Goal: Information Seeking & Learning: Learn about a topic

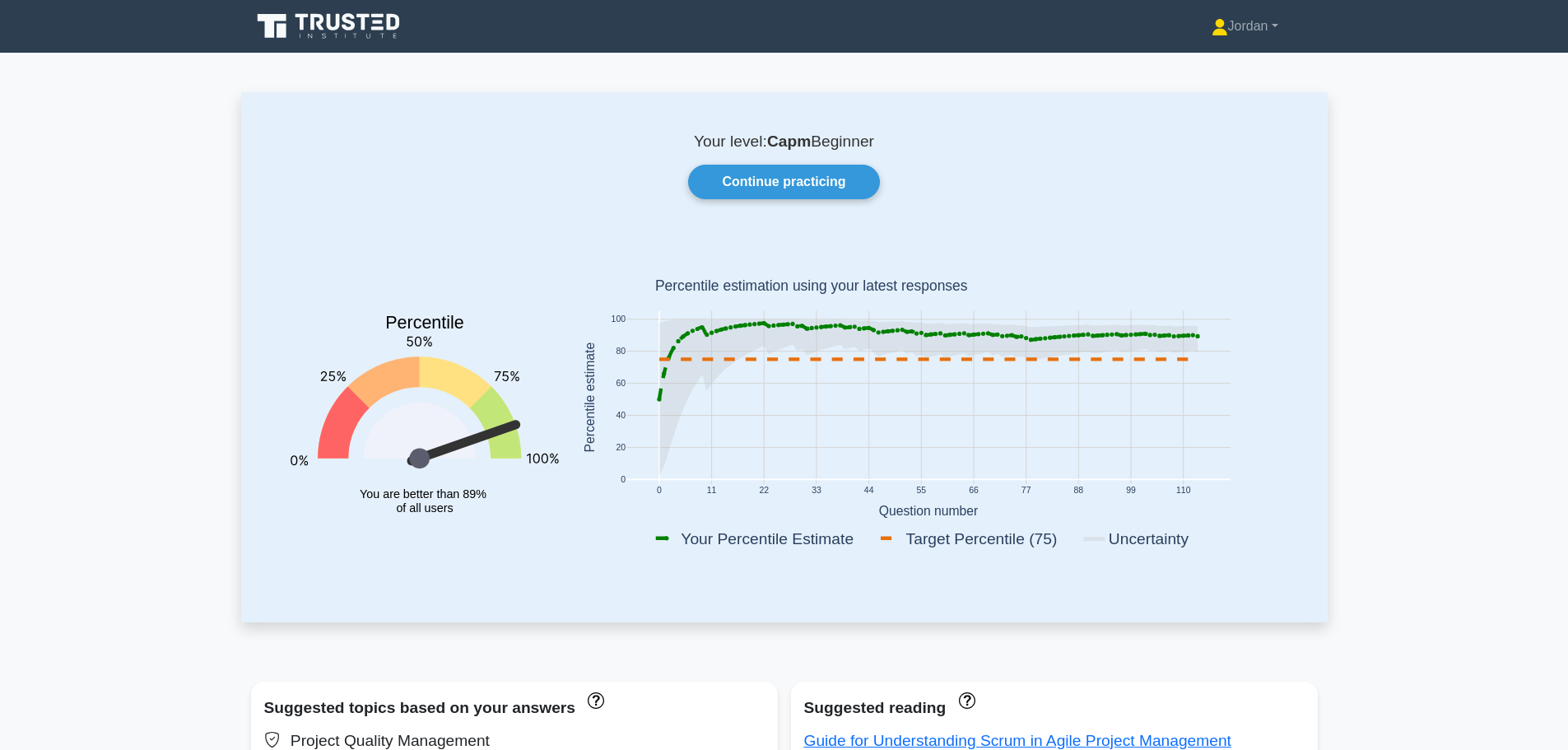
click at [775, 190] on link "Continue practicing" at bounding box center [784, 182] width 191 height 34
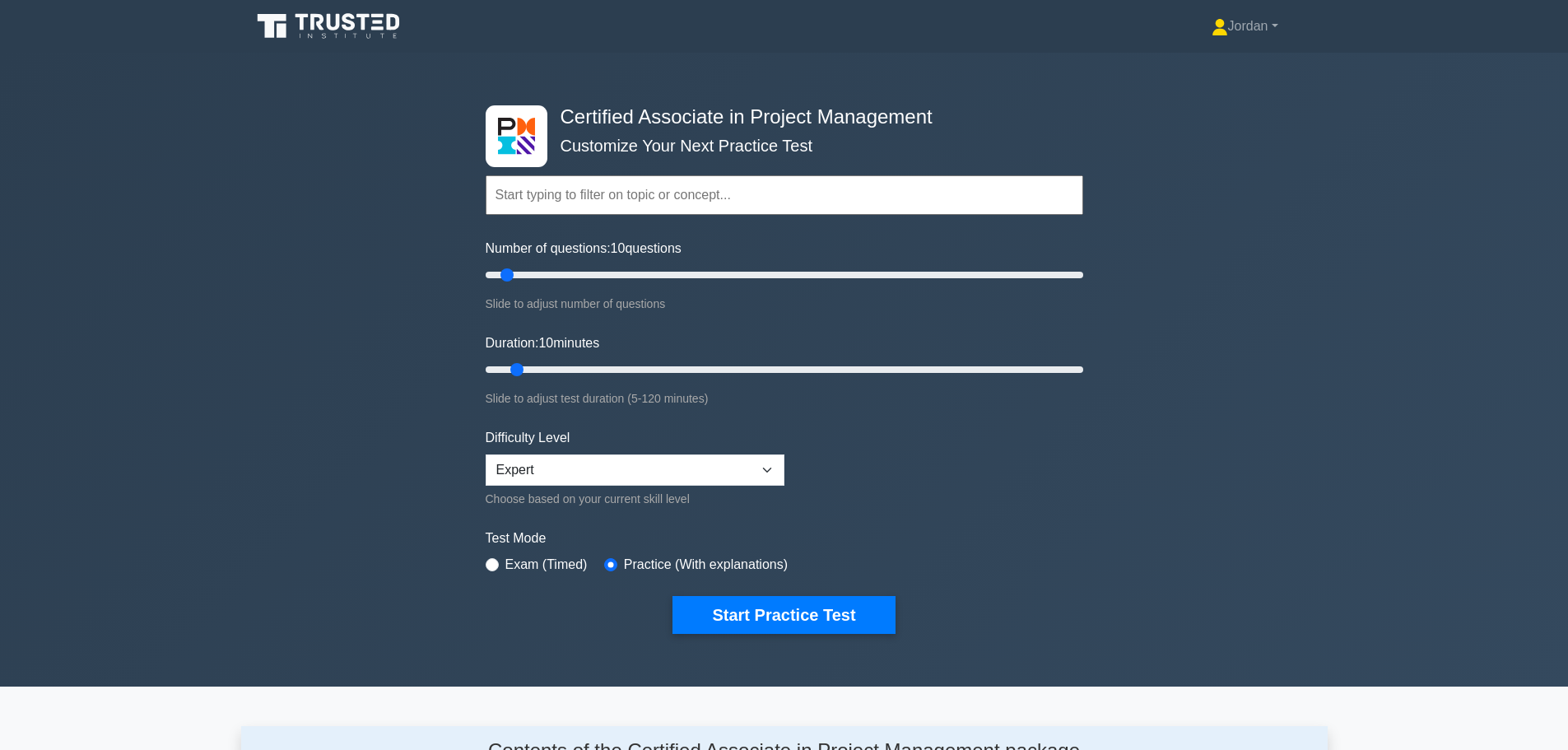
click at [545, 208] on input "text" at bounding box center [785, 195] width 598 height 40
type input "25"
click at [547, 281] on input "Number of questions: 10 questions" at bounding box center [785, 276] width 598 height 20
type input "20"
click at [563, 368] on input "Duration: 10 minutes" at bounding box center [785, 370] width 598 height 20
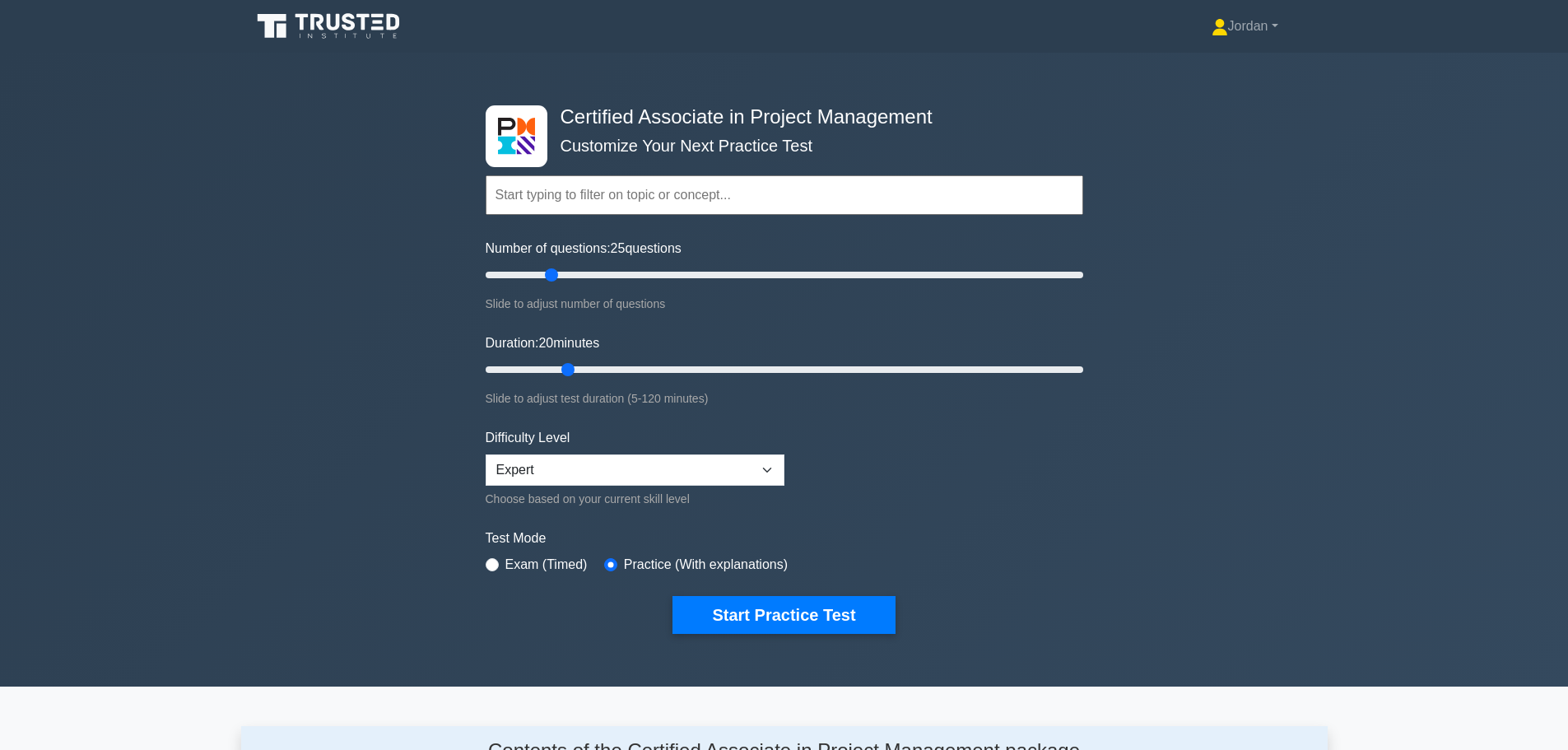
click at [759, 611] on button "Start Practice Test" at bounding box center [783, 615] width 222 height 38
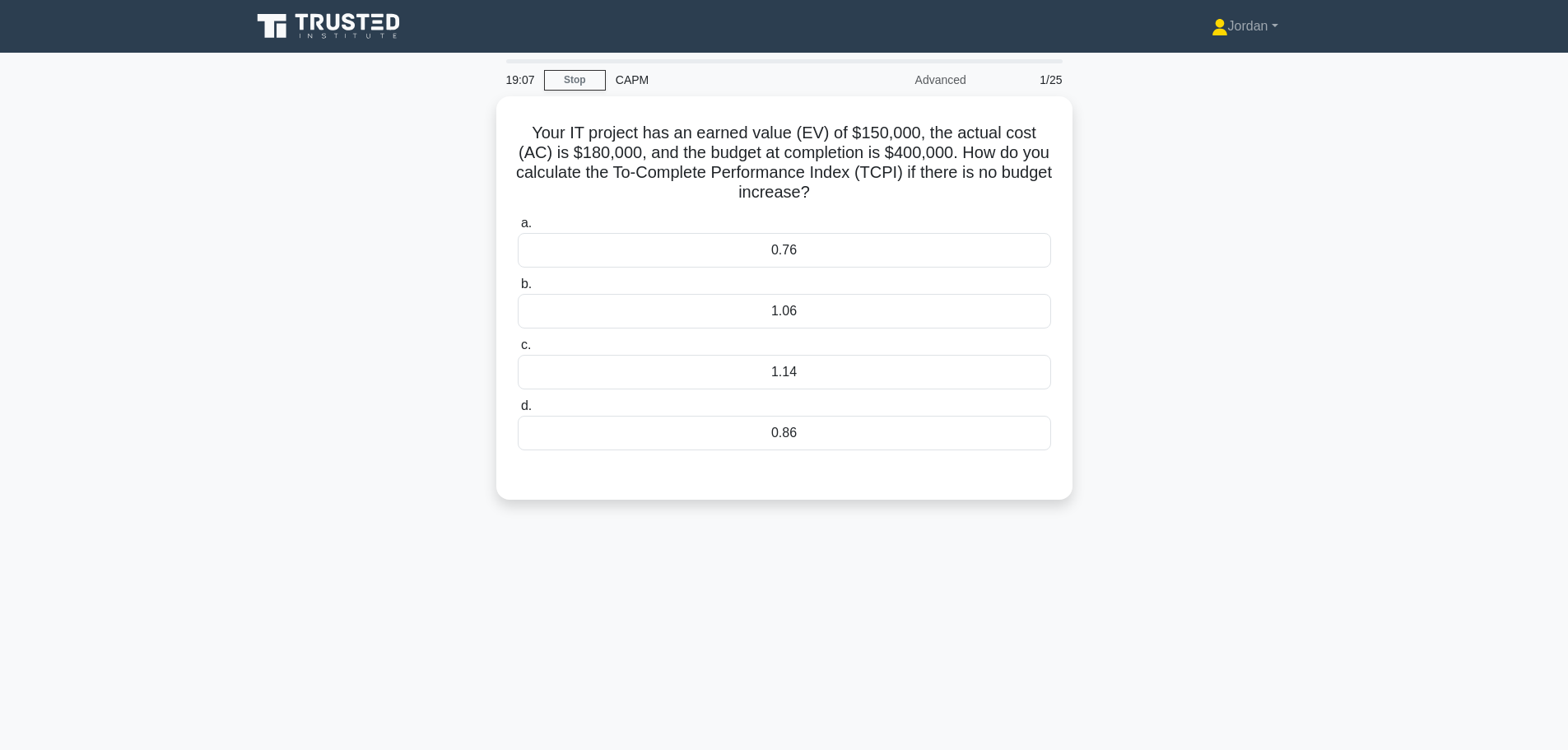
click at [769, 435] on div "0.86" at bounding box center [784, 433] width 534 height 34
click at [518, 411] on input "d. 0.86" at bounding box center [518, 406] width 0 height 11
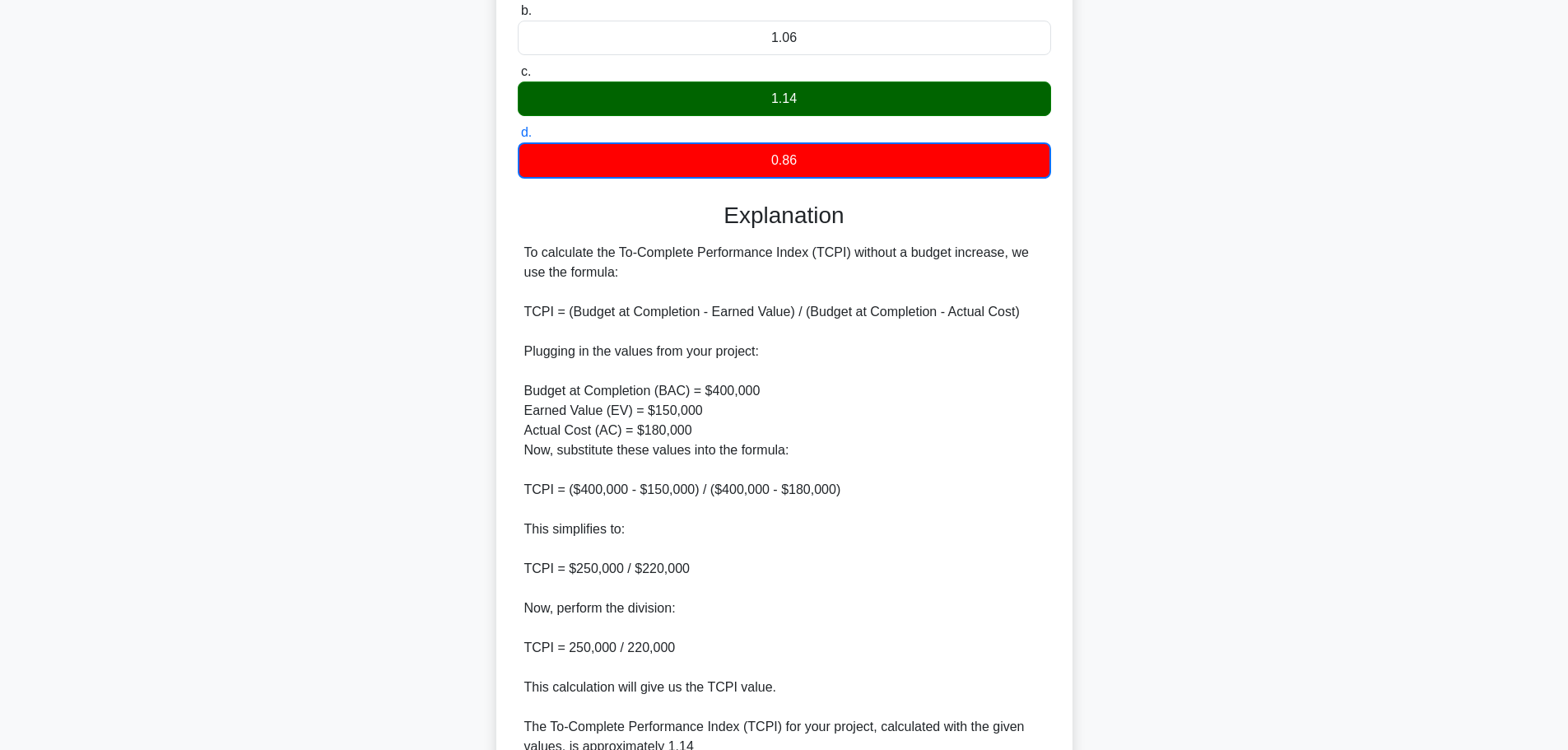
scroll to position [426, 0]
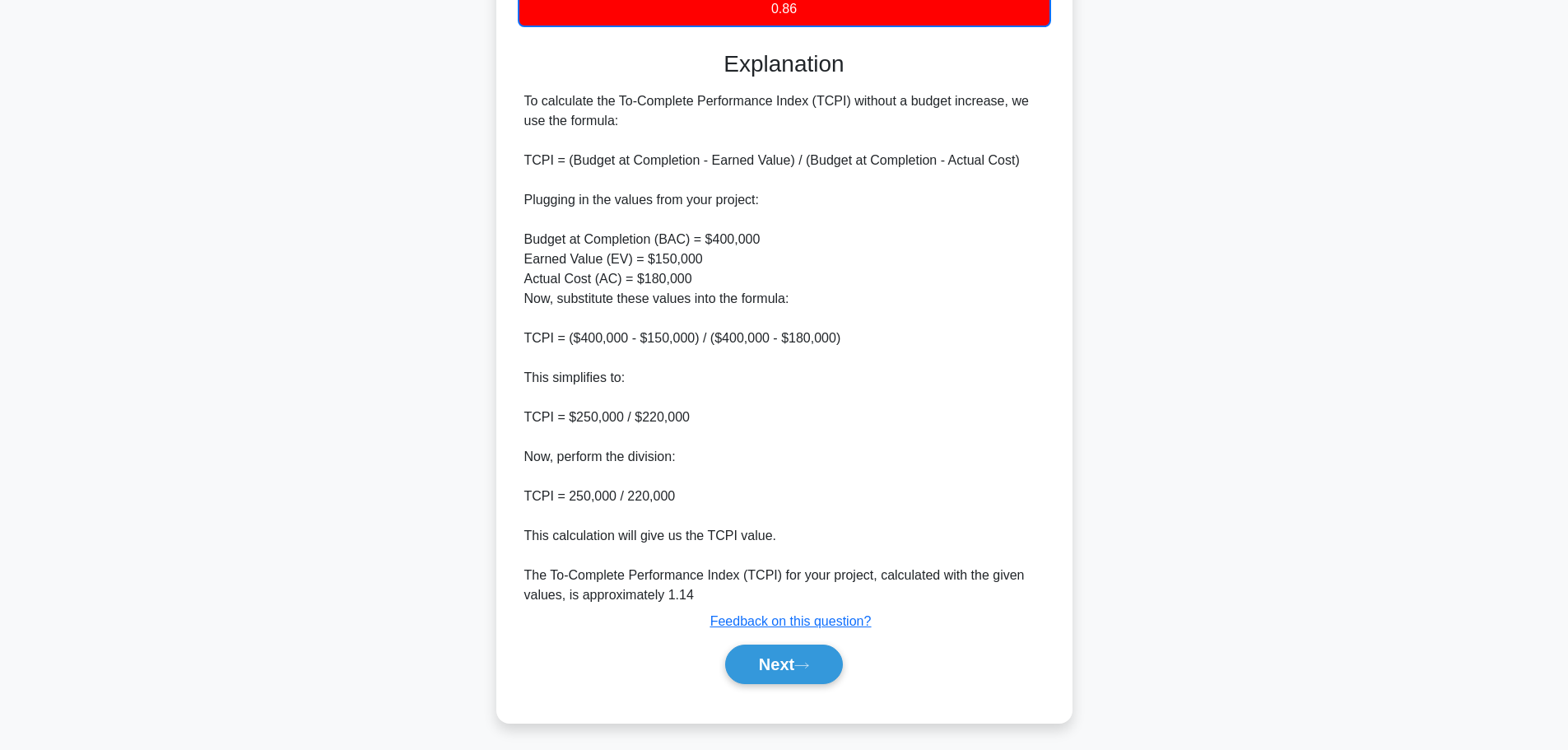
click at [782, 654] on button "Next" at bounding box center [784, 664] width 118 height 40
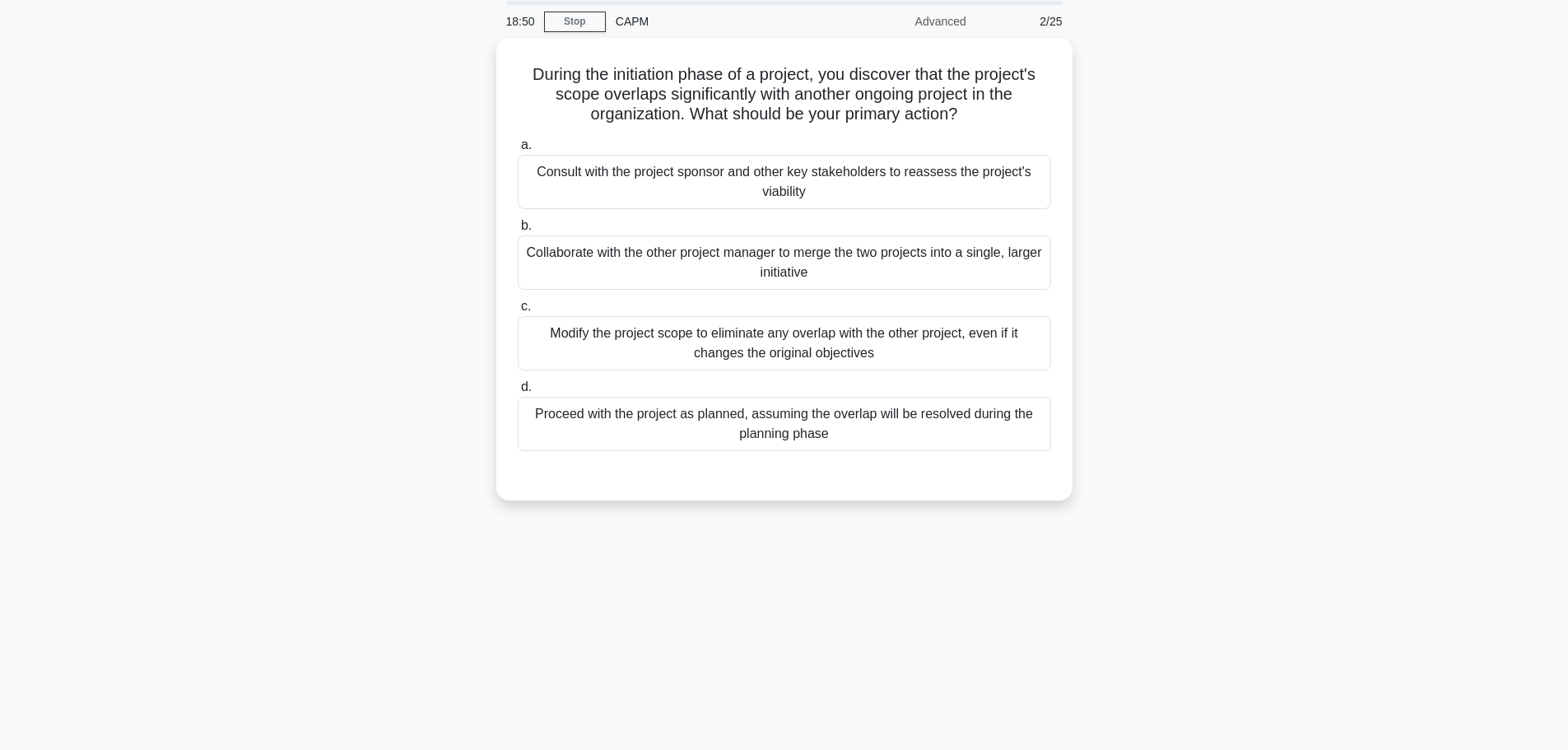
scroll to position [0, 0]
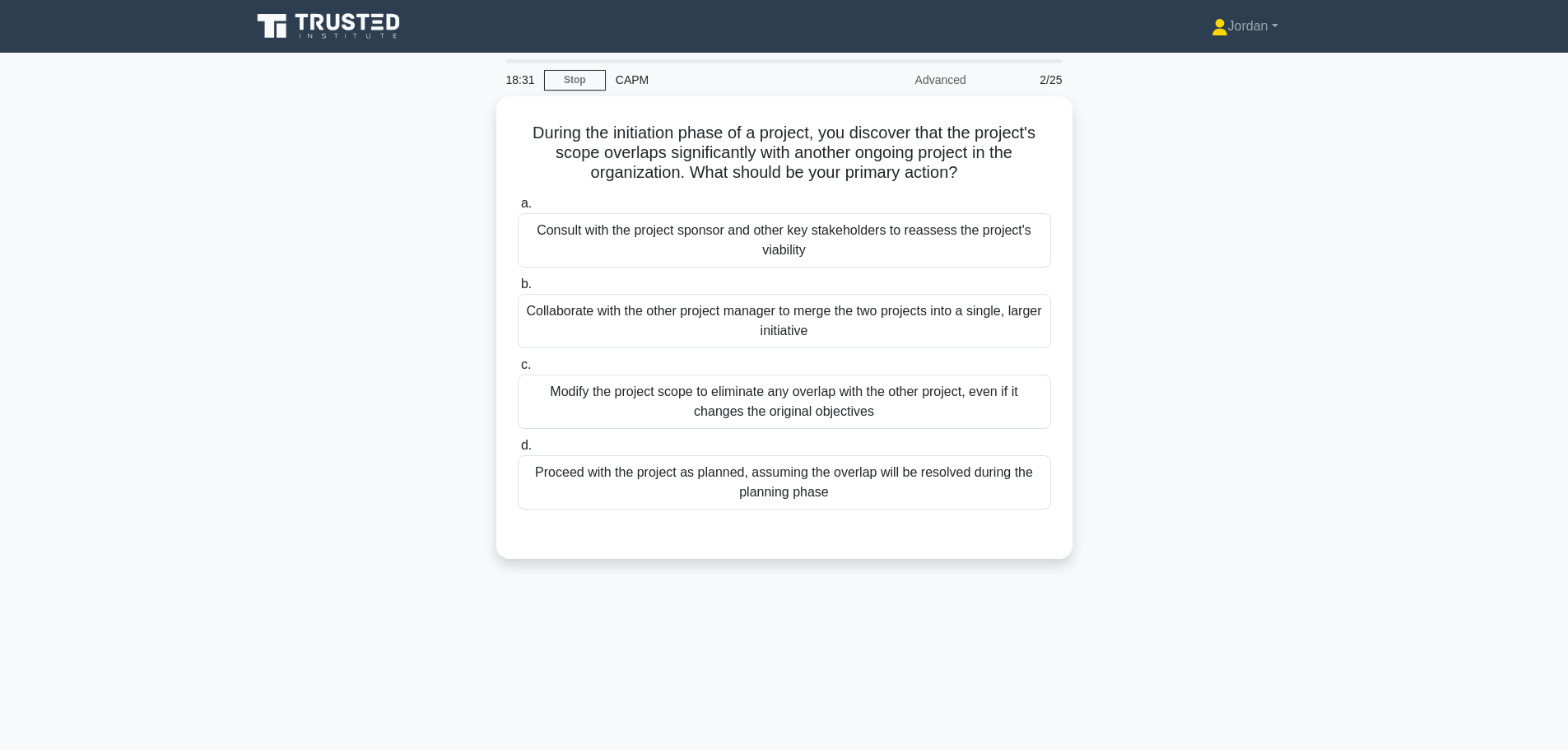
click at [680, 248] on div "Consult with the project sponsor and other key stakeholders to reassess the pro…" at bounding box center [784, 240] width 534 height 54
click at [518, 209] on input "a. Consult with the project sponsor and other key stakeholders to reassess the …" at bounding box center [518, 203] width 0 height 11
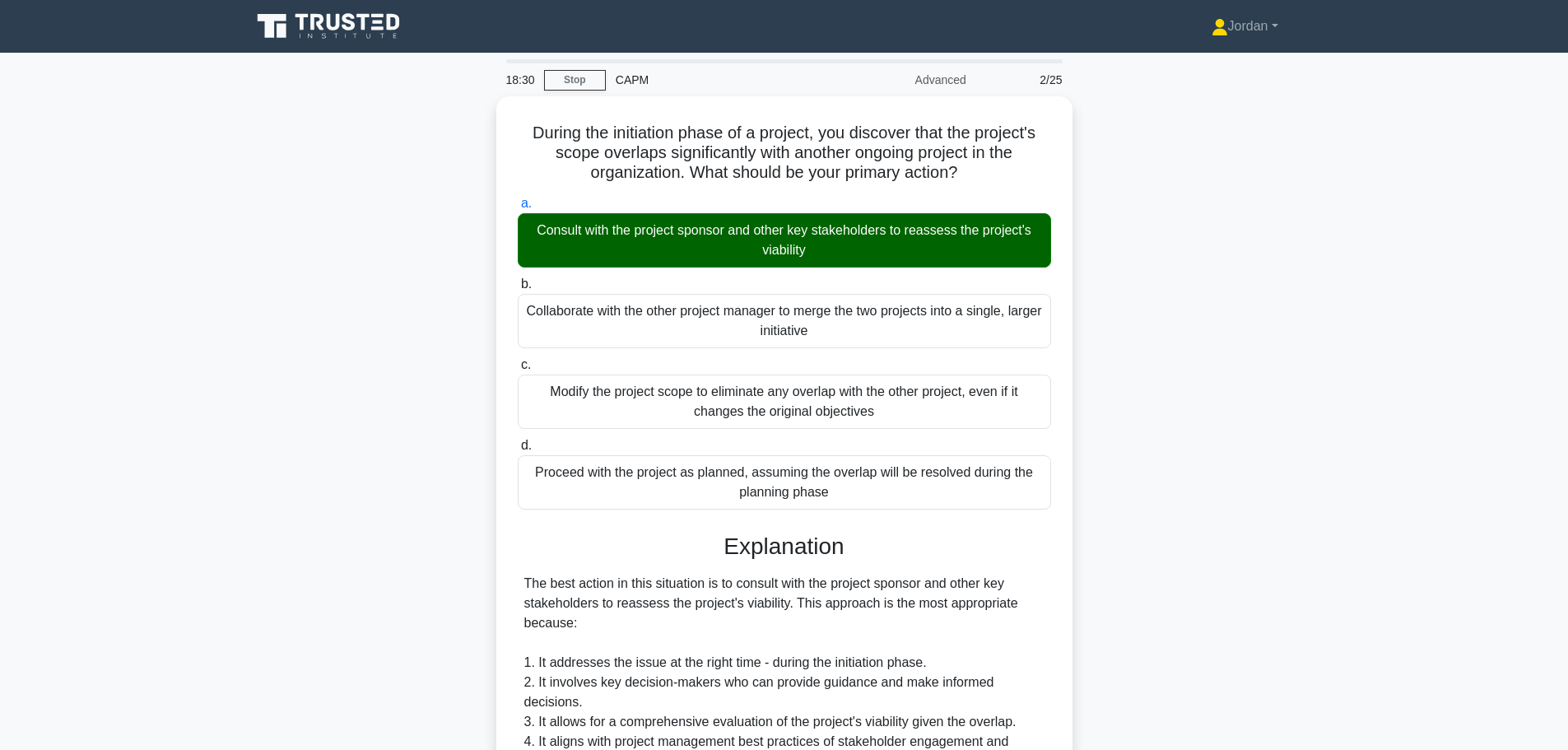
scroll to position [494, 0]
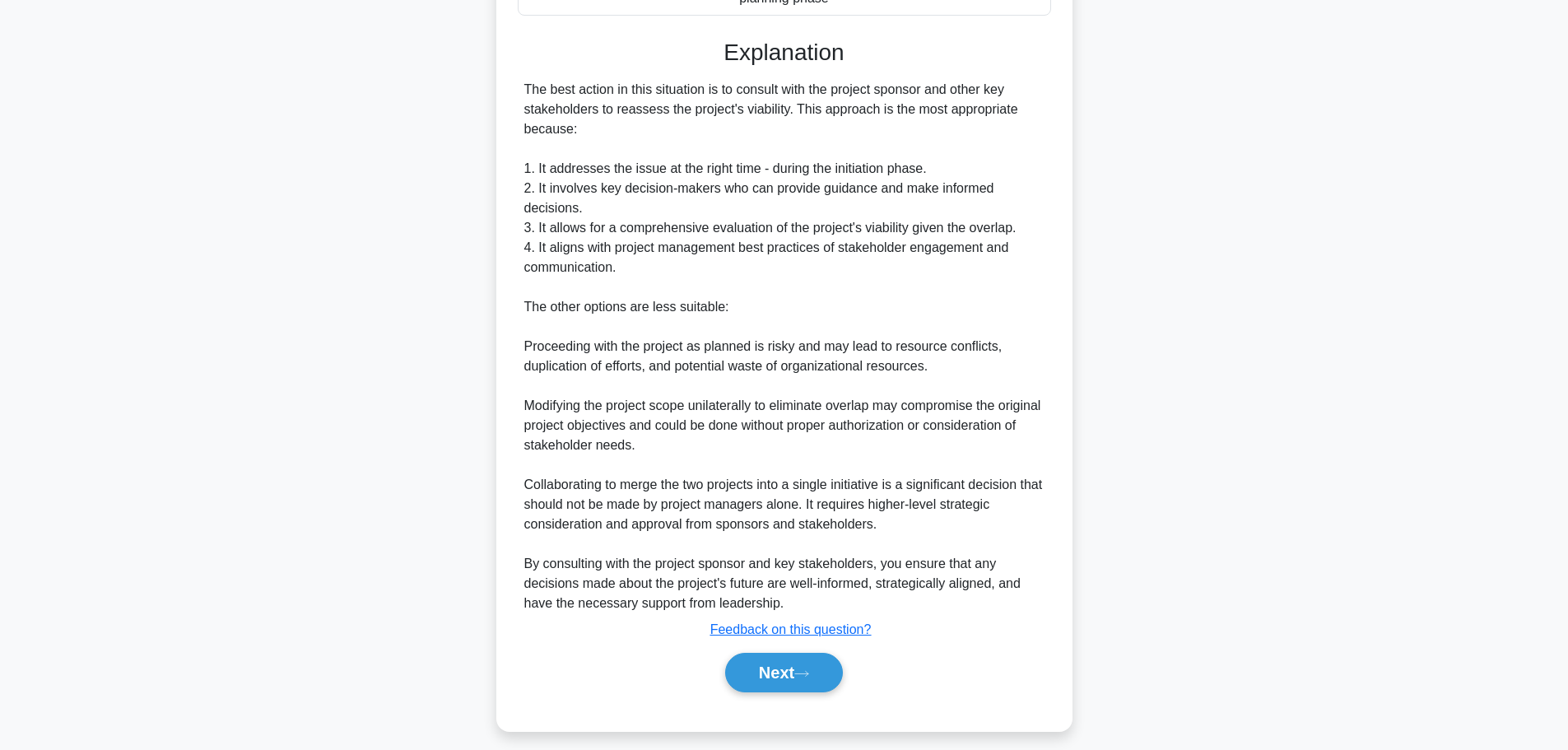
click at [797, 657] on button "Next" at bounding box center [784, 673] width 118 height 40
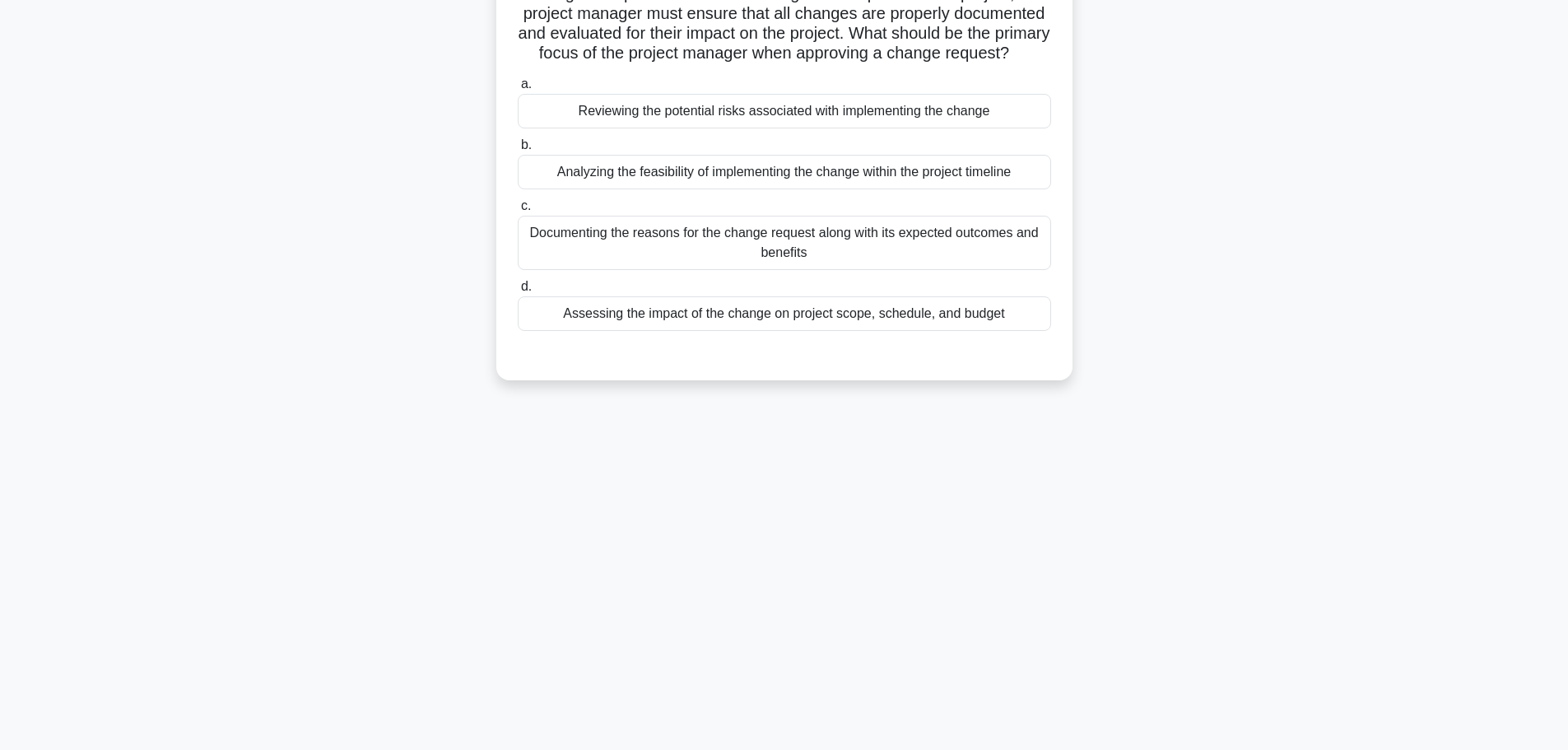
scroll to position [0, 0]
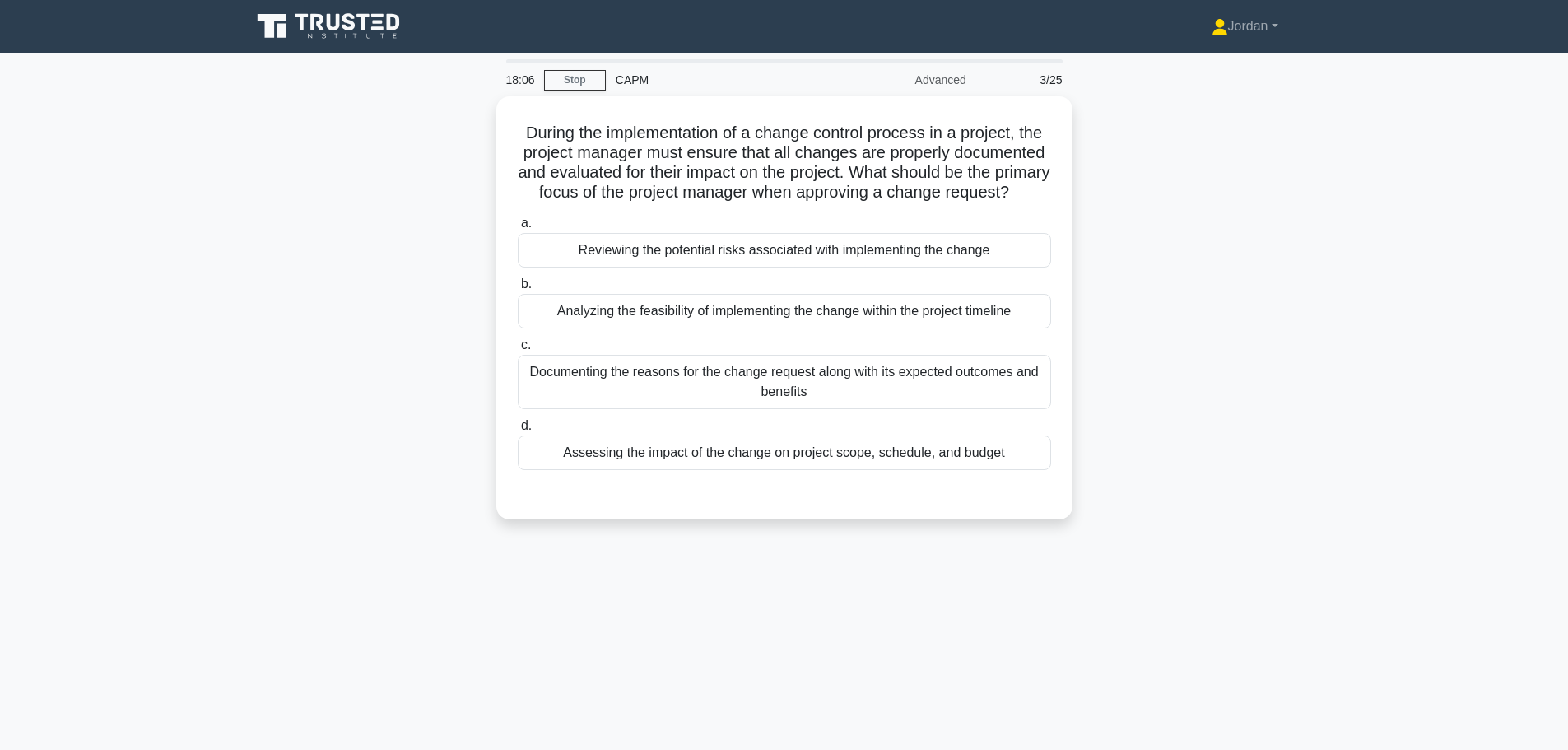
click at [691, 463] on div "Assessing the impact of the change on project scope, schedule, and budget" at bounding box center [784, 453] width 534 height 34
click at [518, 431] on input "d. Assessing the impact of the change on project scope, schedule, and budget" at bounding box center [518, 426] width 0 height 11
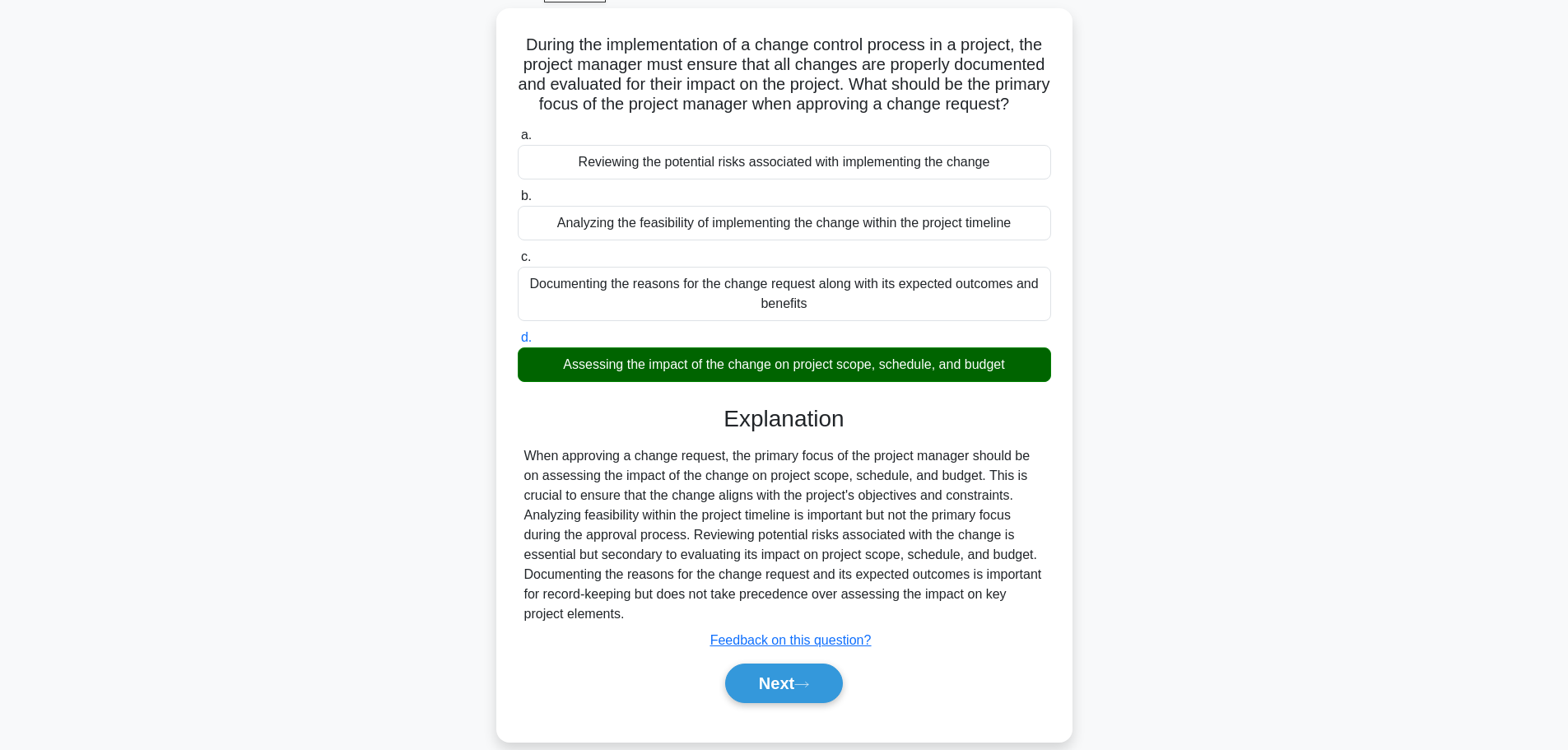
scroll to position [140, 0]
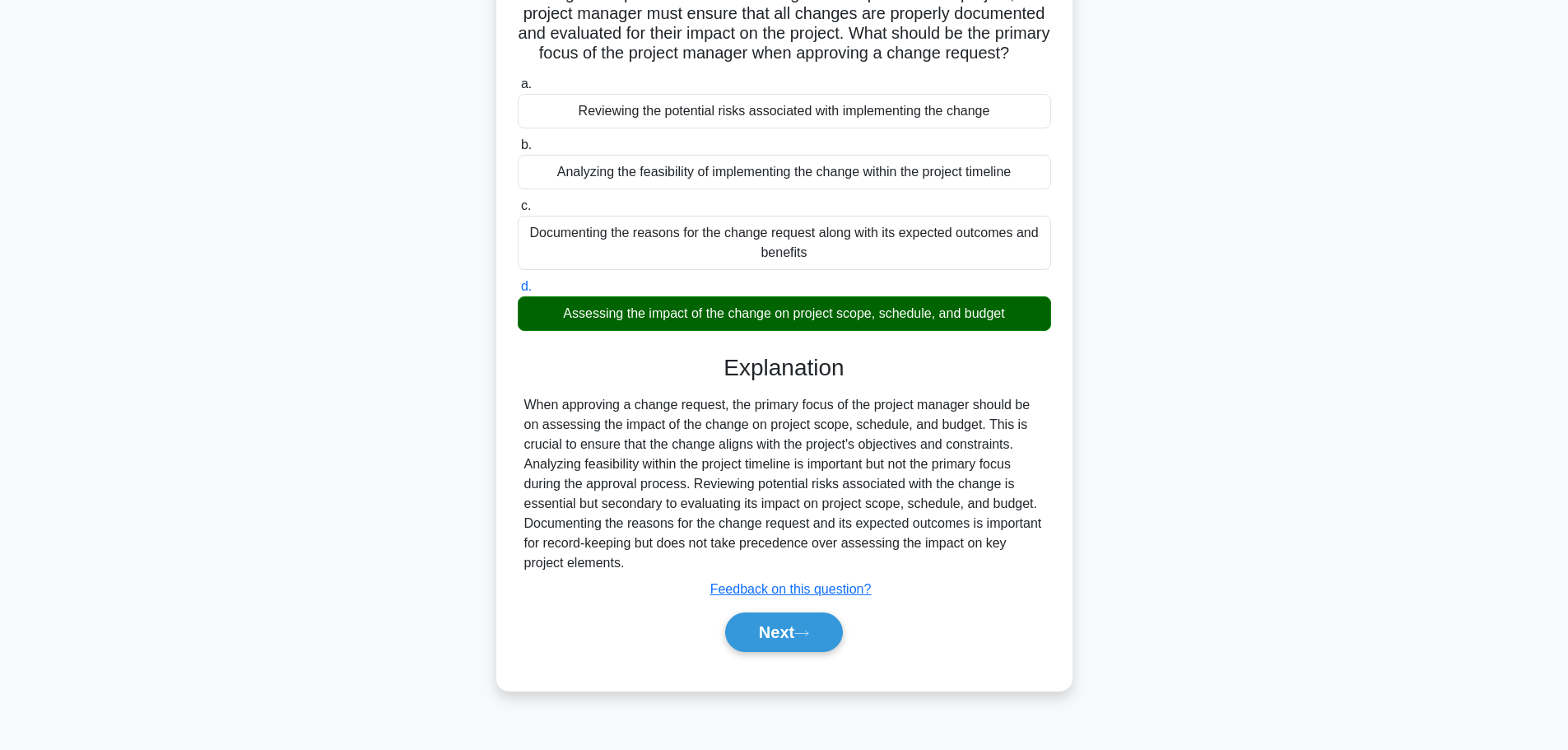
click at [792, 652] on button "Next" at bounding box center [784, 633] width 118 height 40
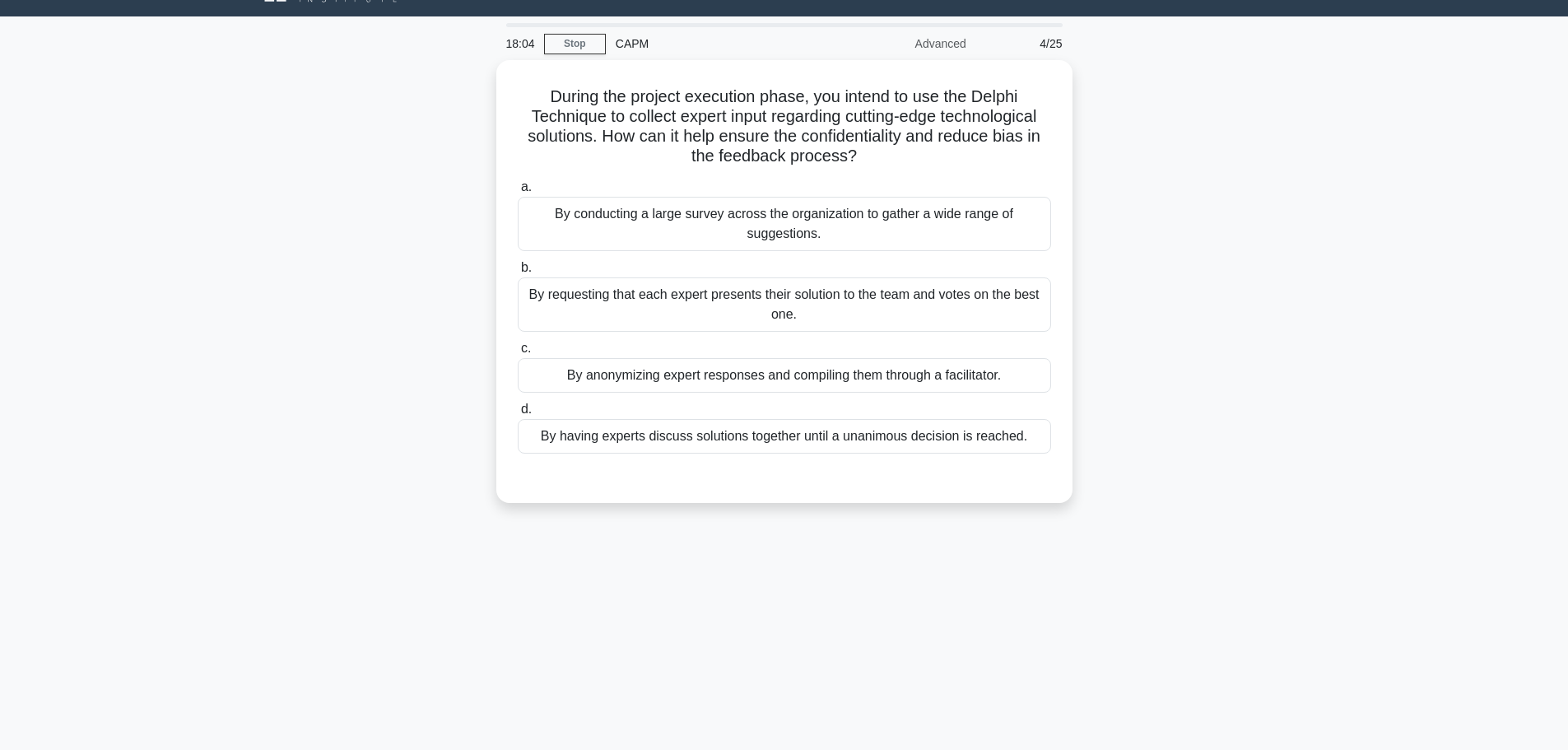
scroll to position [0, 0]
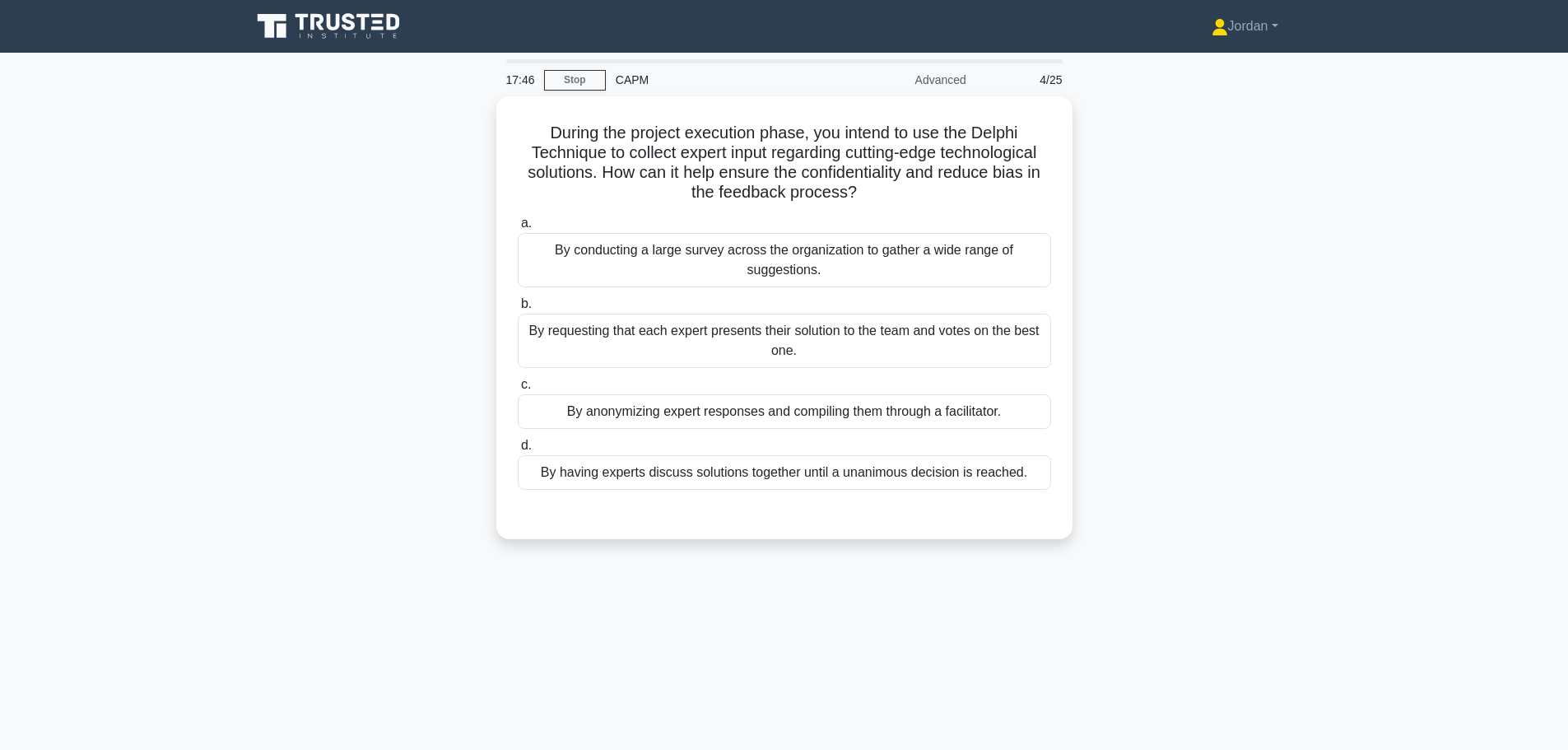
click at [695, 411] on div "By anonymizing expert responses and compiling them through a facilitator." at bounding box center [784, 411] width 534 height 34
click at [518, 391] on input "c. By anonymizing expert responses and compiling them through a facilitator." at bounding box center [518, 385] width 0 height 11
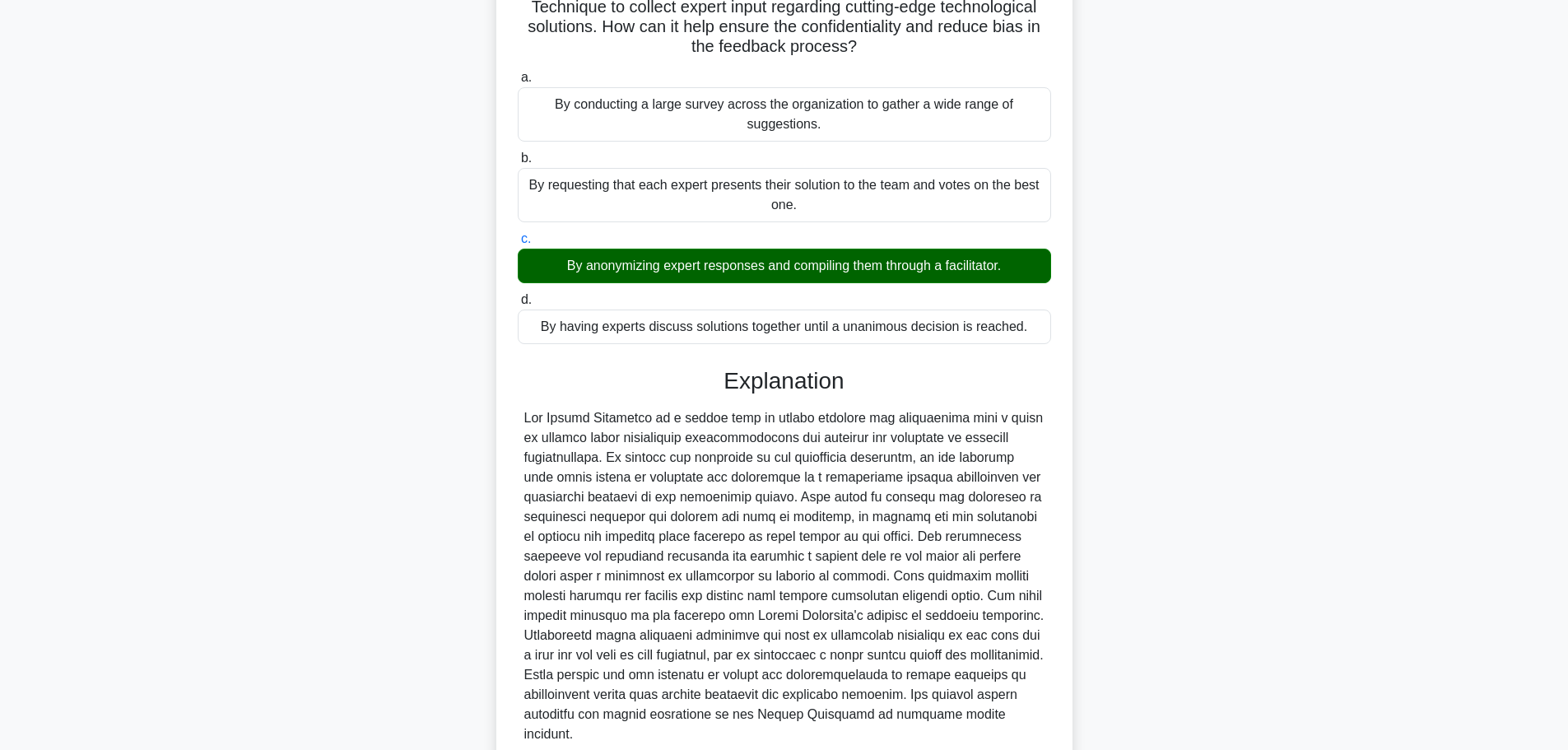
scroll to position [285, 0]
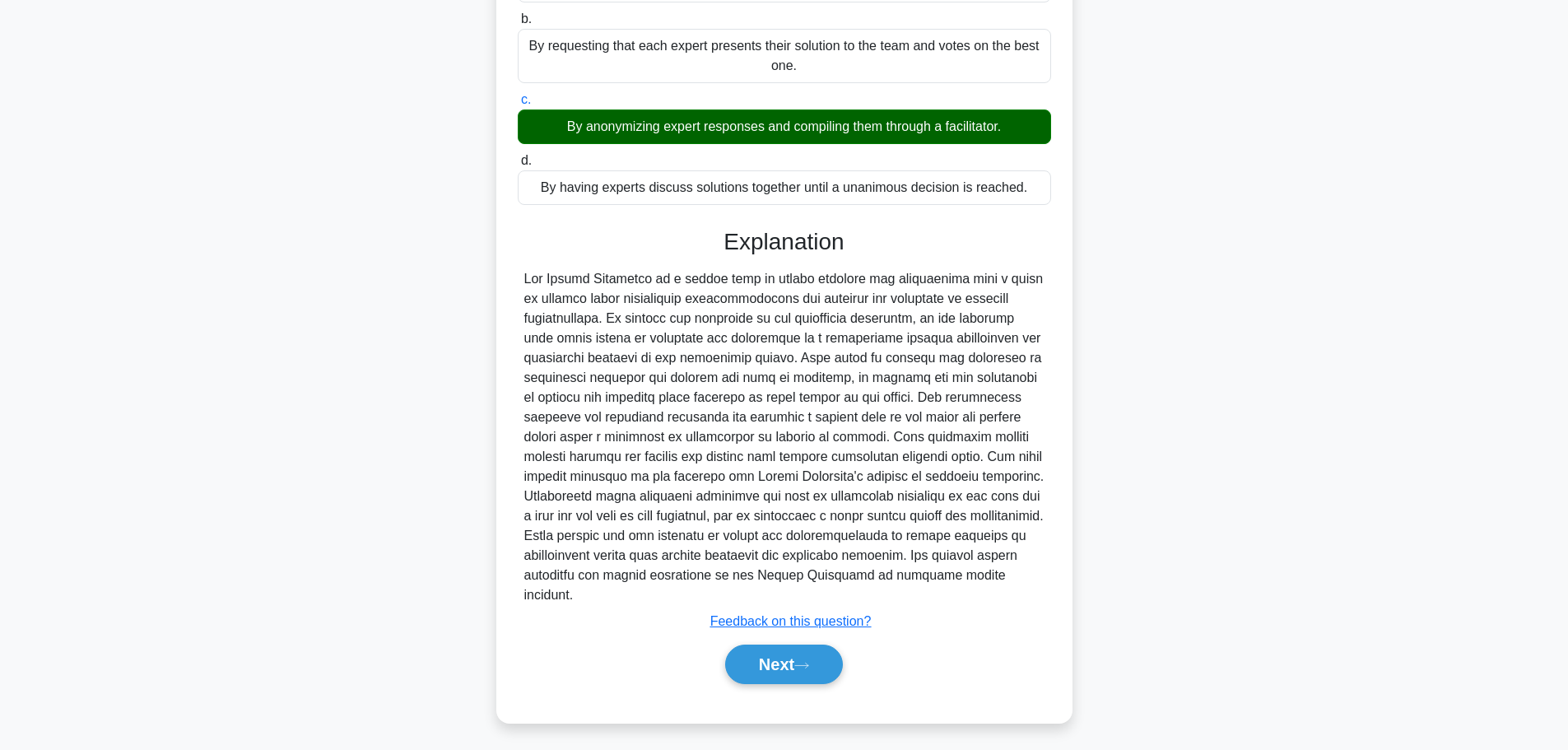
click at [777, 668] on button "Next" at bounding box center [784, 664] width 118 height 40
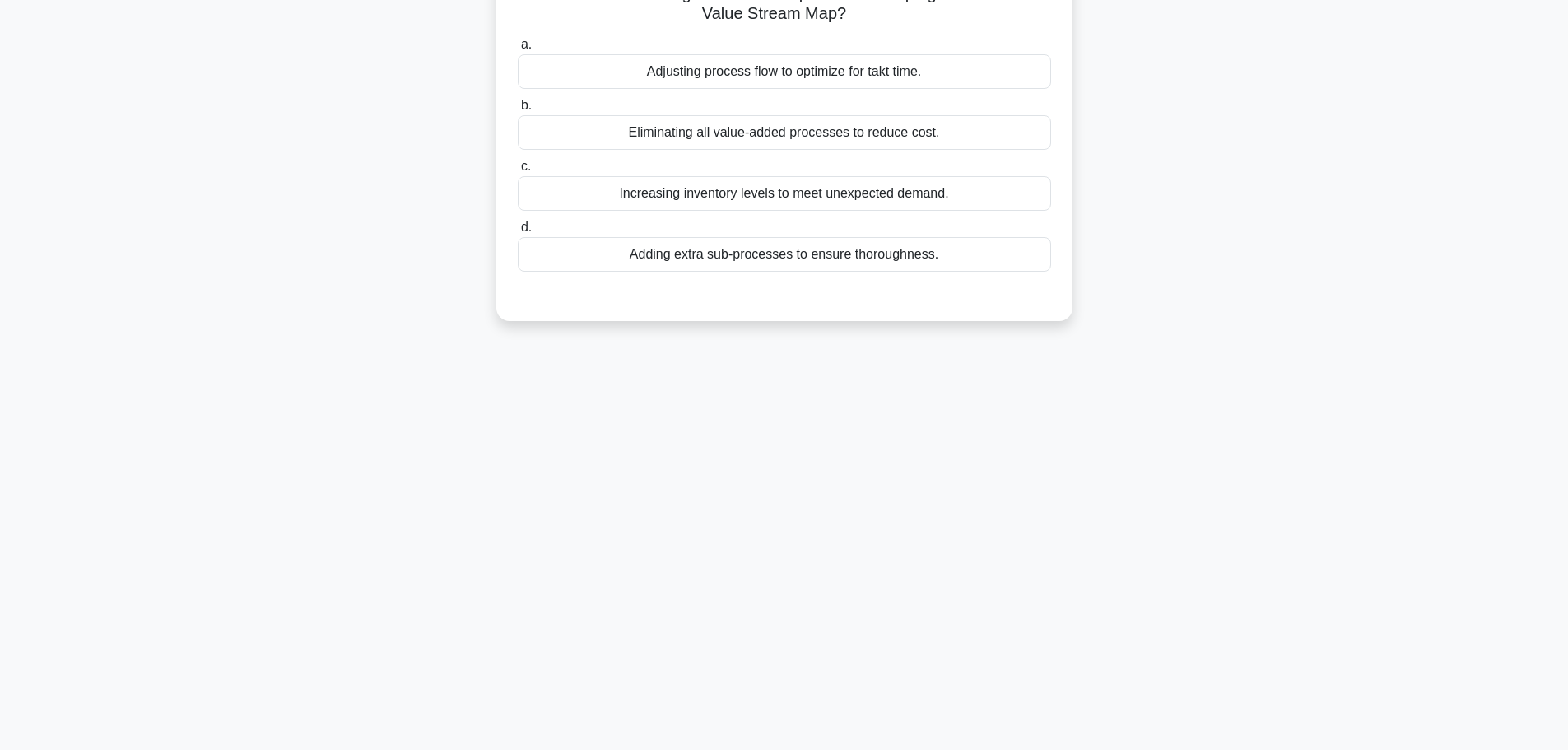
scroll to position [0, 0]
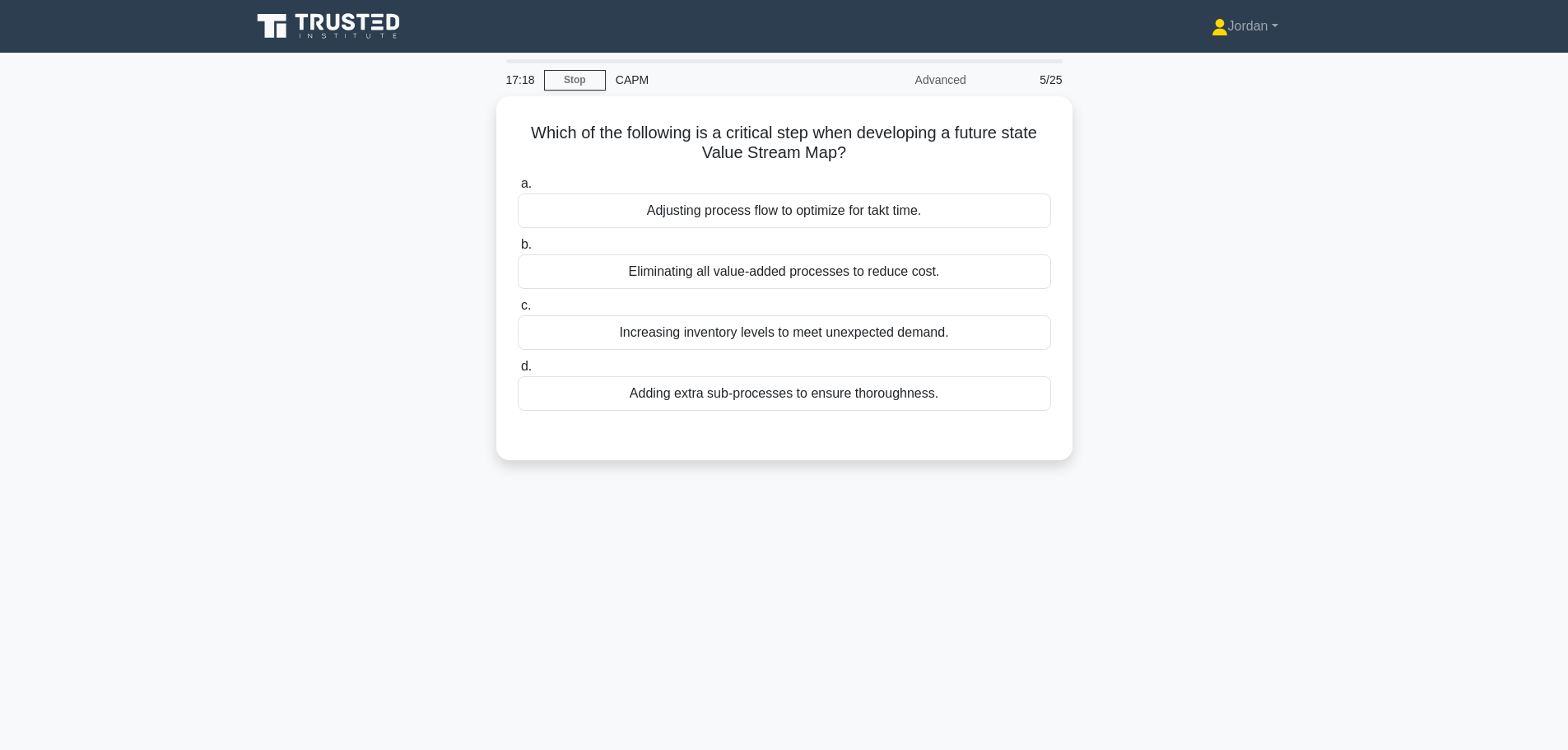
click at [804, 400] on div "Adding extra sub-processes to ensure thoroughness." at bounding box center [784, 393] width 534 height 34
click at [518, 372] on input "d. Adding extra sub-processes to ensure thoroughness." at bounding box center [518, 367] width 0 height 11
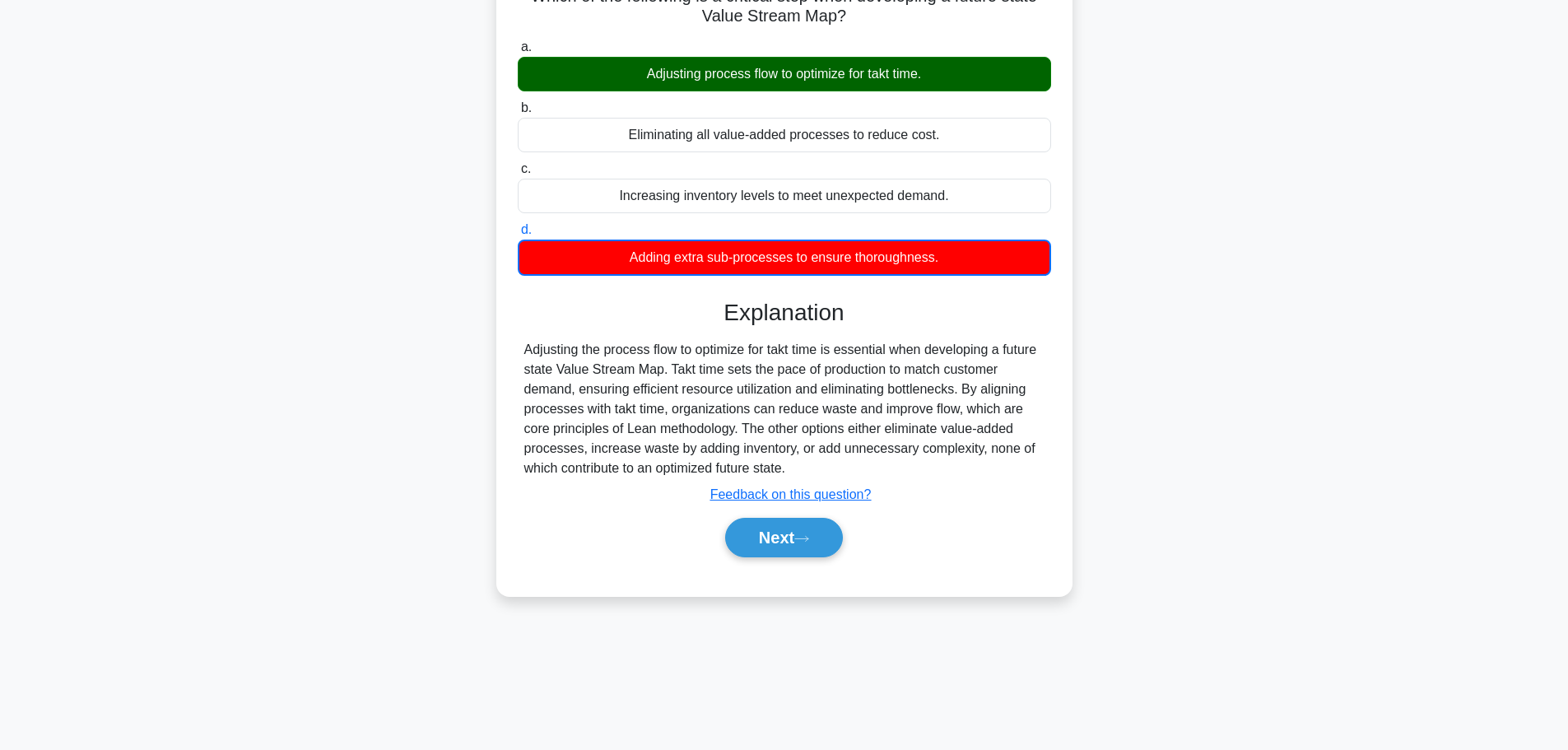
scroll to position [140, 0]
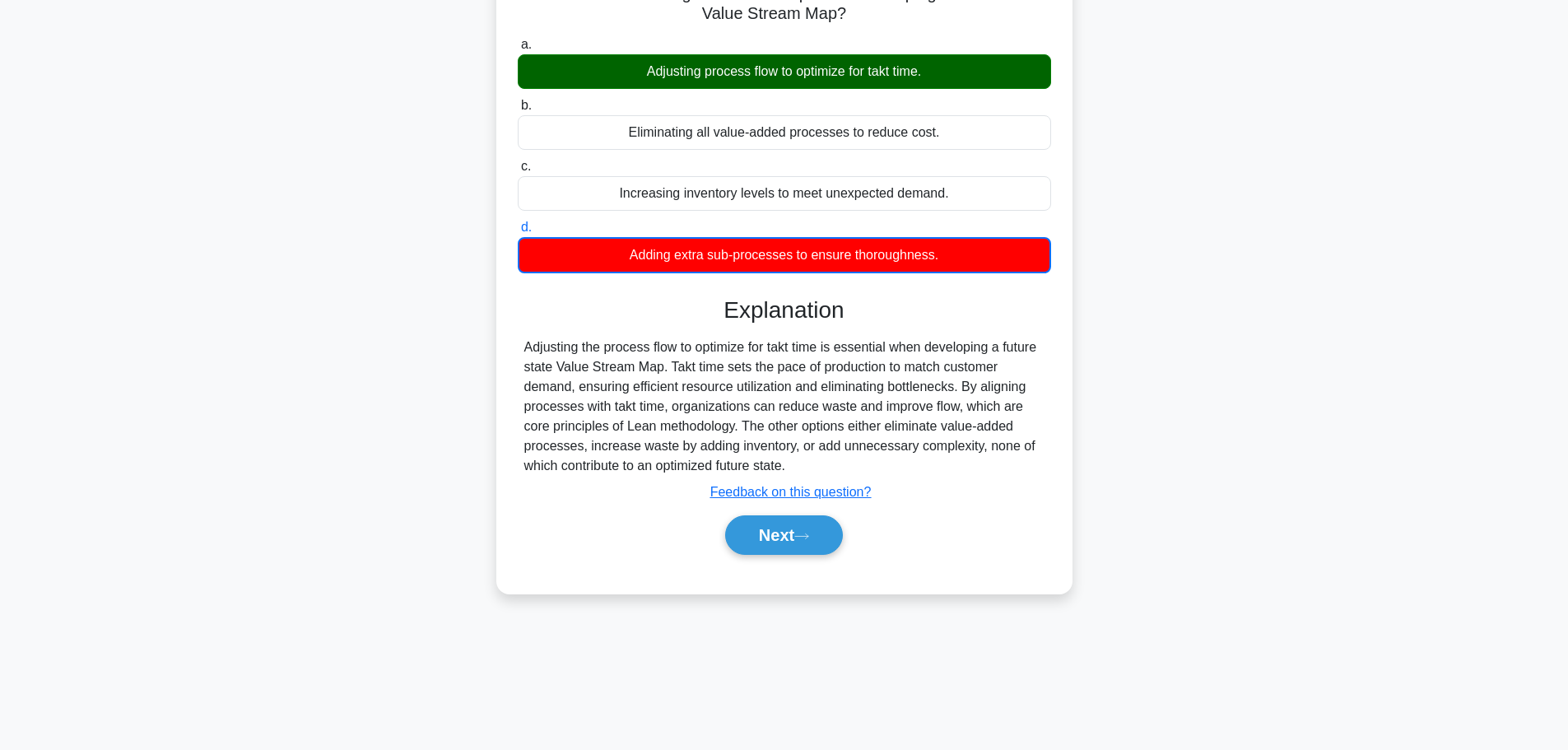
click at [816, 516] on button "Next" at bounding box center [784, 536] width 118 height 40
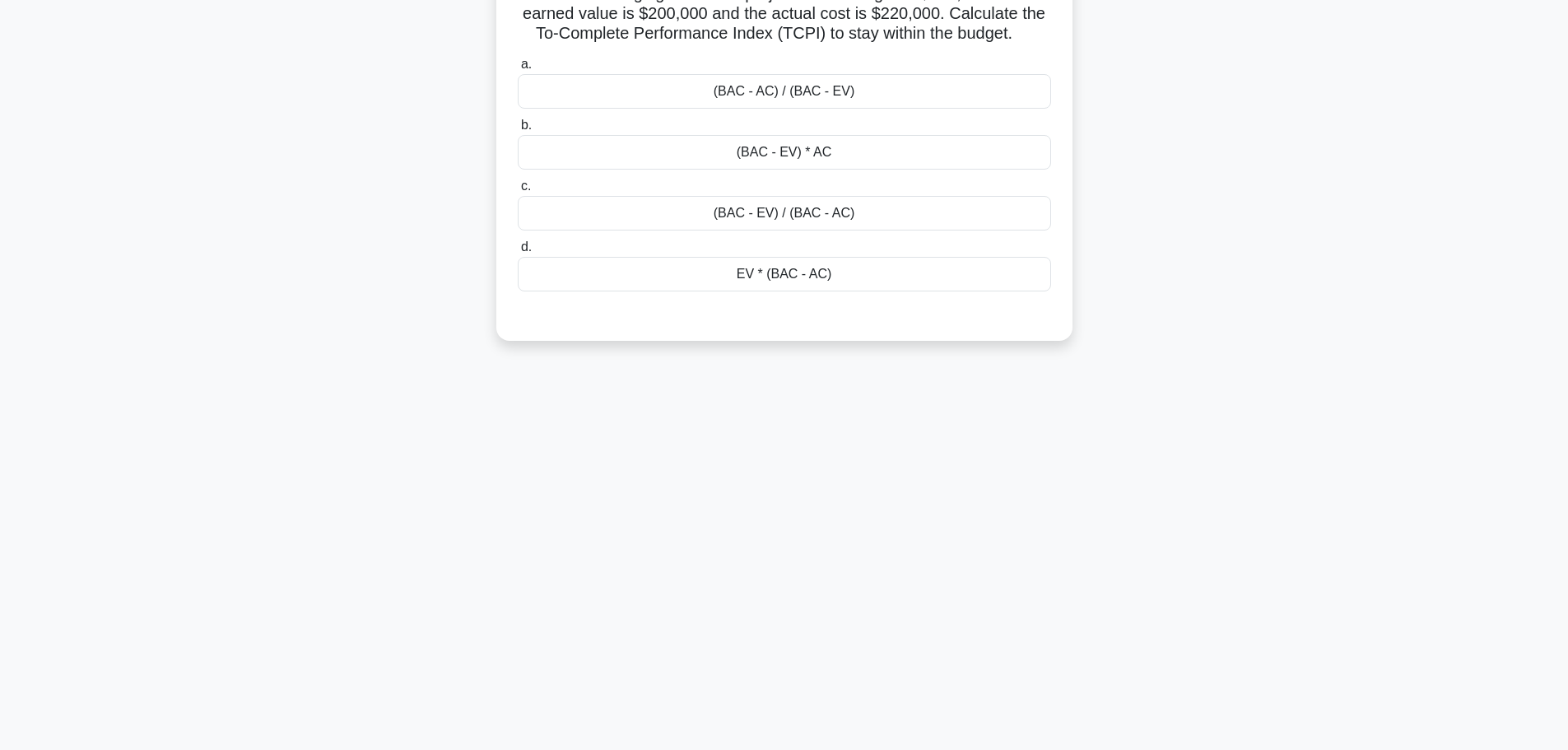
scroll to position [0, 0]
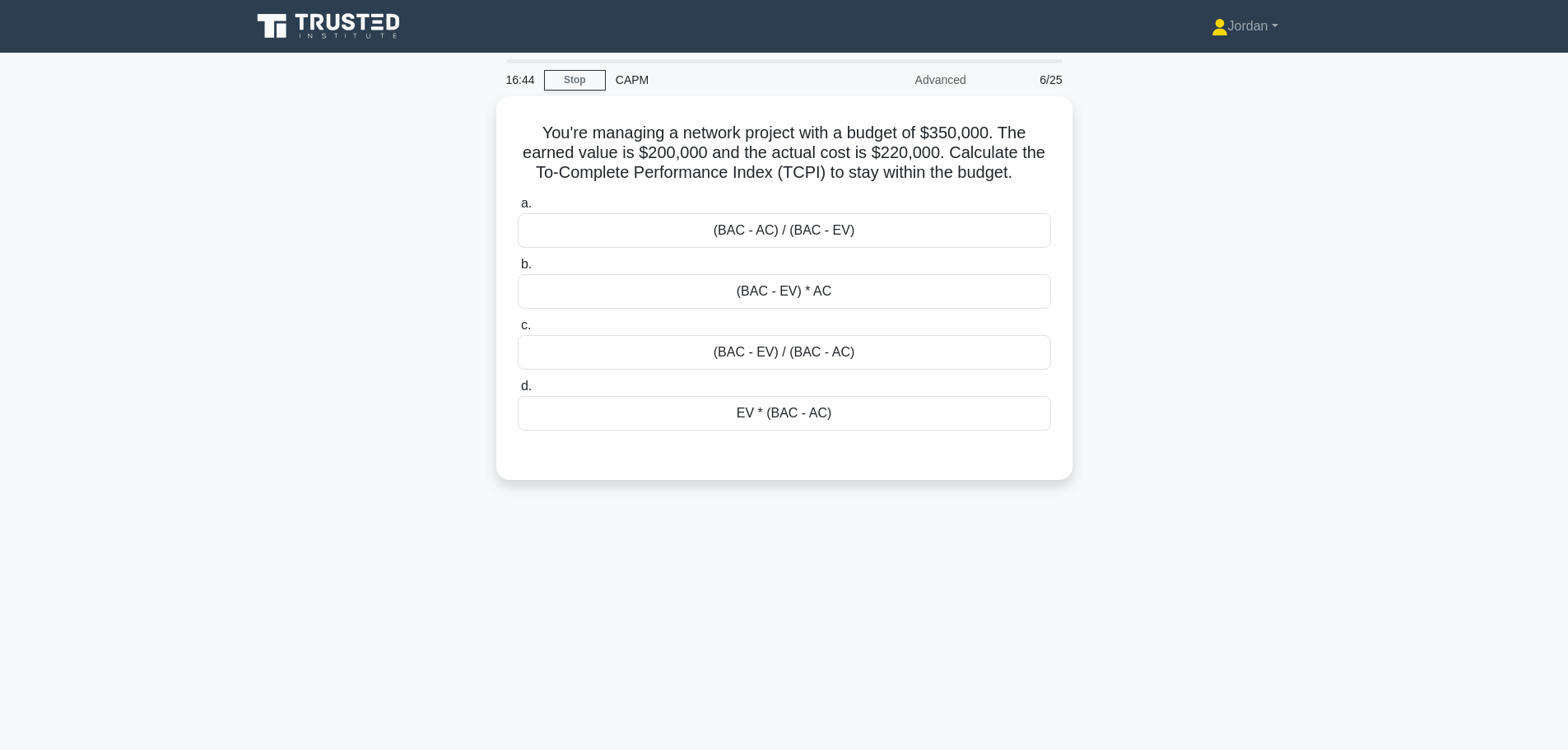
click at [815, 361] on div "(BAC - EV) / (BAC - AC)" at bounding box center [784, 352] width 534 height 34
click at [518, 331] on input "c. (BAC - EV) / (BAC - AC)" at bounding box center [518, 326] width 0 height 11
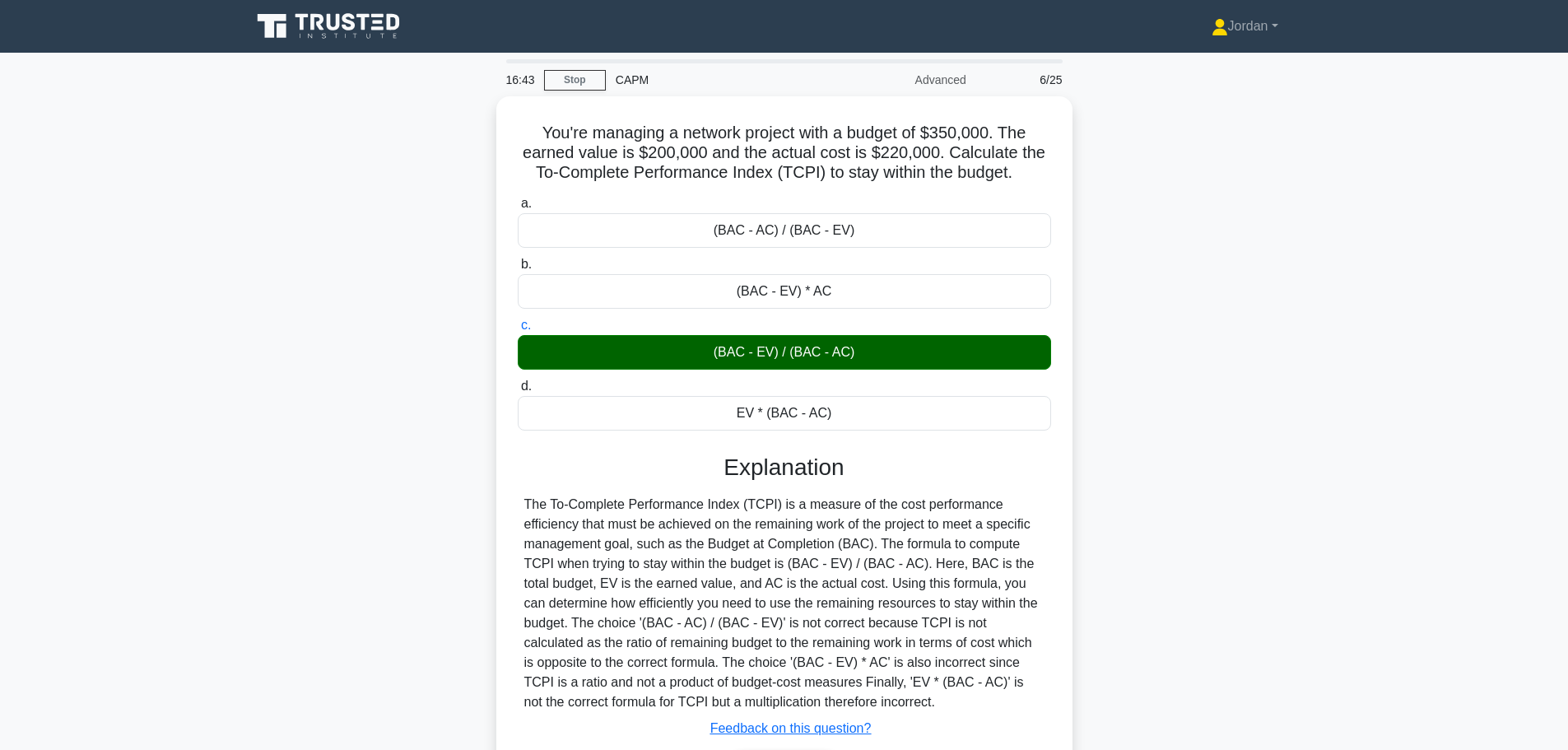
scroll to position [140, 0]
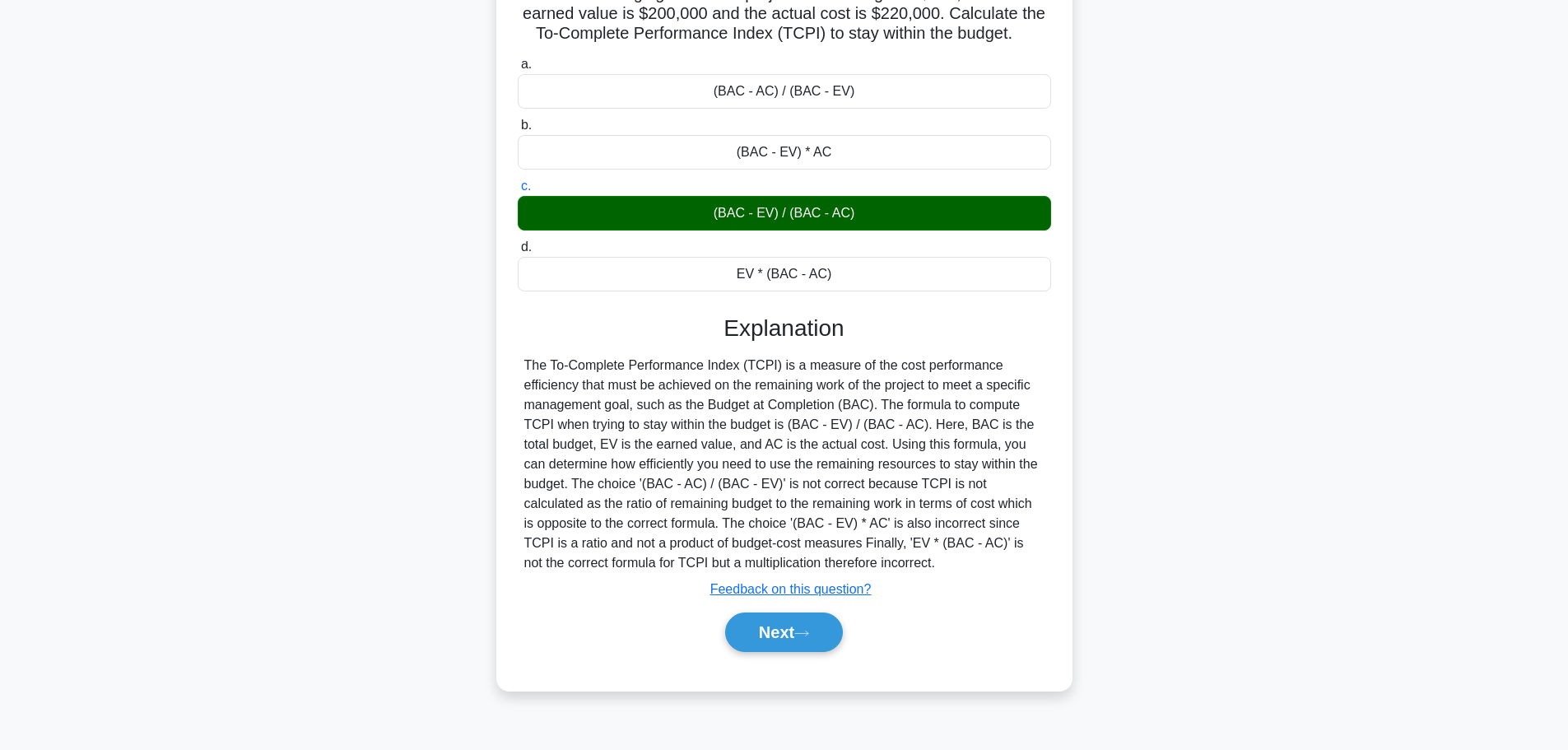
click at [755, 636] on button "Next" at bounding box center [784, 633] width 118 height 40
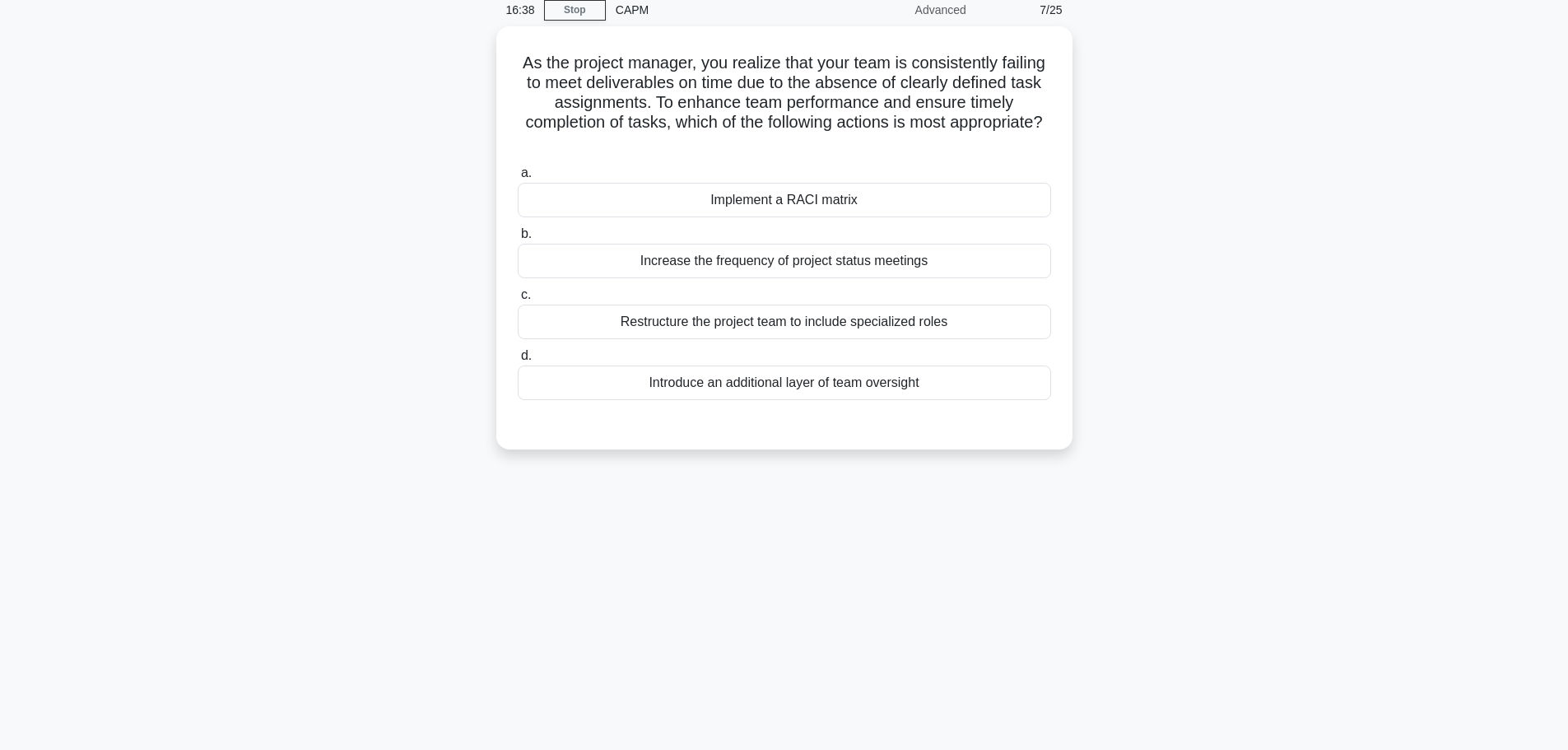
scroll to position [0, 0]
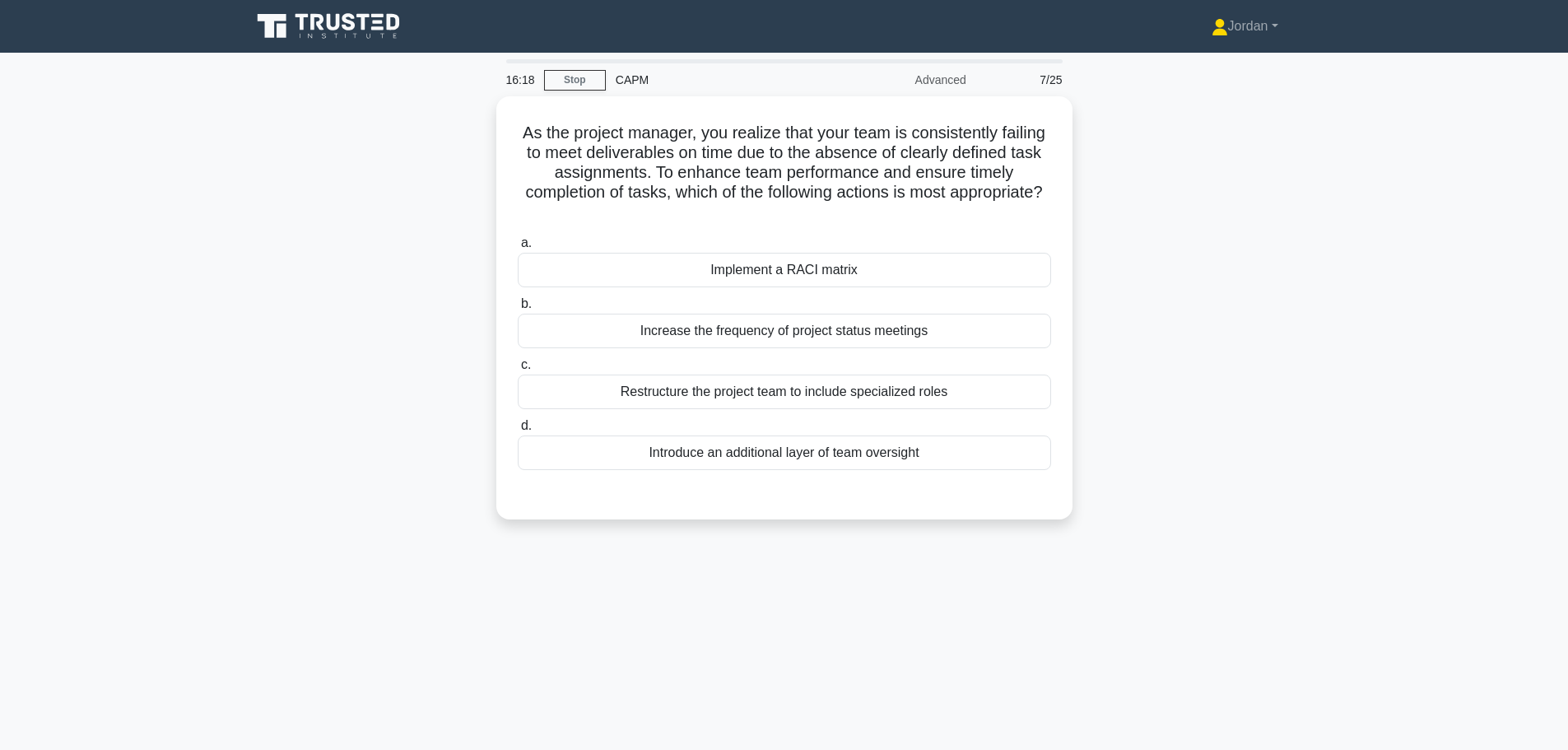
click at [680, 259] on div "Implement a RACI matrix" at bounding box center [784, 270] width 534 height 34
click at [518, 248] on input "a. Implement a RACI matrix" at bounding box center [518, 243] width 0 height 11
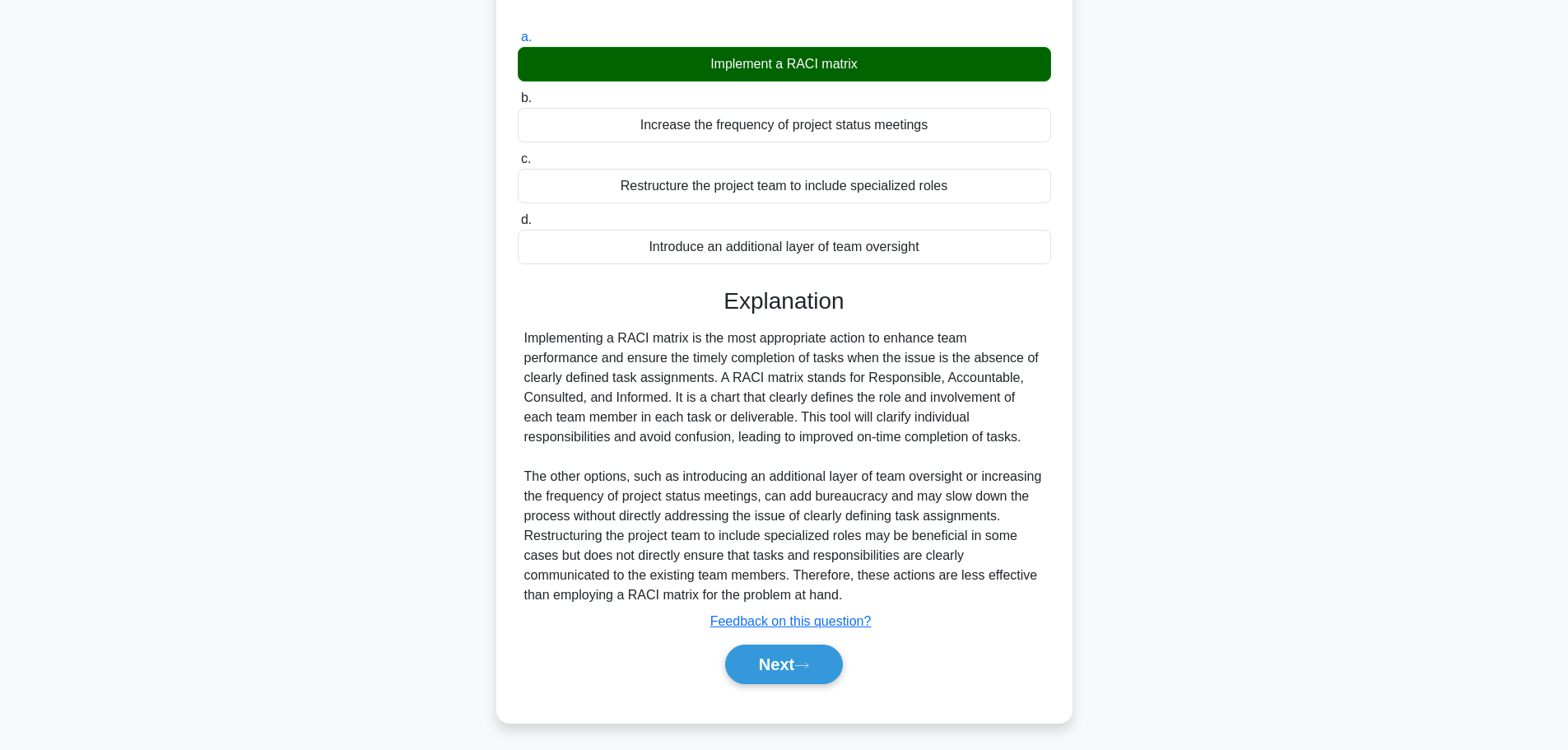
click at [802, 663] on icon at bounding box center [802, 665] width 14 height 9
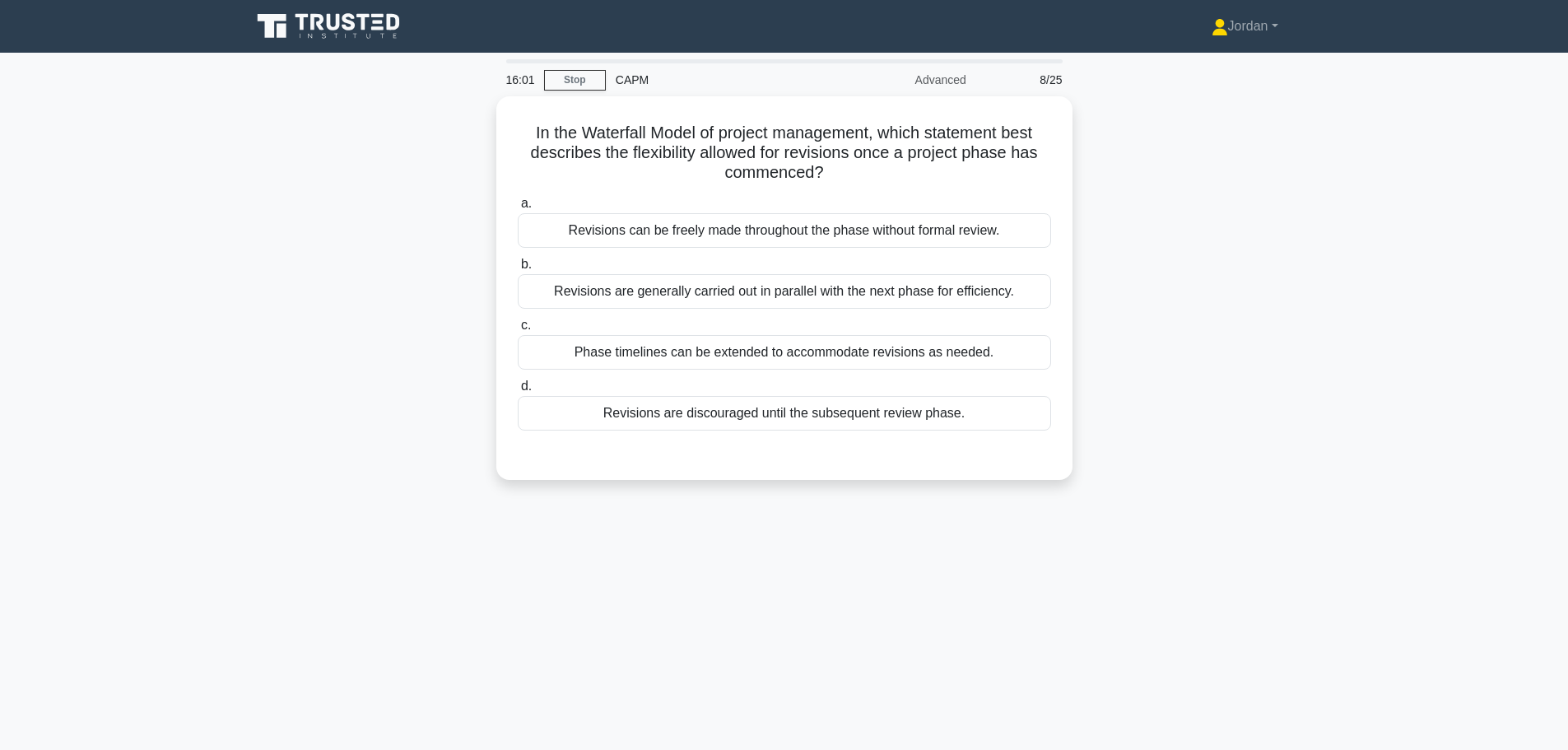
click at [779, 406] on div "Revisions are discouraged until the subsequent review phase." at bounding box center [784, 413] width 534 height 34
click at [763, 406] on div "Revisions are discouraged until the subsequent review phase." at bounding box center [784, 413] width 534 height 34
click at [518, 392] on input "d. Revisions are discouraged until the subsequent review phase." at bounding box center [518, 387] width 0 height 11
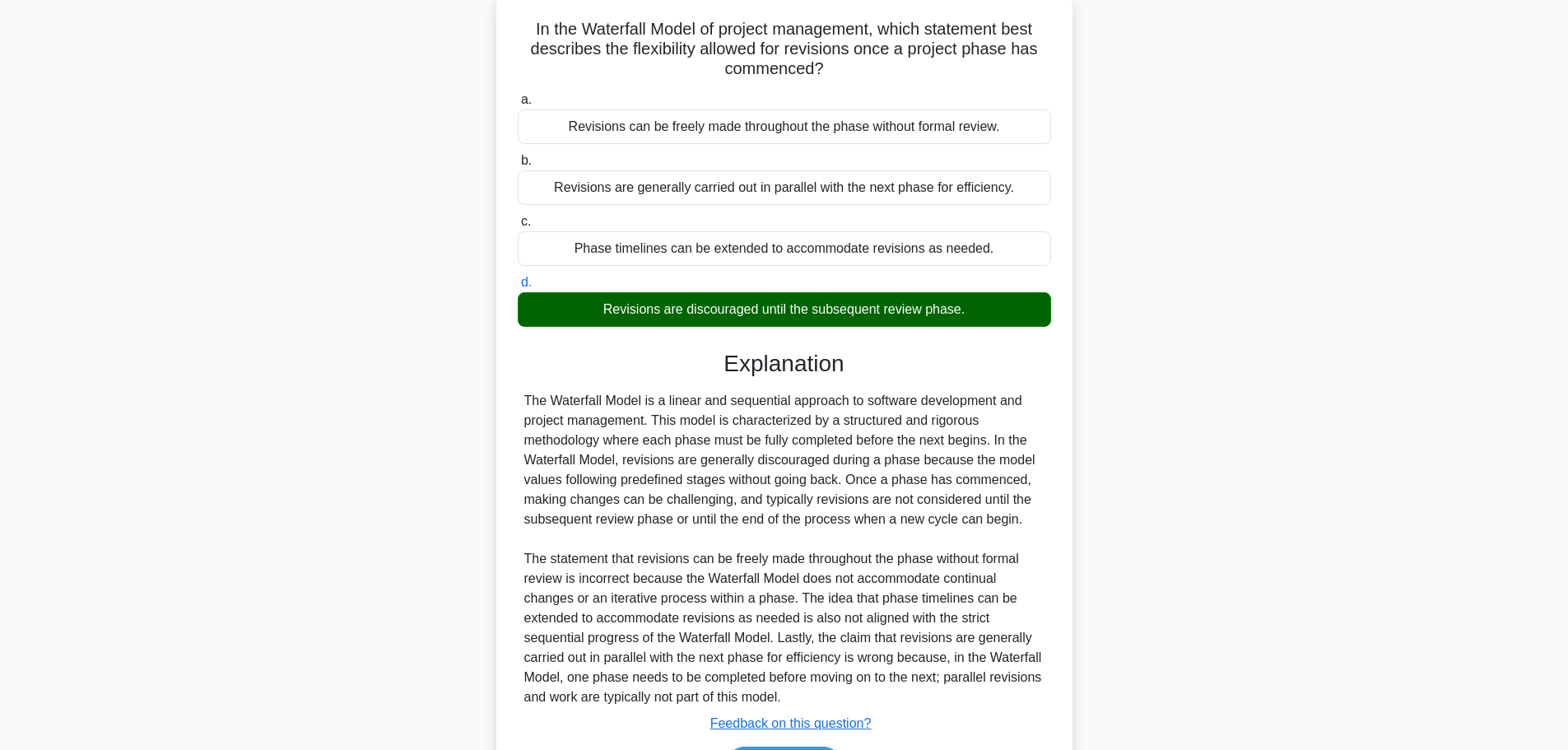
scroll to position [207, 0]
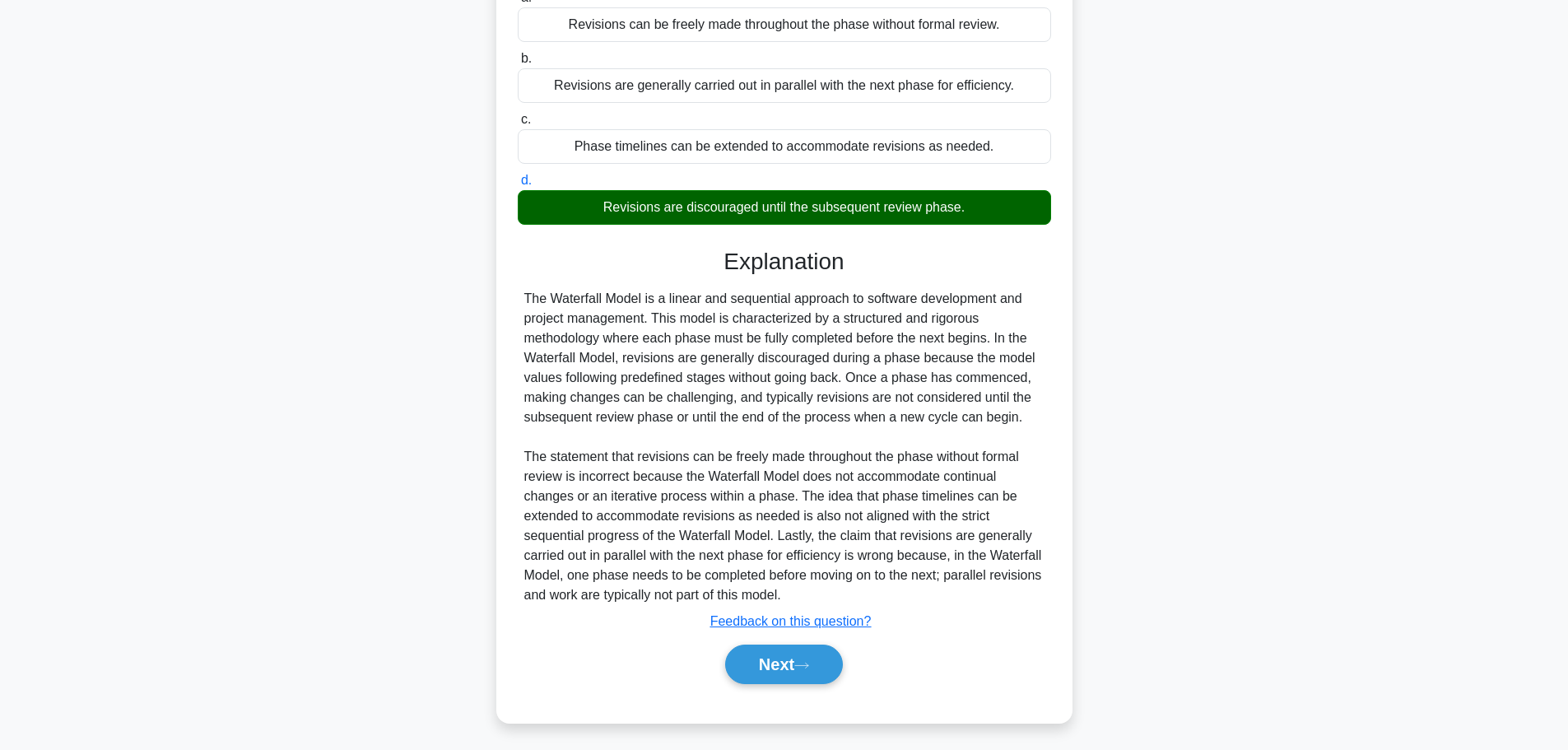
click at [816, 645] on button "Next" at bounding box center [784, 664] width 118 height 40
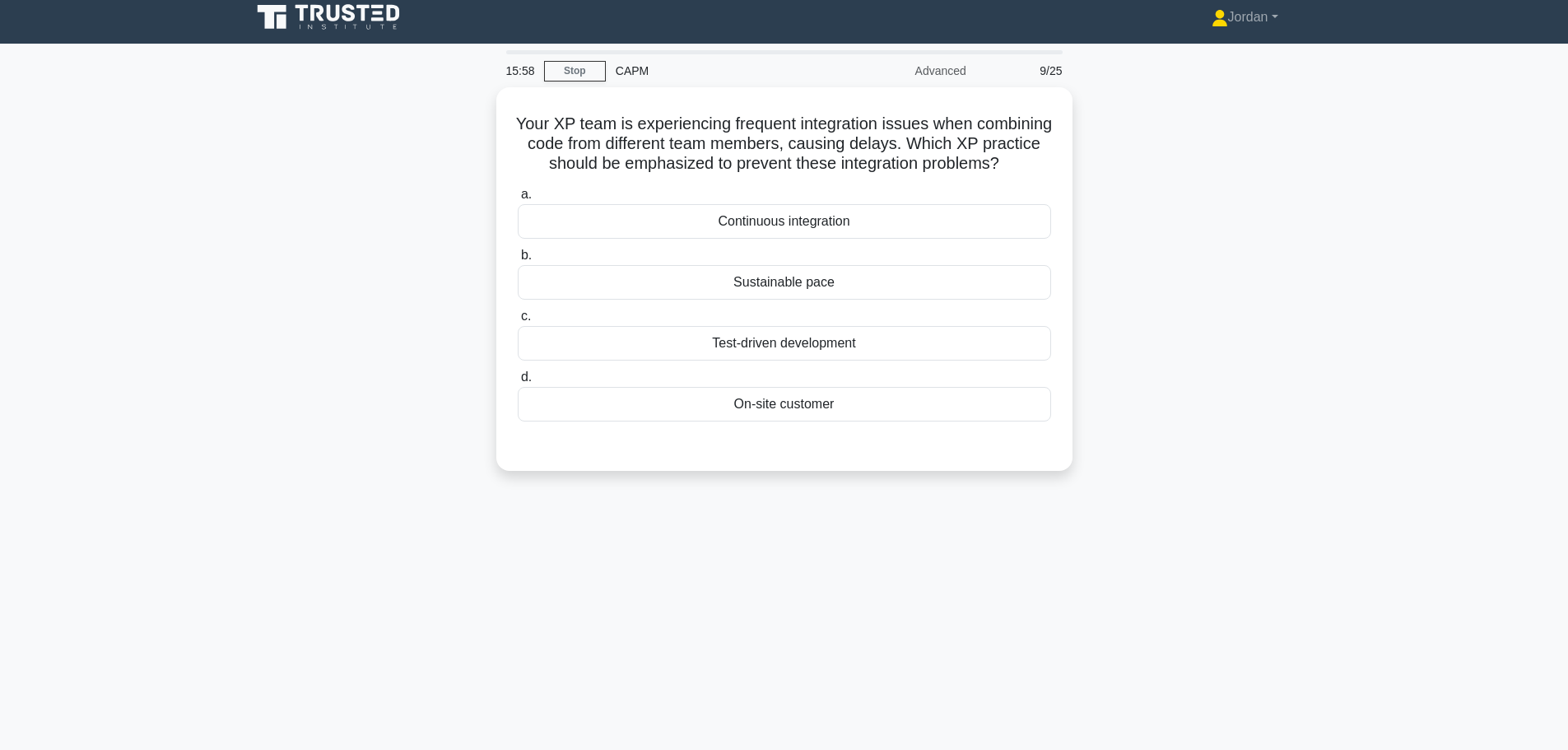
scroll to position [0, 0]
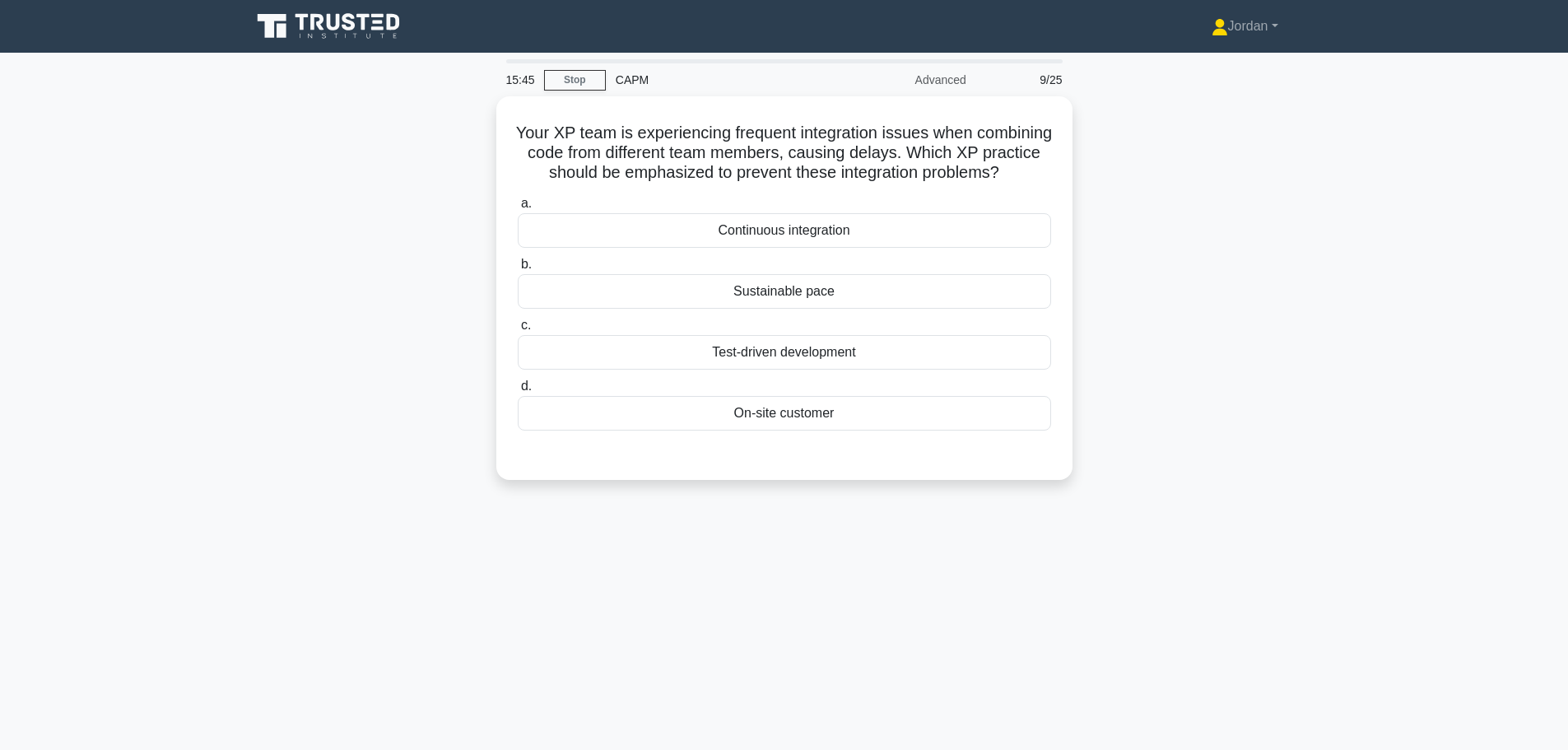
click at [784, 248] on div "Continuous integration" at bounding box center [784, 230] width 534 height 34
click at [518, 209] on input "a. Continuous integration" at bounding box center [518, 203] width 0 height 11
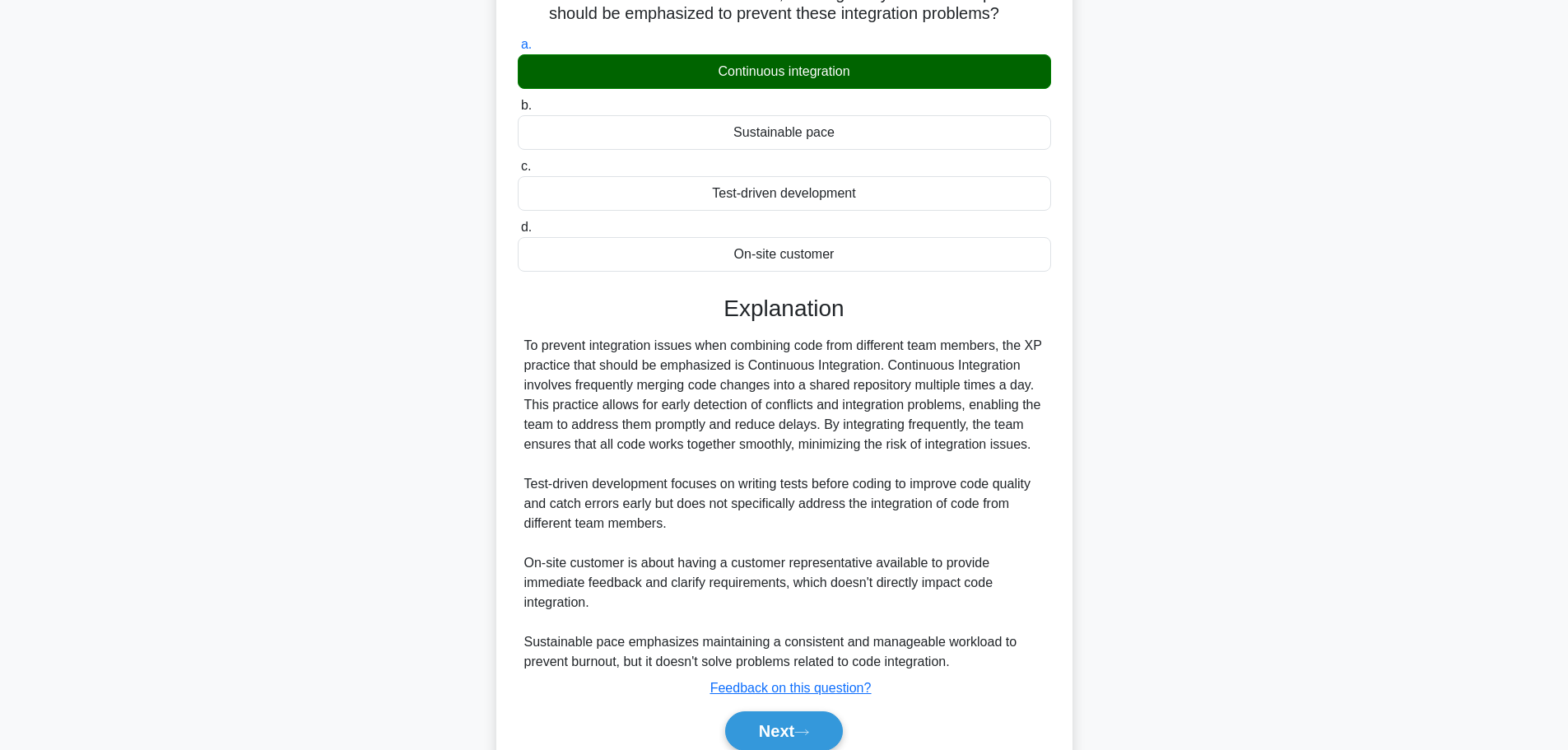
scroll to position [246, 0]
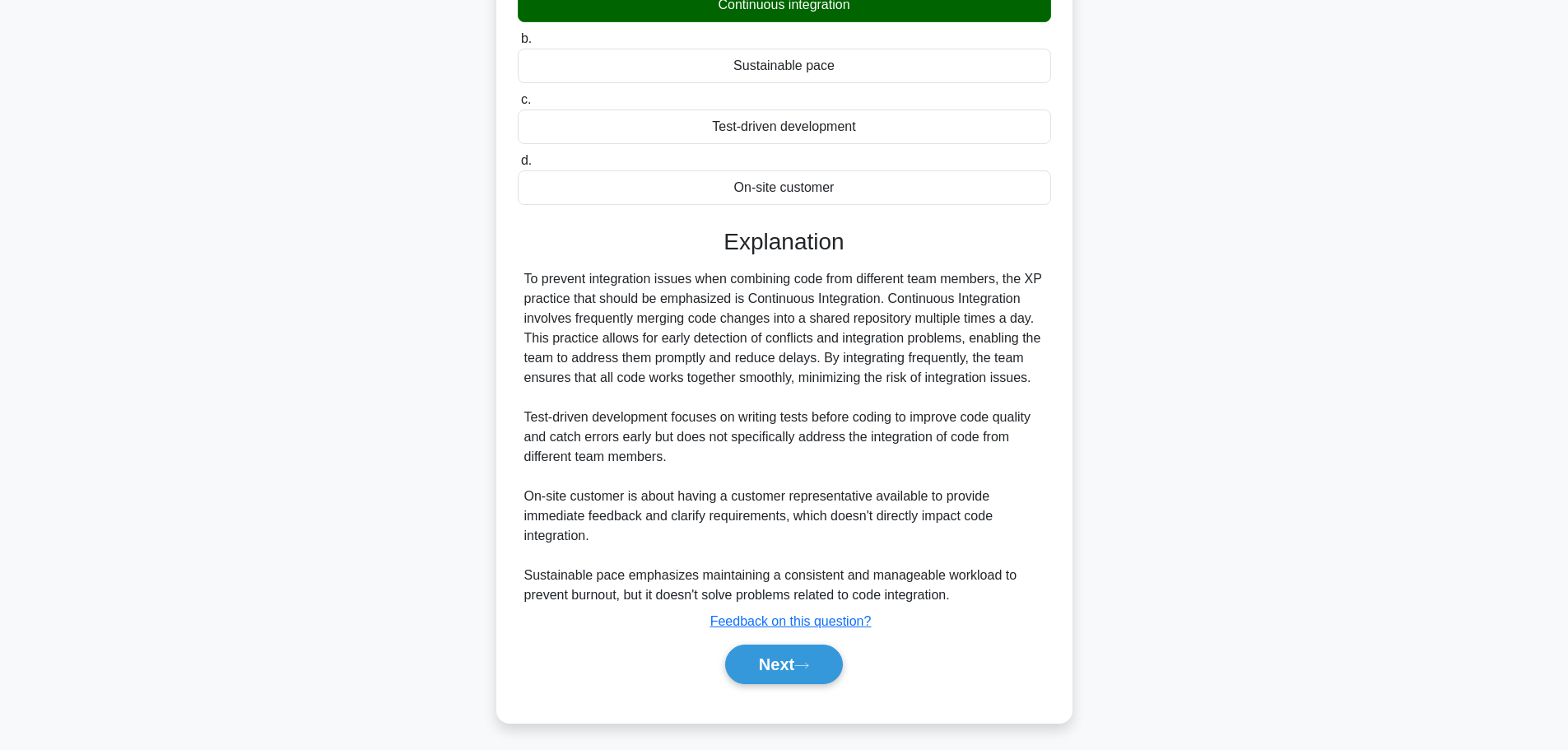
click at [787, 668] on button "Next" at bounding box center [784, 664] width 118 height 40
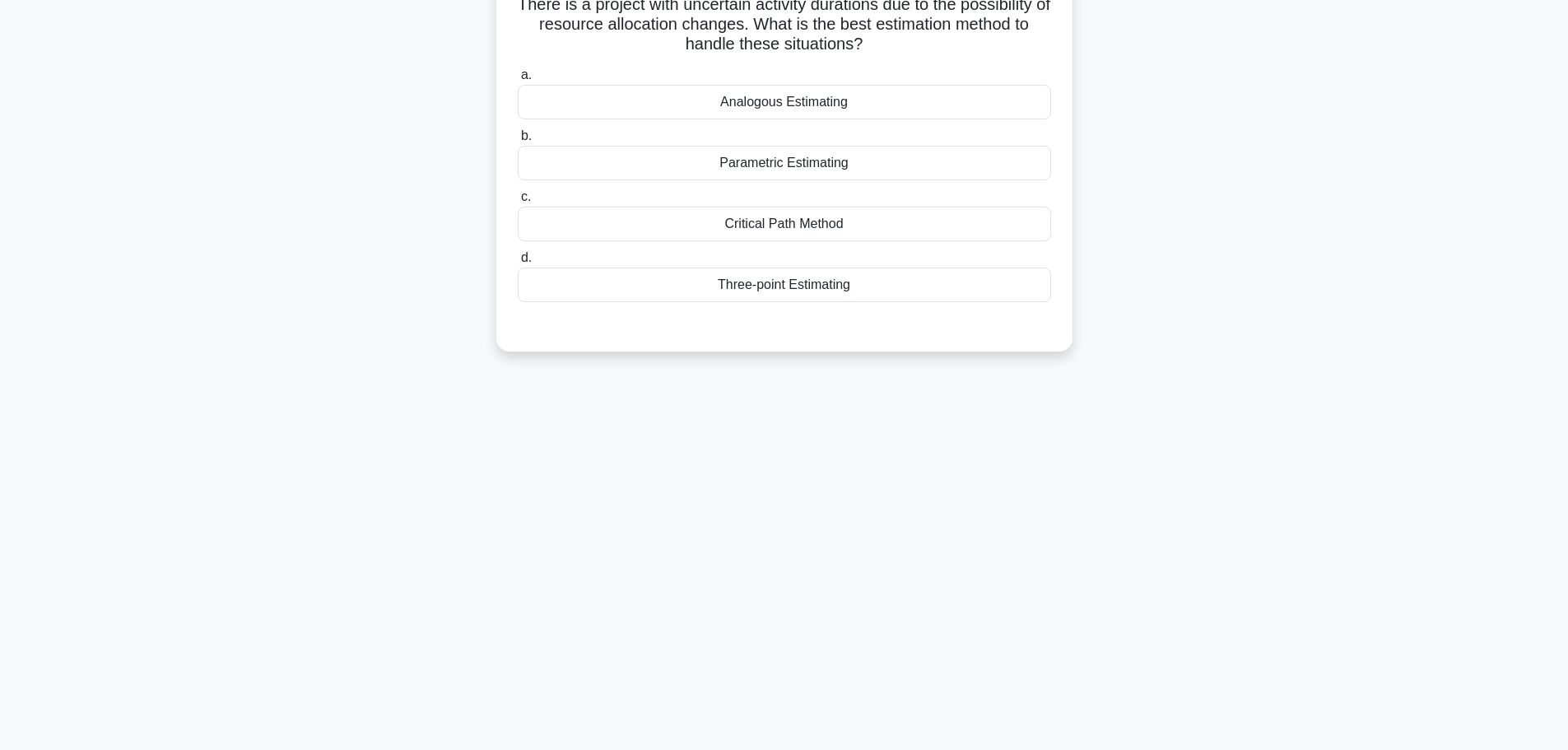
scroll to position [0, 0]
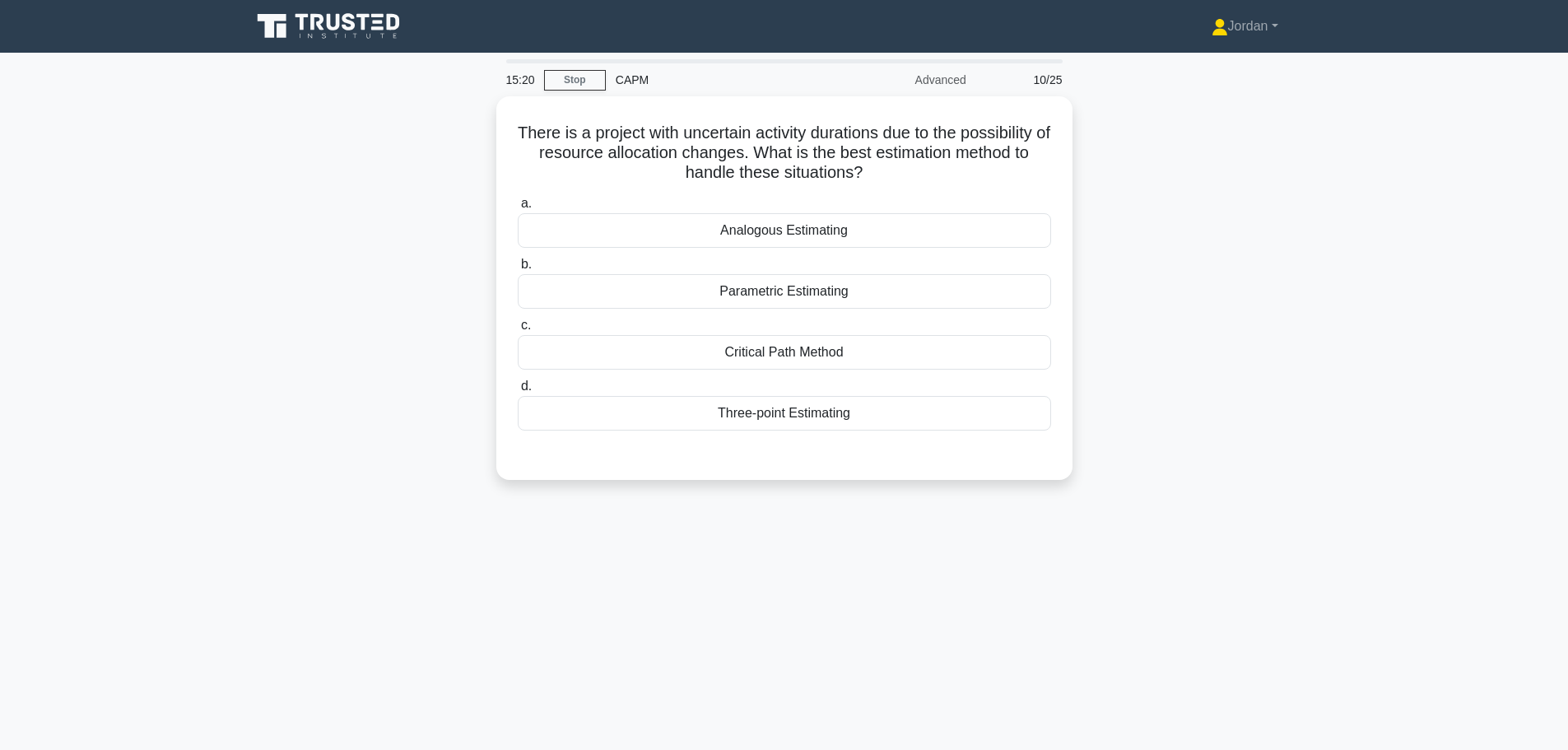
click at [720, 294] on div "Parametric Estimating" at bounding box center [784, 292] width 534 height 34
click at [518, 270] on input "b. Parametric Estimating" at bounding box center [518, 265] width 0 height 11
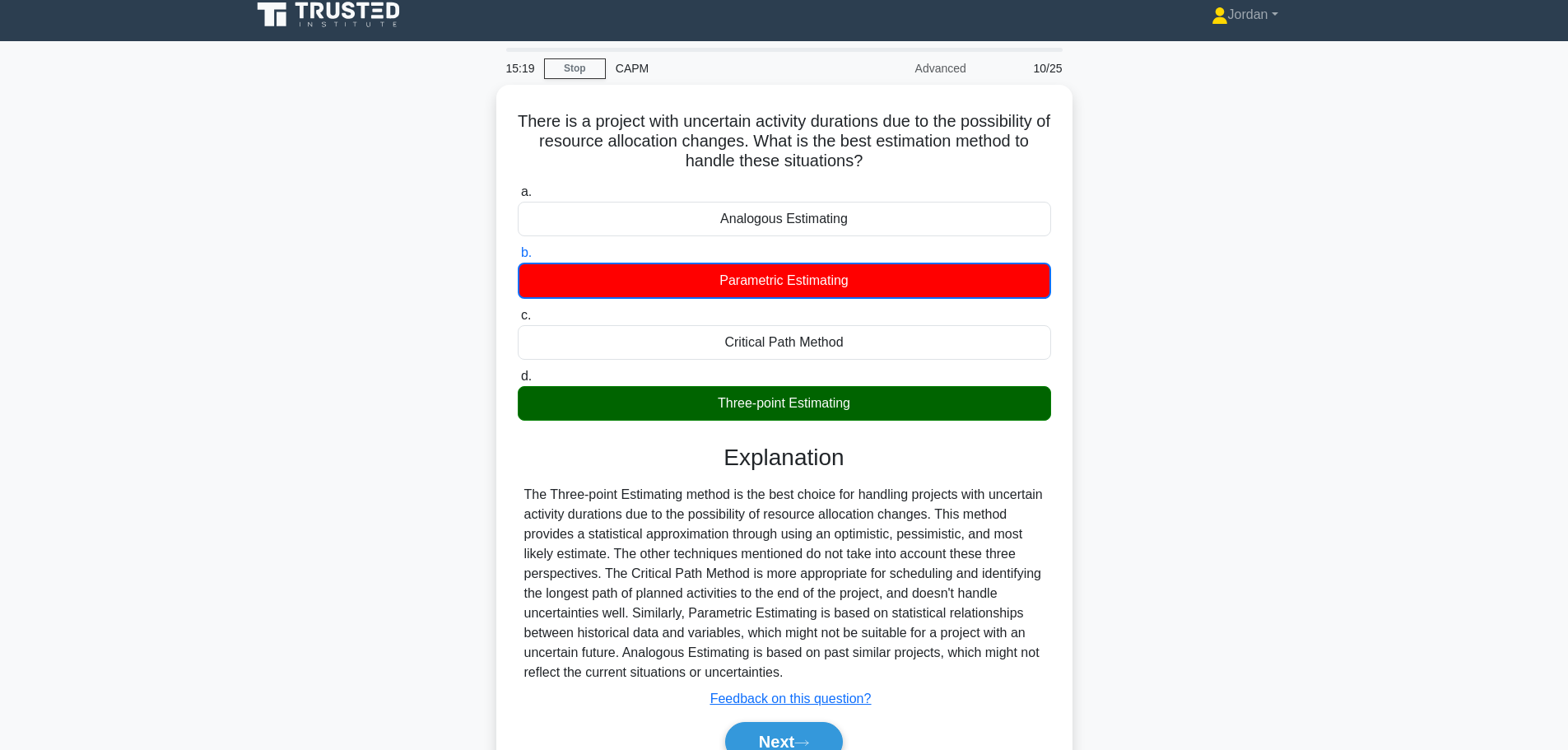
scroll to position [140, 0]
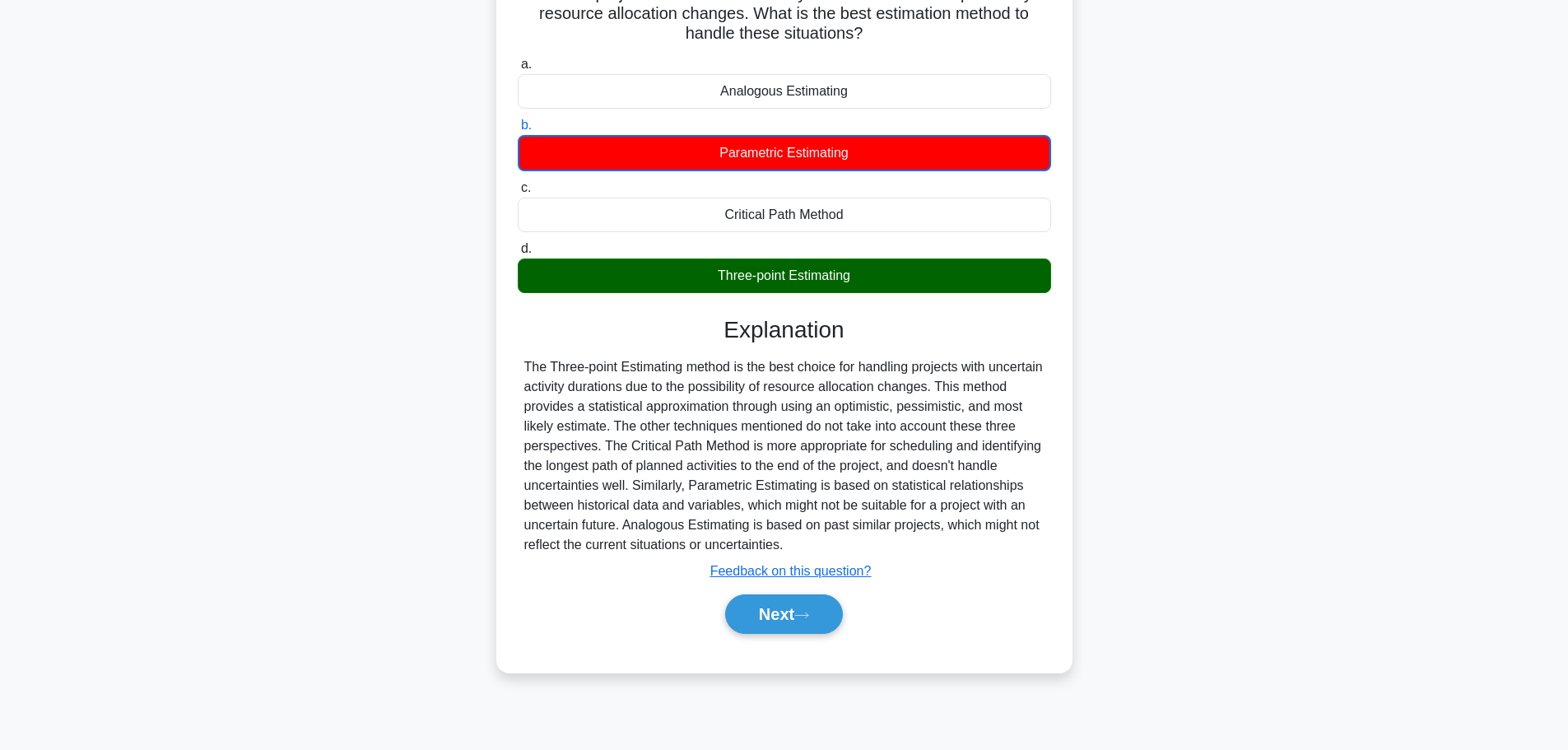
click at [768, 603] on button "Next" at bounding box center [784, 614] width 118 height 40
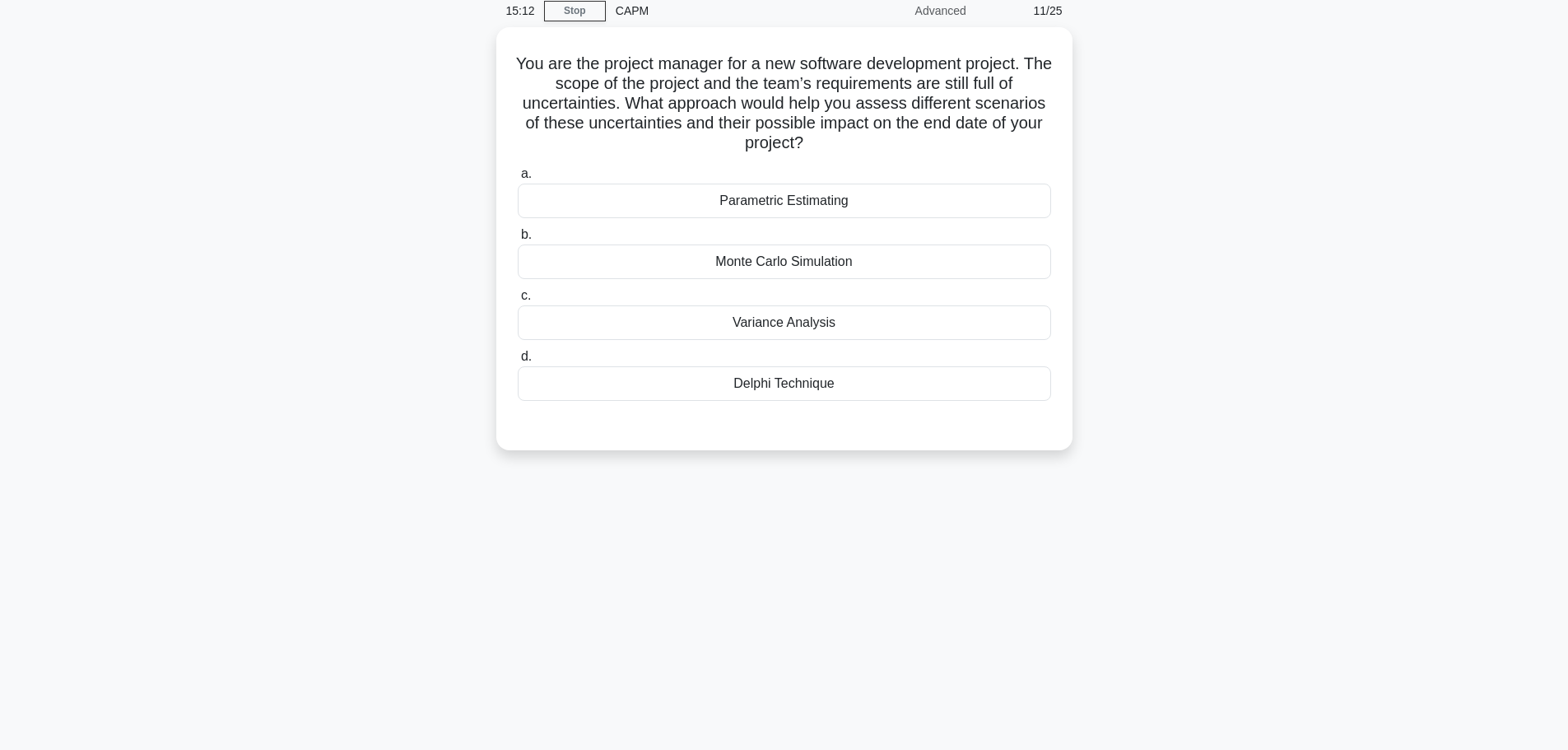
scroll to position [0, 0]
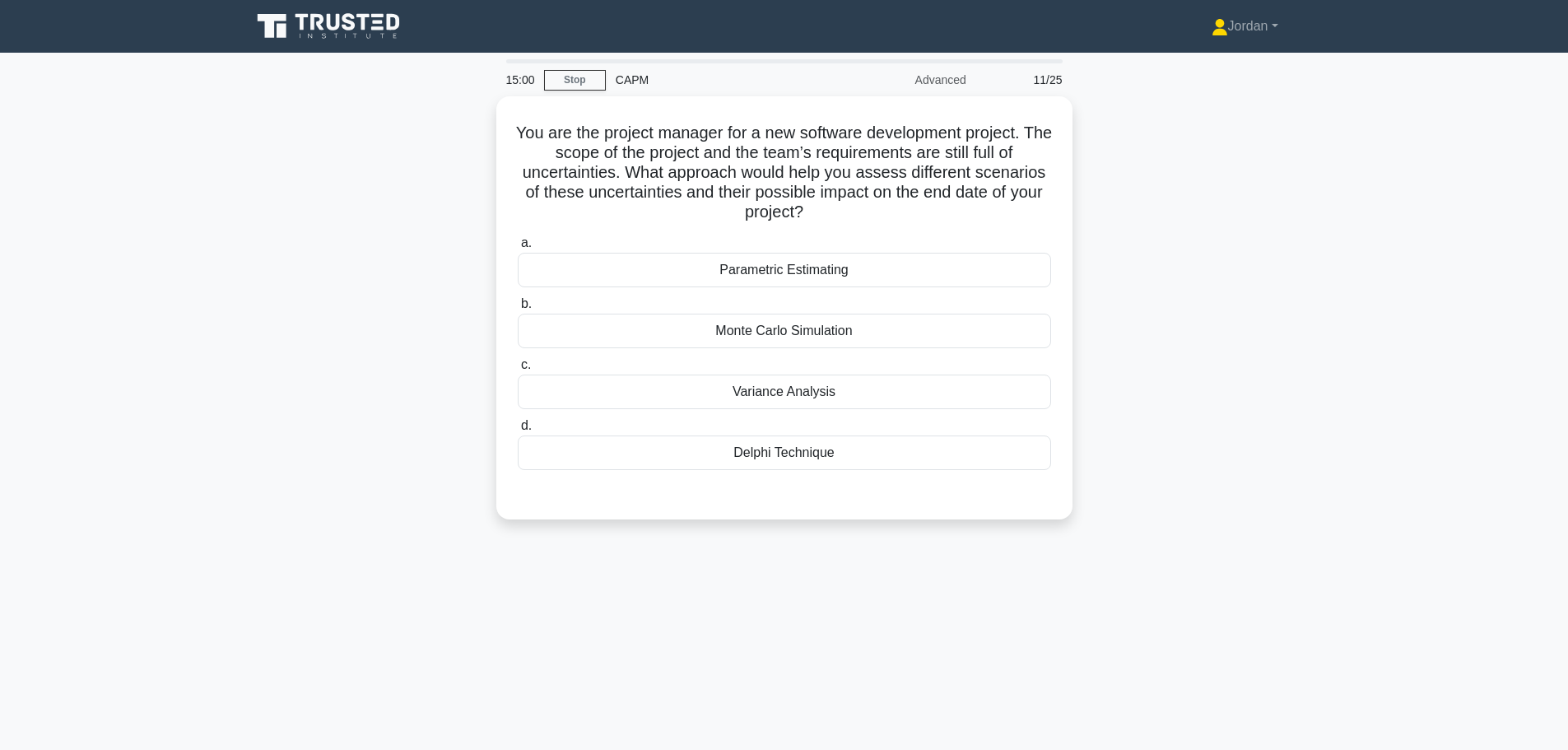
click at [696, 333] on div "Monte Carlo Simulation" at bounding box center [784, 330] width 534 height 34
click at [518, 310] on input "b. Monte Carlo Simulation" at bounding box center [518, 304] width 0 height 11
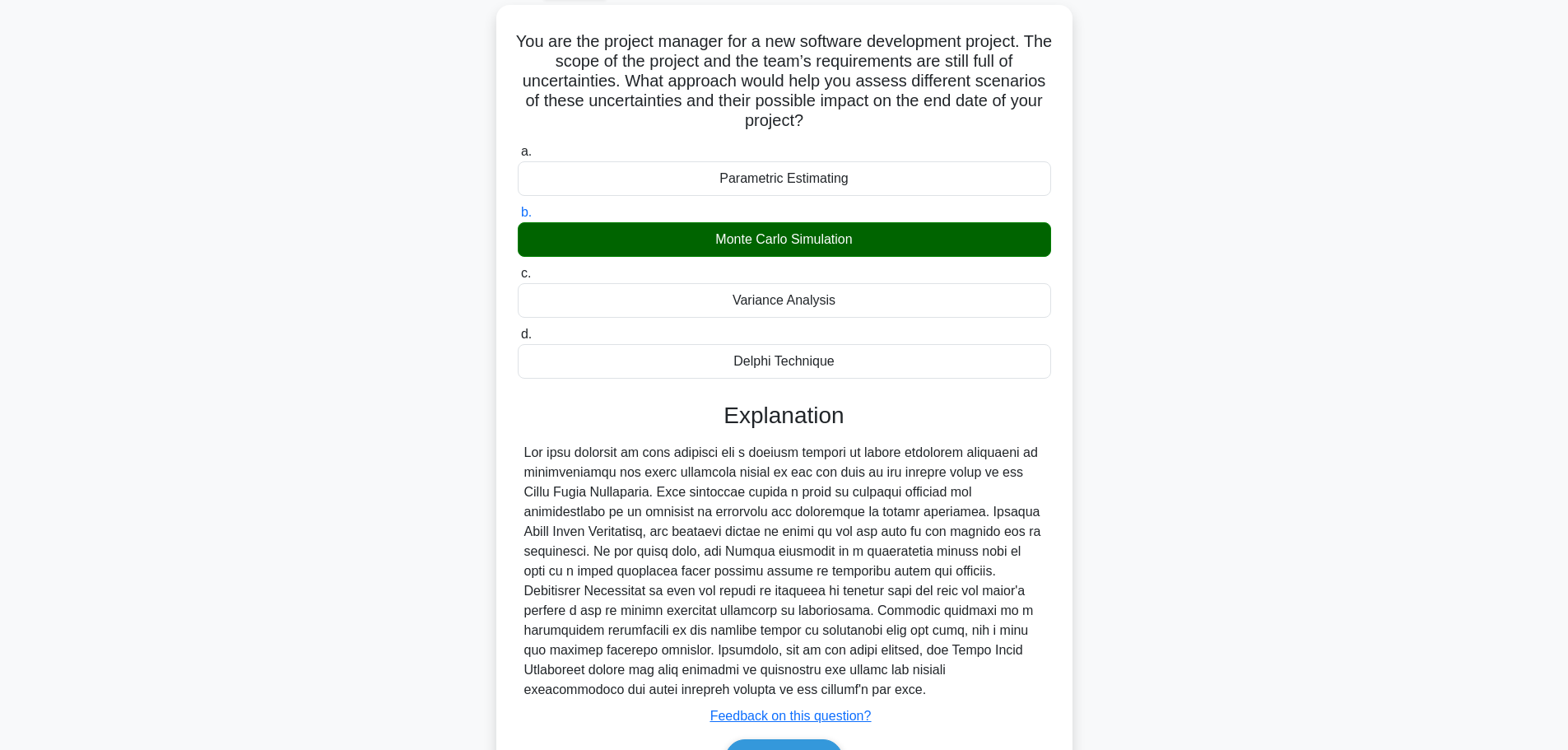
scroll to position [187, 0]
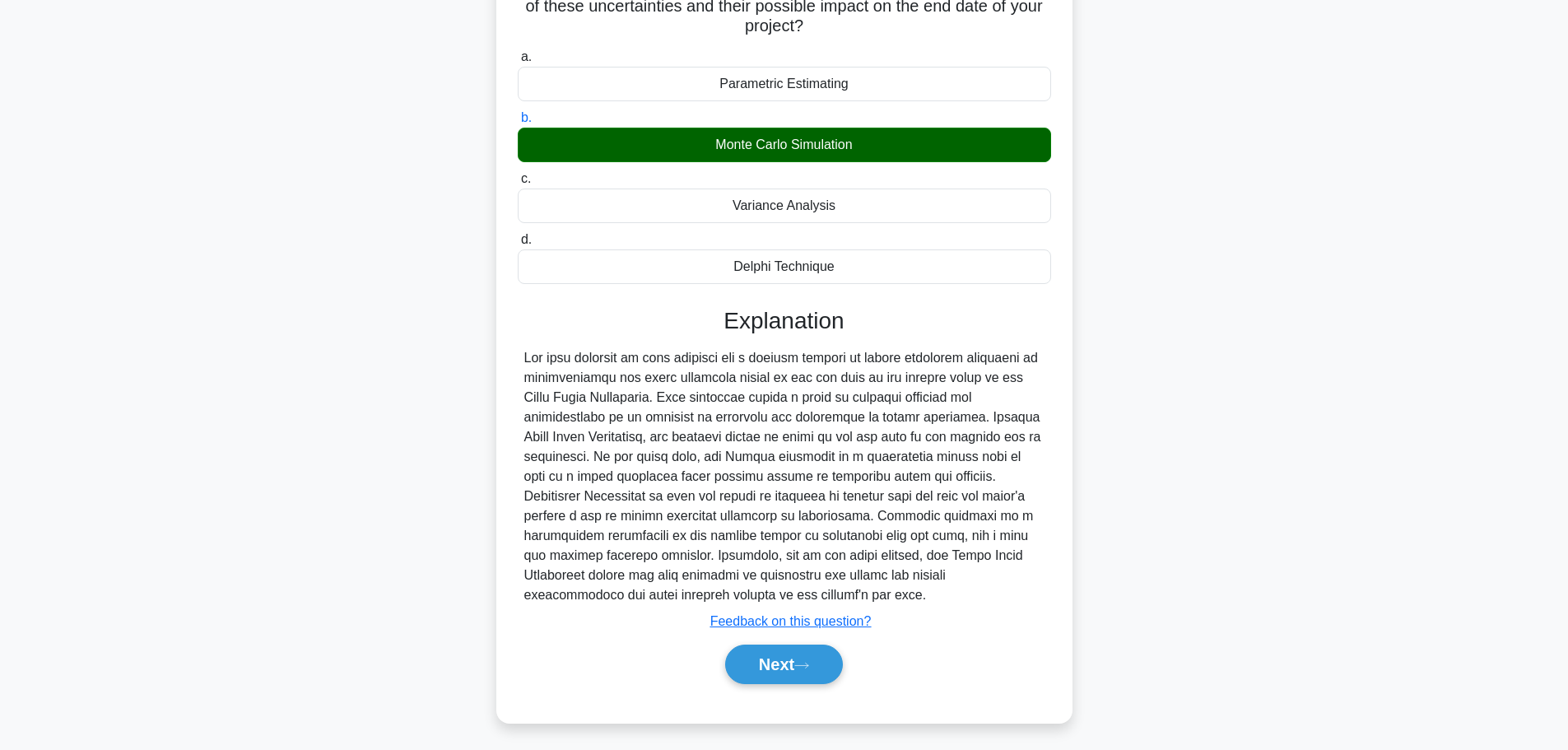
click at [774, 652] on button "Next" at bounding box center [784, 664] width 118 height 40
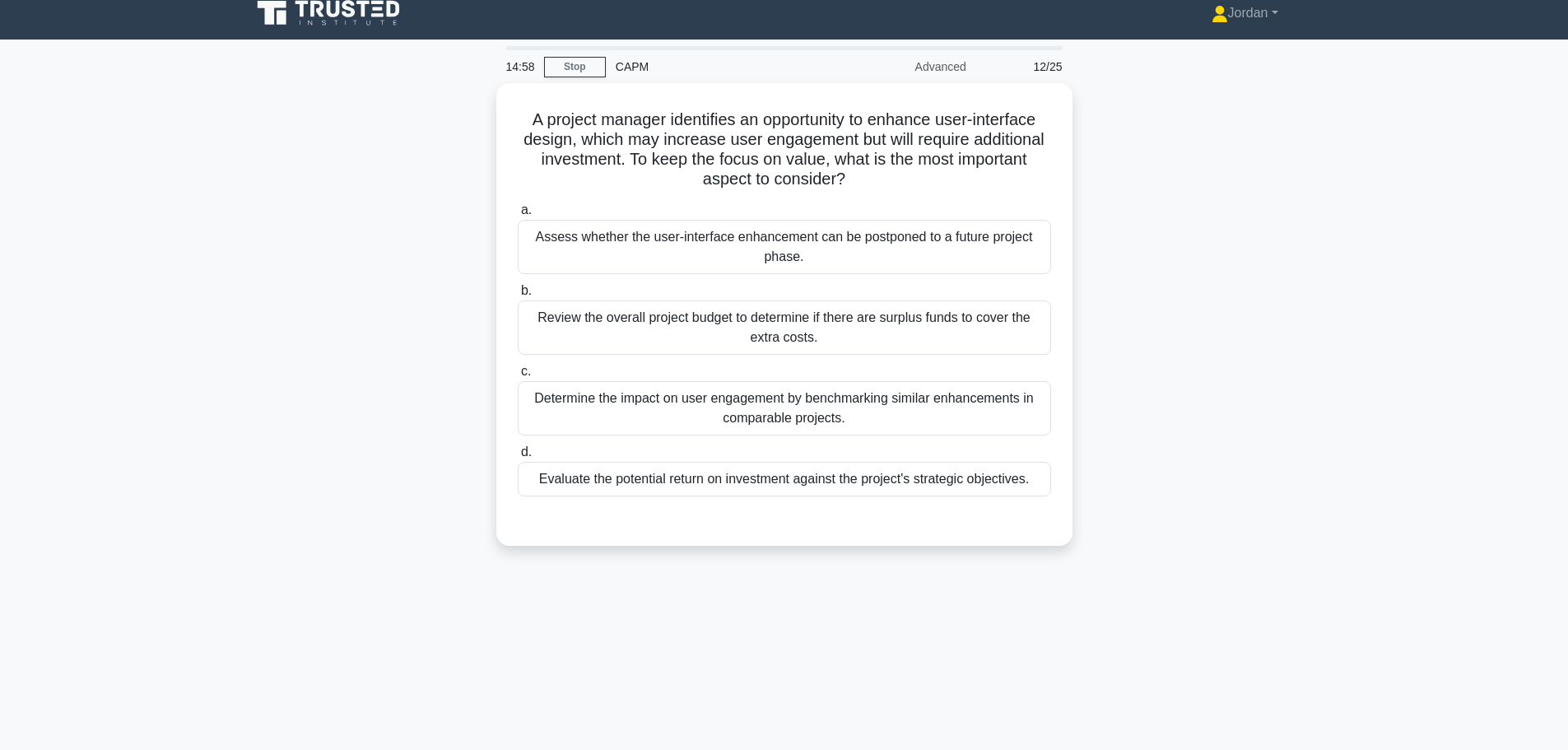
scroll to position [0, 0]
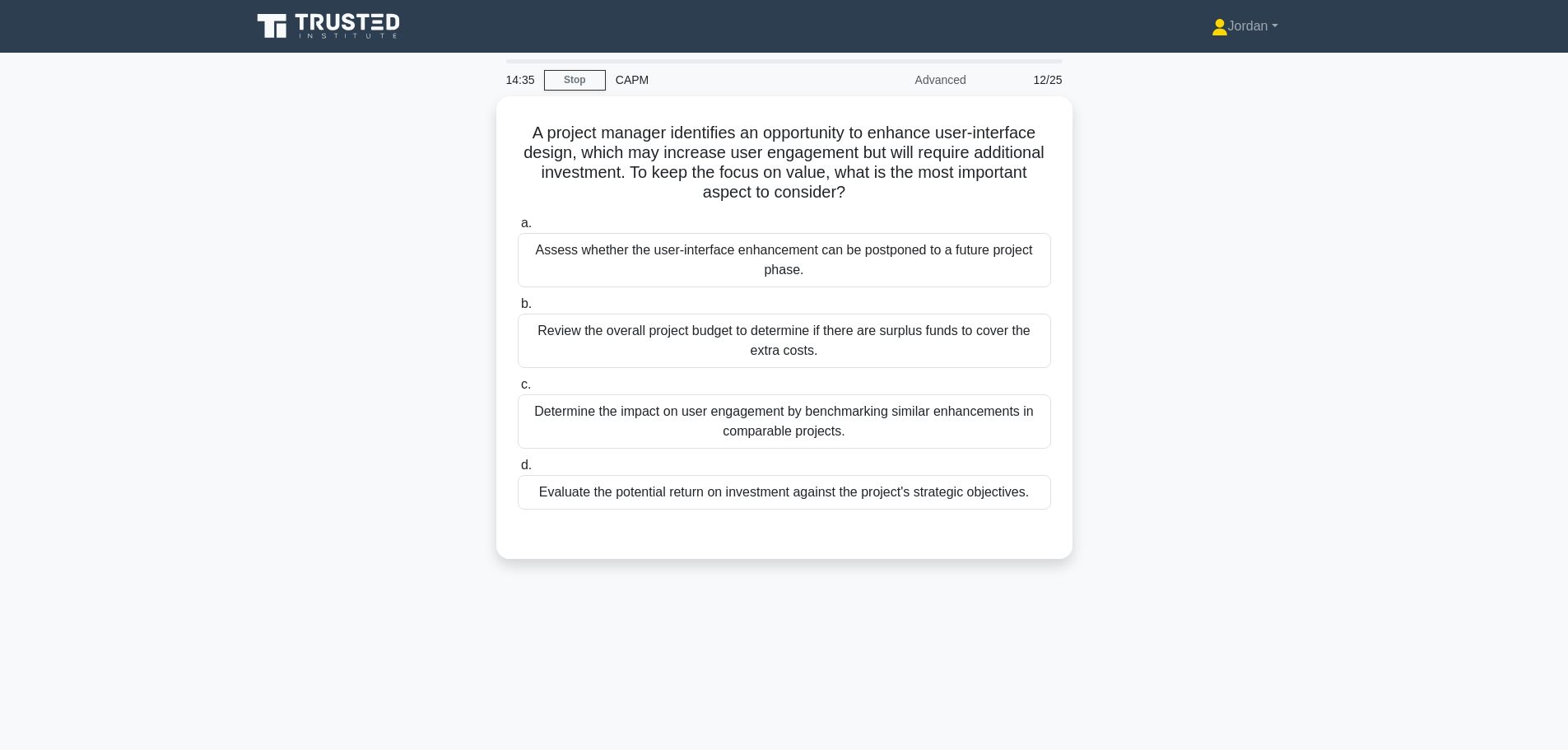
click at [822, 492] on div "Evaluate the potential return on investment against the project's strategic obj…" at bounding box center [784, 492] width 534 height 34
click at [518, 471] on input "d. Evaluate the potential return on investment against the project's strategic …" at bounding box center [518, 465] width 0 height 11
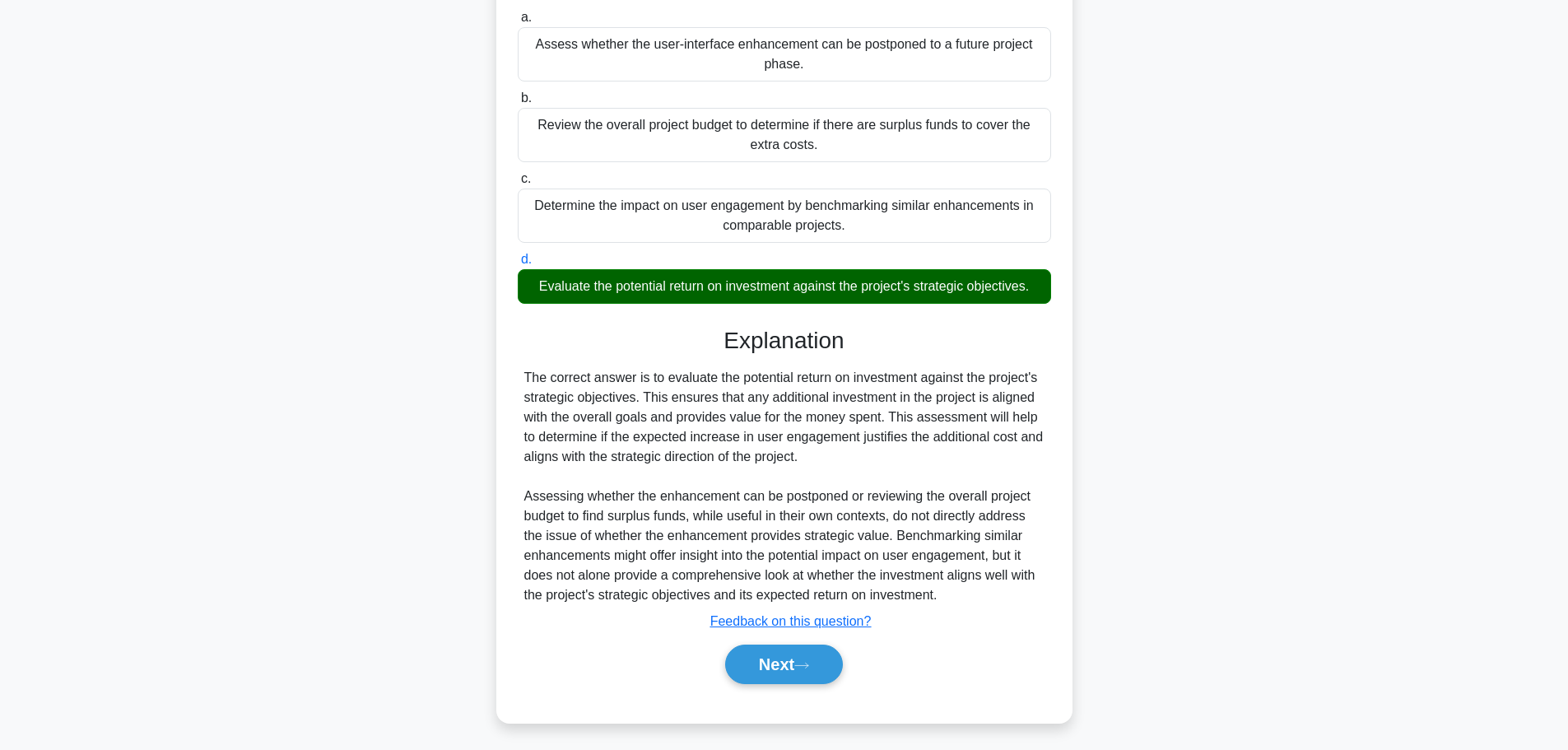
click at [786, 664] on button "Next" at bounding box center [784, 664] width 118 height 40
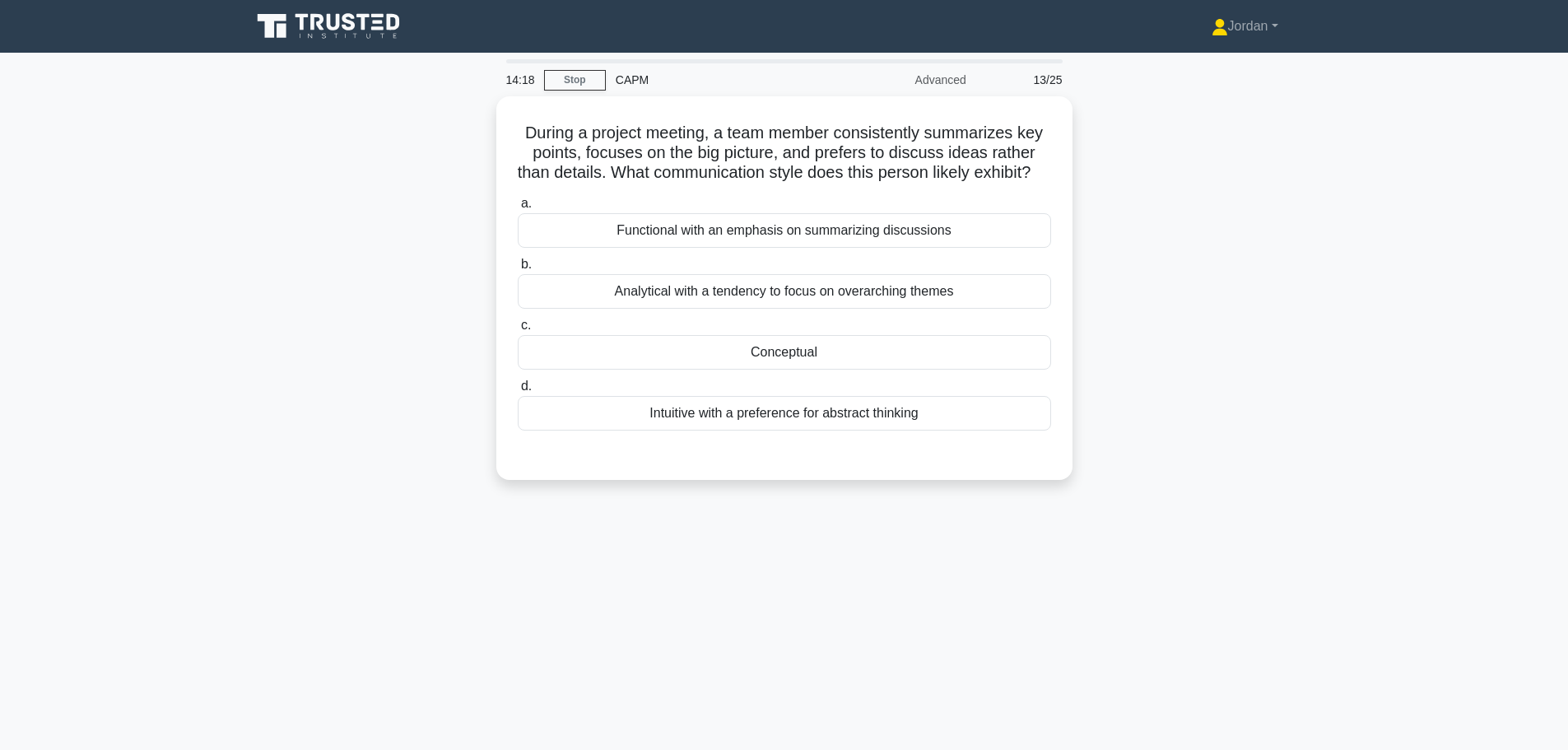
click at [707, 366] on div "Conceptual" at bounding box center [784, 352] width 534 height 34
click at [518, 331] on input "c. Conceptual" at bounding box center [518, 326] width 0 height 11
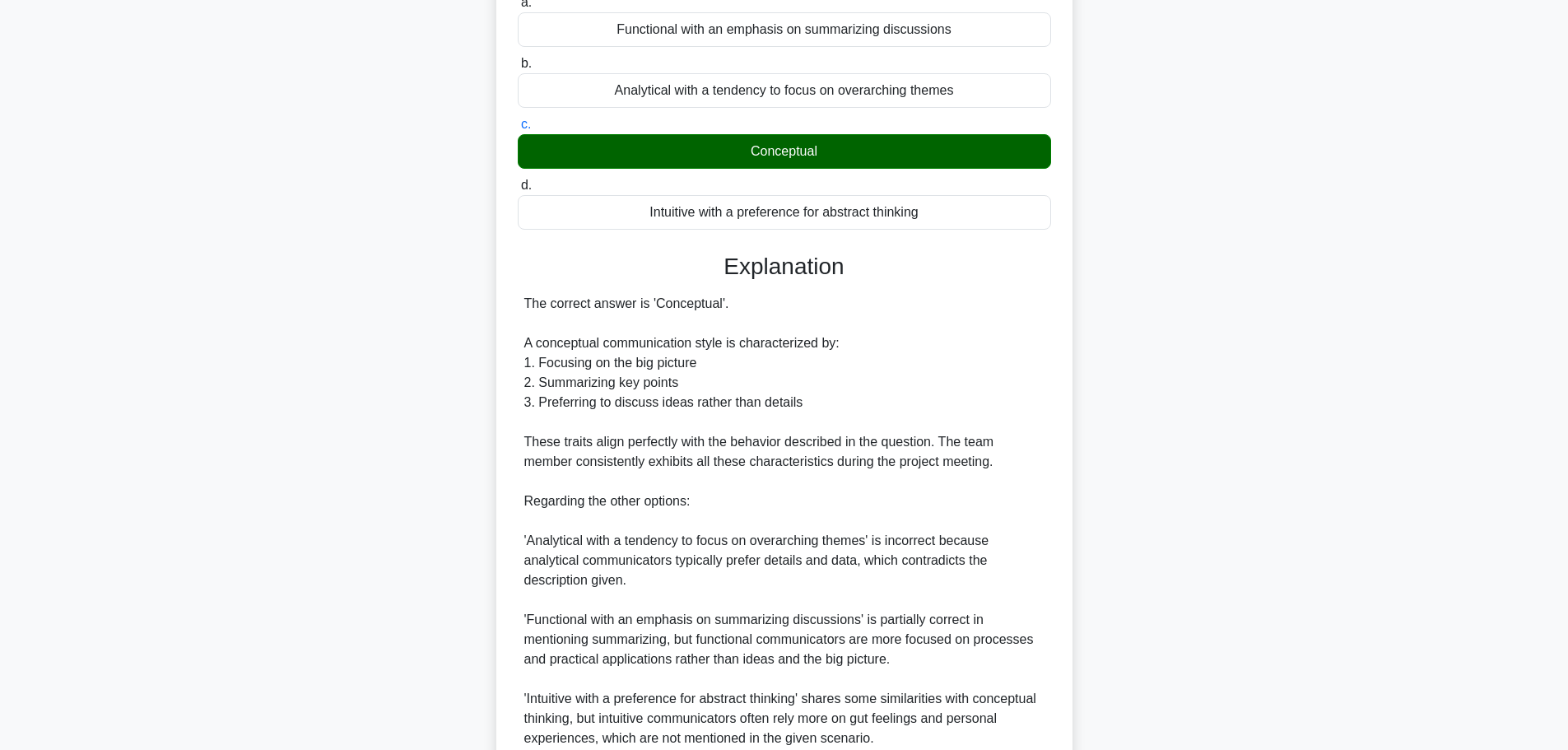
scroll to position [411, 0]
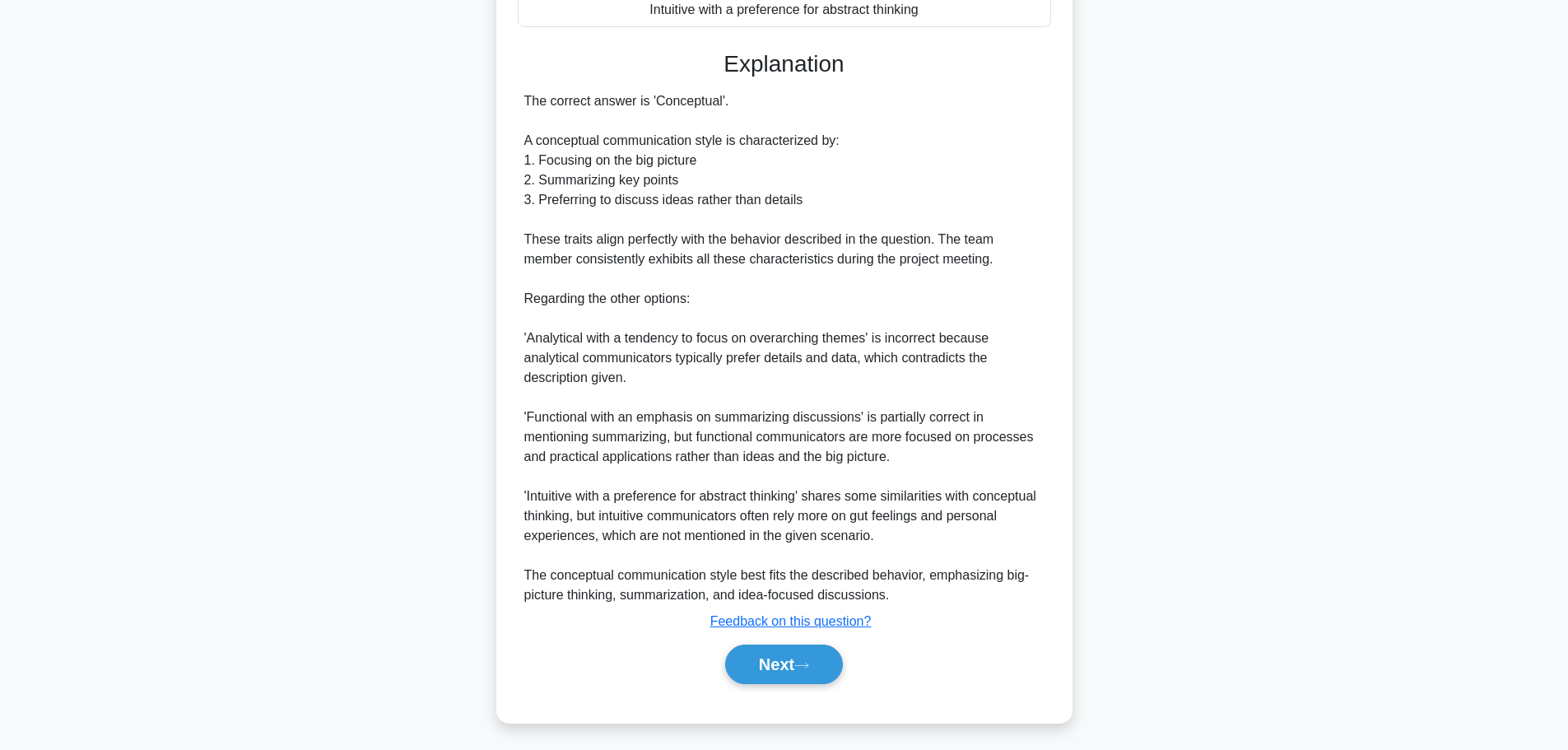
click at [777, 669] on button "Next" at bounding box center [784, 664] width 118 height 40
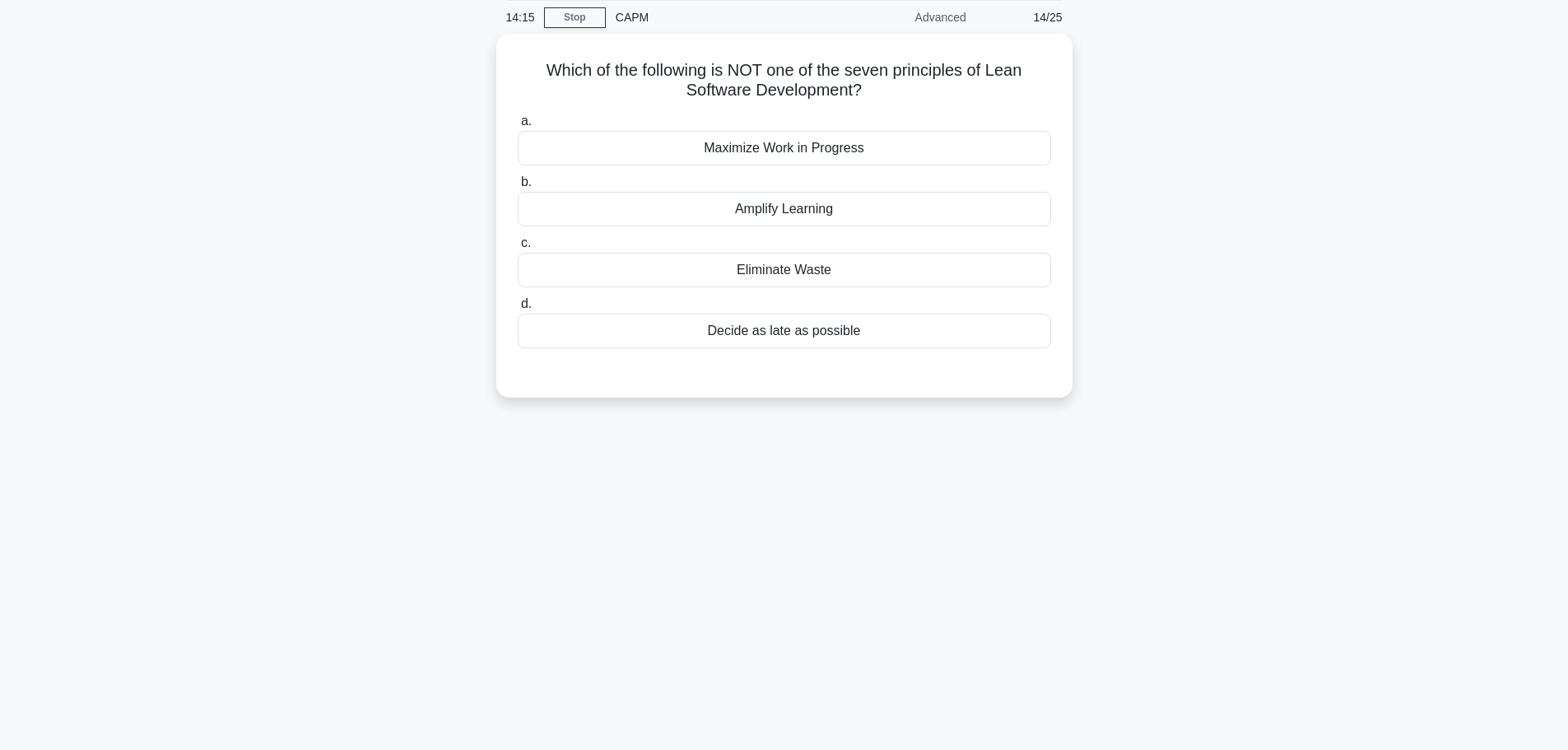
scroll to position [0, 0]
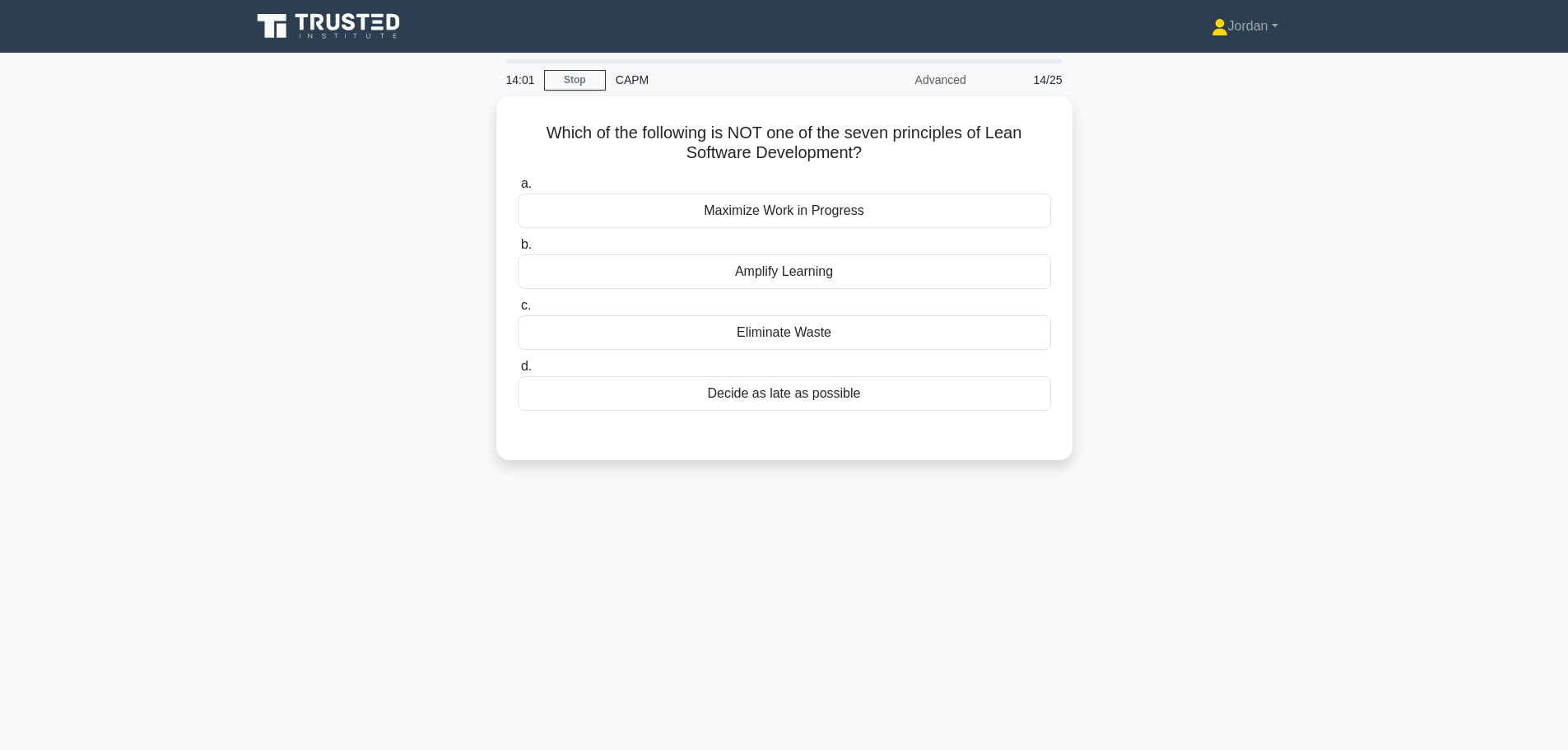
click at [770, 391] on div "Decide as late as possible" at bounding box center [784, 393] width 534 height 34
click at [518, 372] on input "d. Decide as late as possible" at bounding box center [518, 367] width 0 height 11
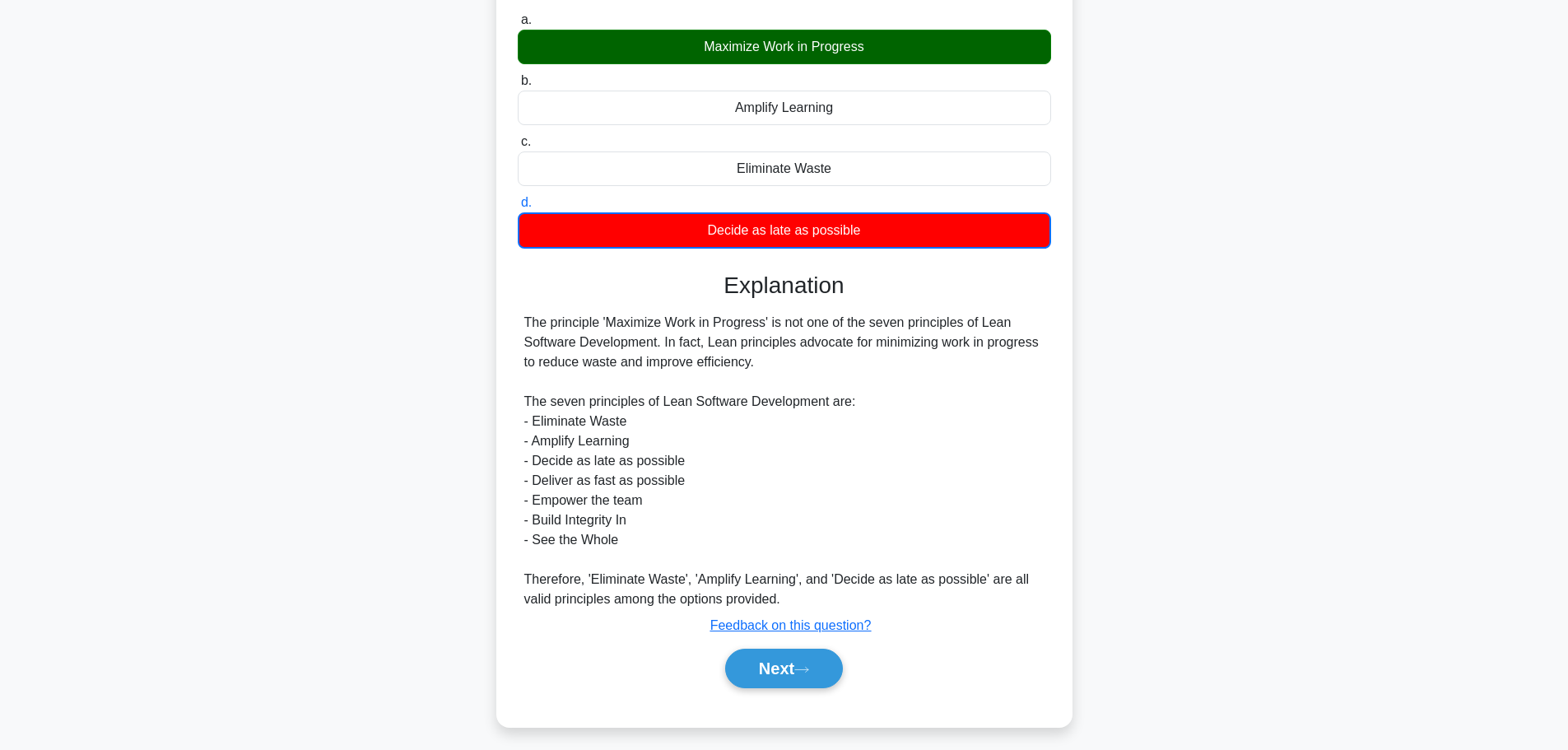
scroll to position [169, 0]
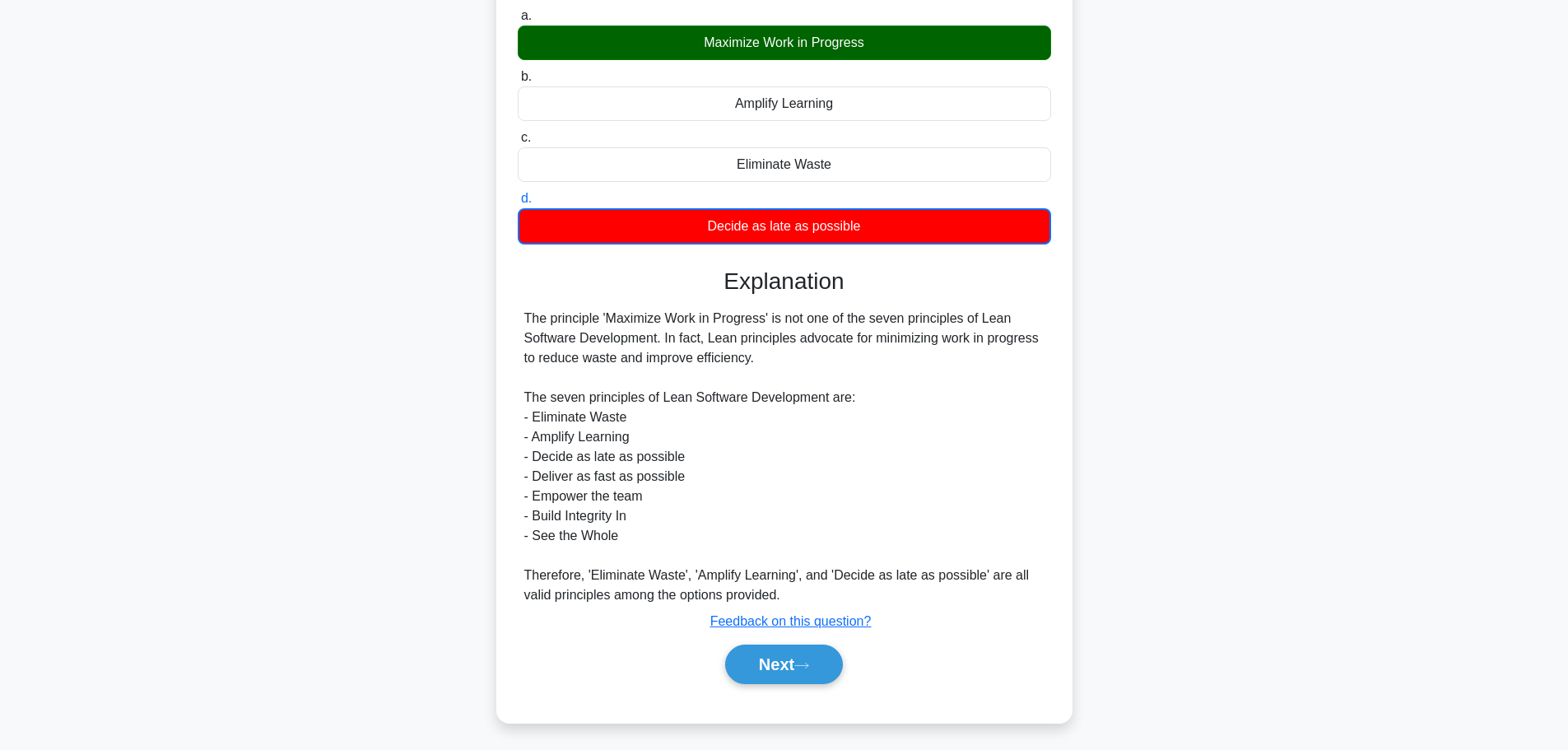
click at [791, 665] on button "Next" at bounding box center [784, 664] width 118 height 40
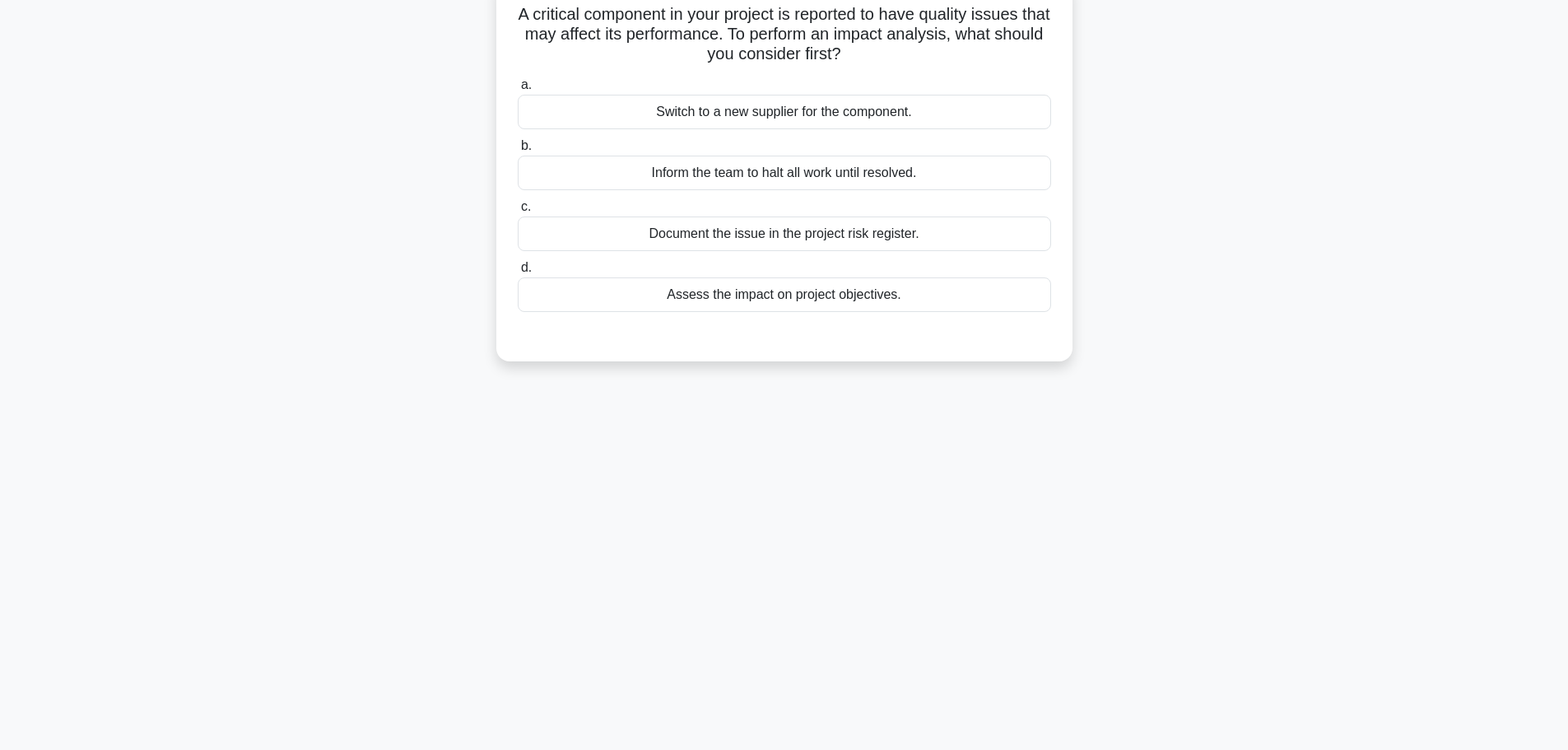
scroll to position [0, 0]
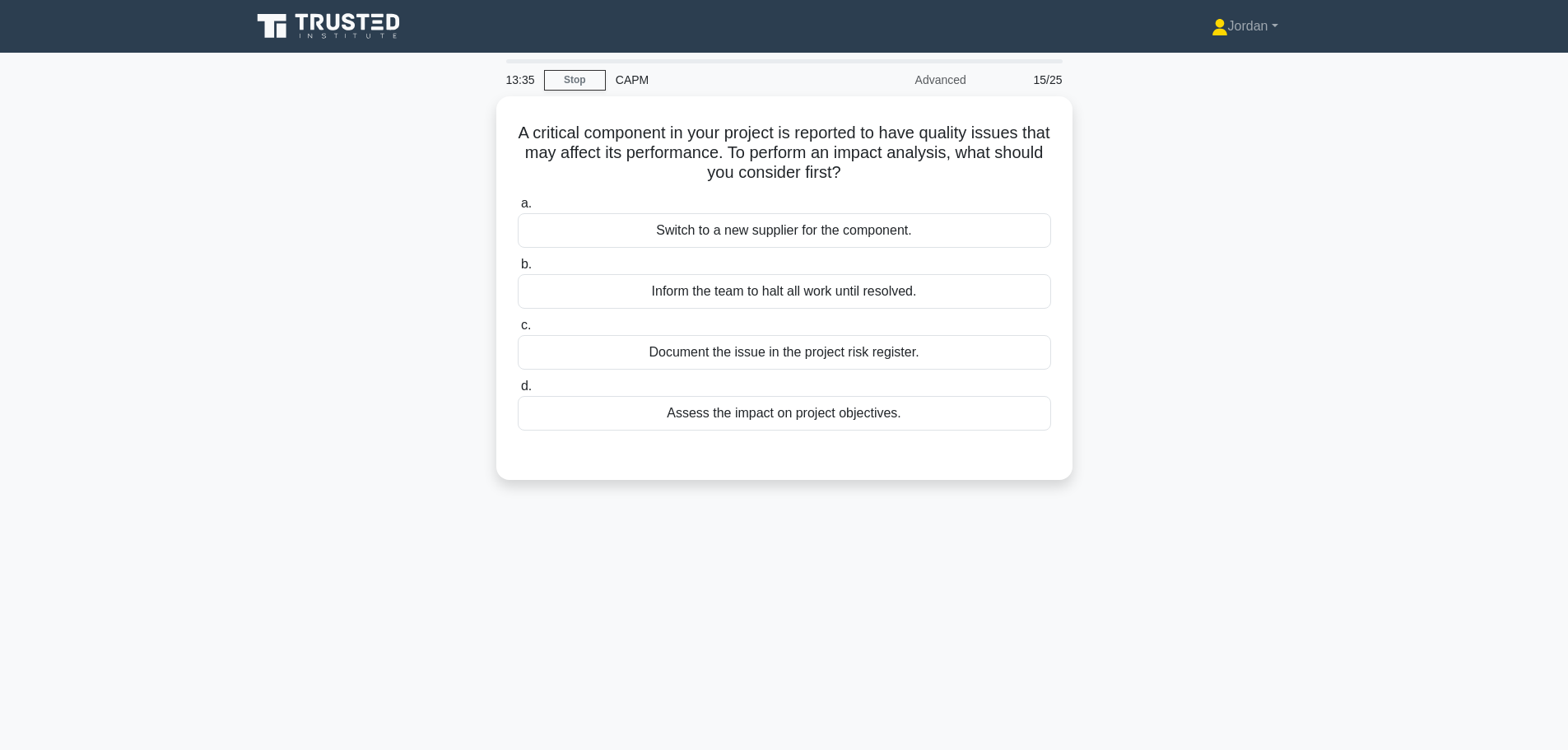
click at [908, 406] on div "Assess the impact on project objectives." at bounding box center [784, 413] width 534 height 34
click at [518, 392] on input "d. Assess the impact on project objectives." at bounding box center [518, 387] width 0 height 11
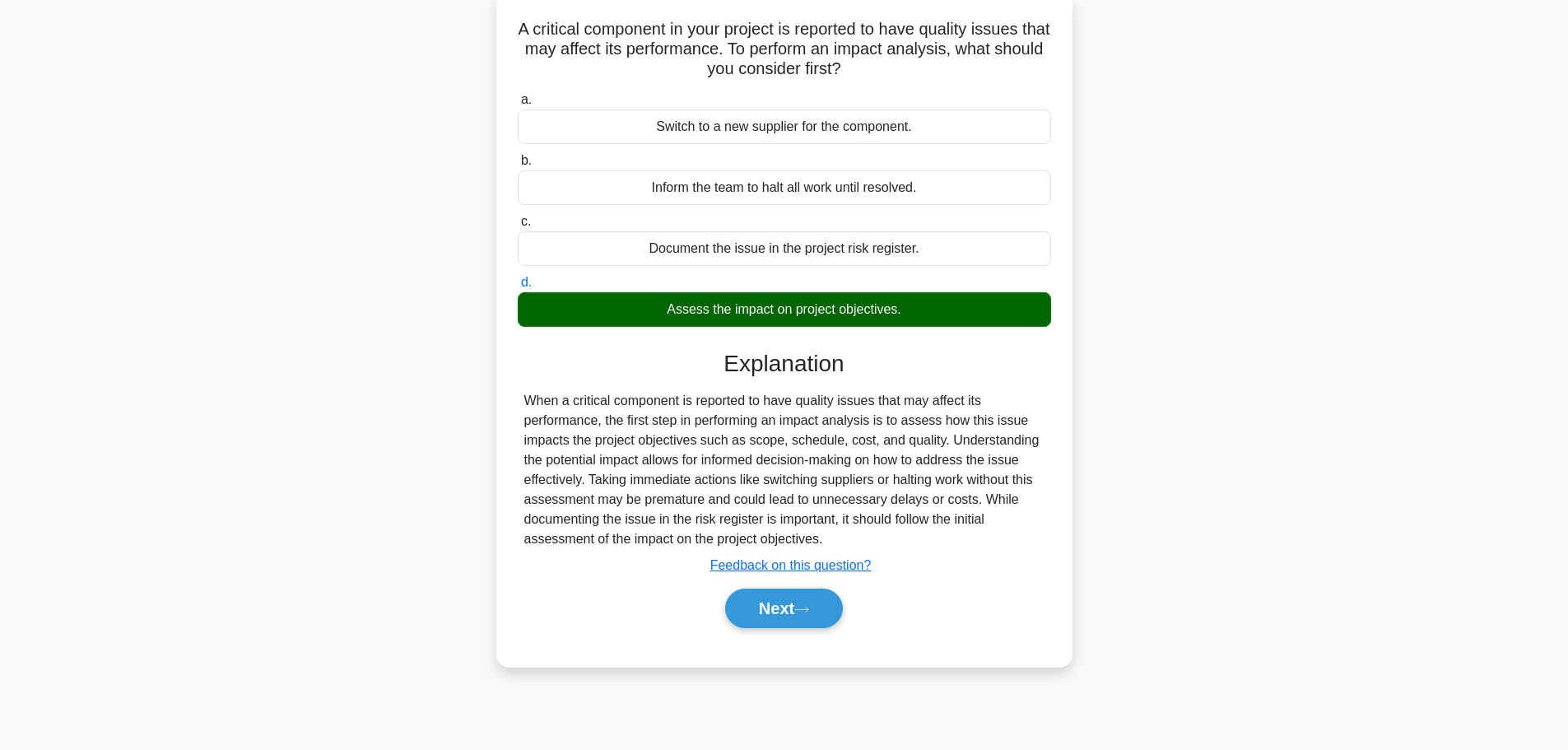
scroll to position [140, 0]
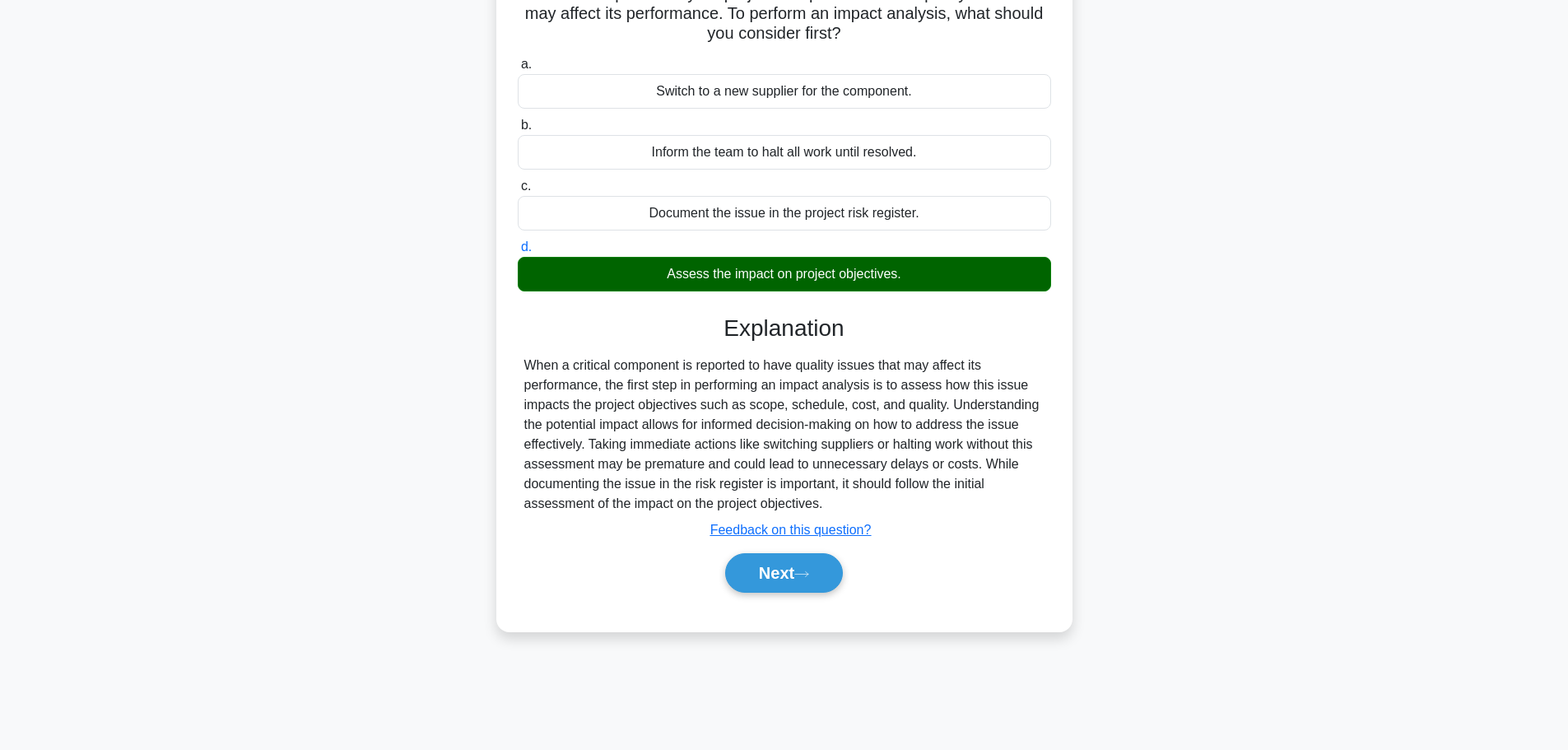
click at [820, 574] on button "Next" at bounding box center [784, 574] width 118 height 40
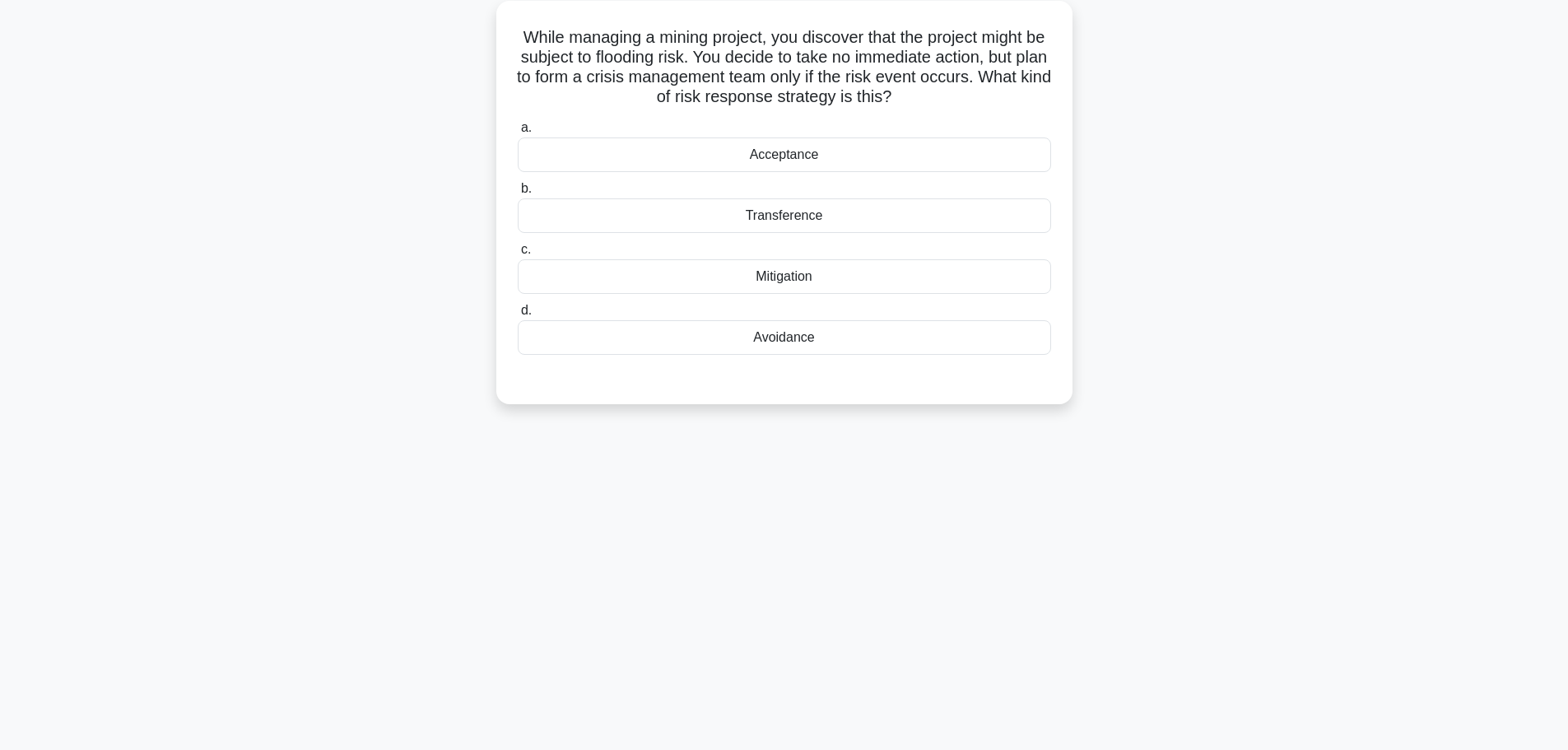
scroll to position [0, 0]
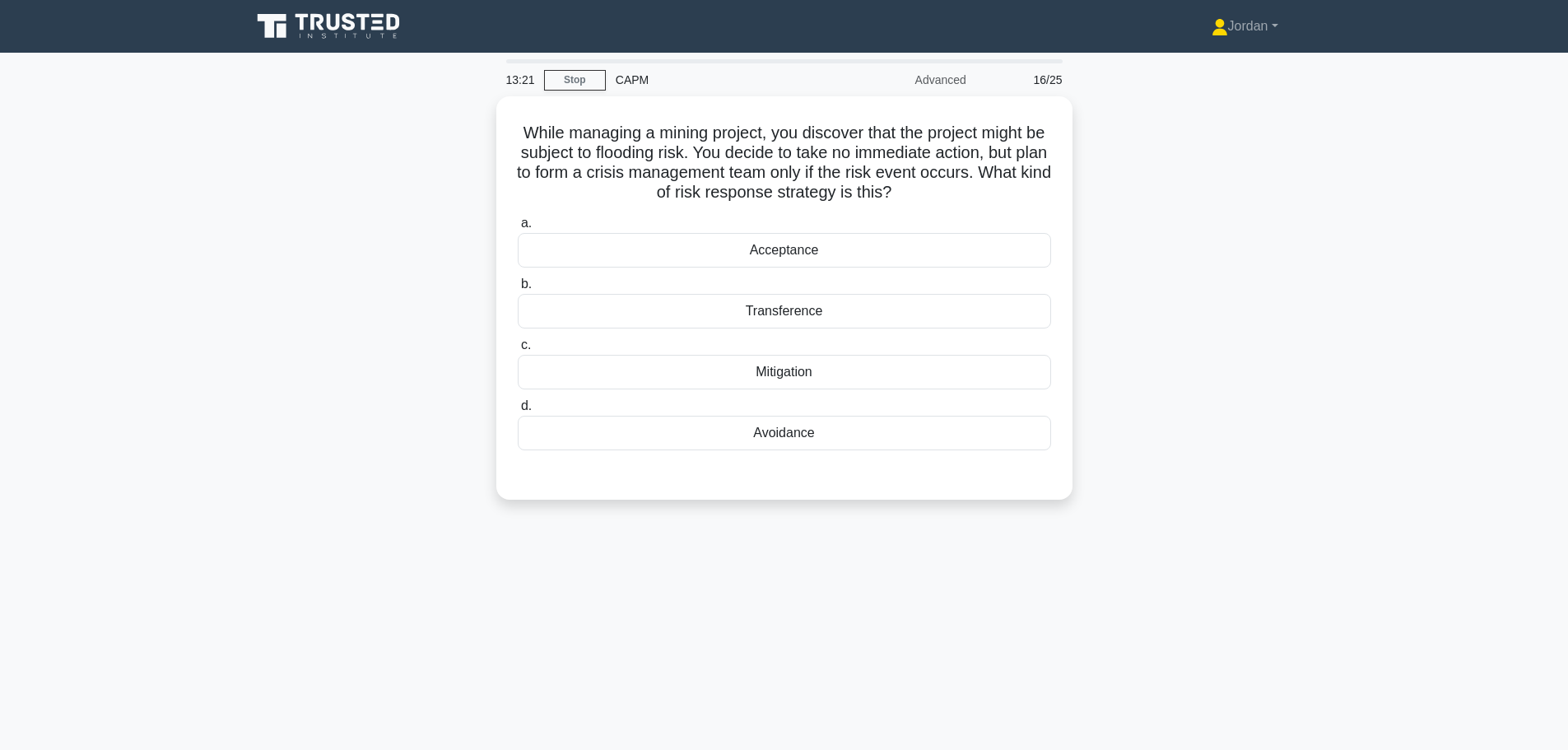
click at [752, 245] on div "Acceptance" at bounding box center [784, 250] width 534 height 34
click at [518, 229] on input "a. Acceptance" at bounding box center [518, 223] width 0 height 11
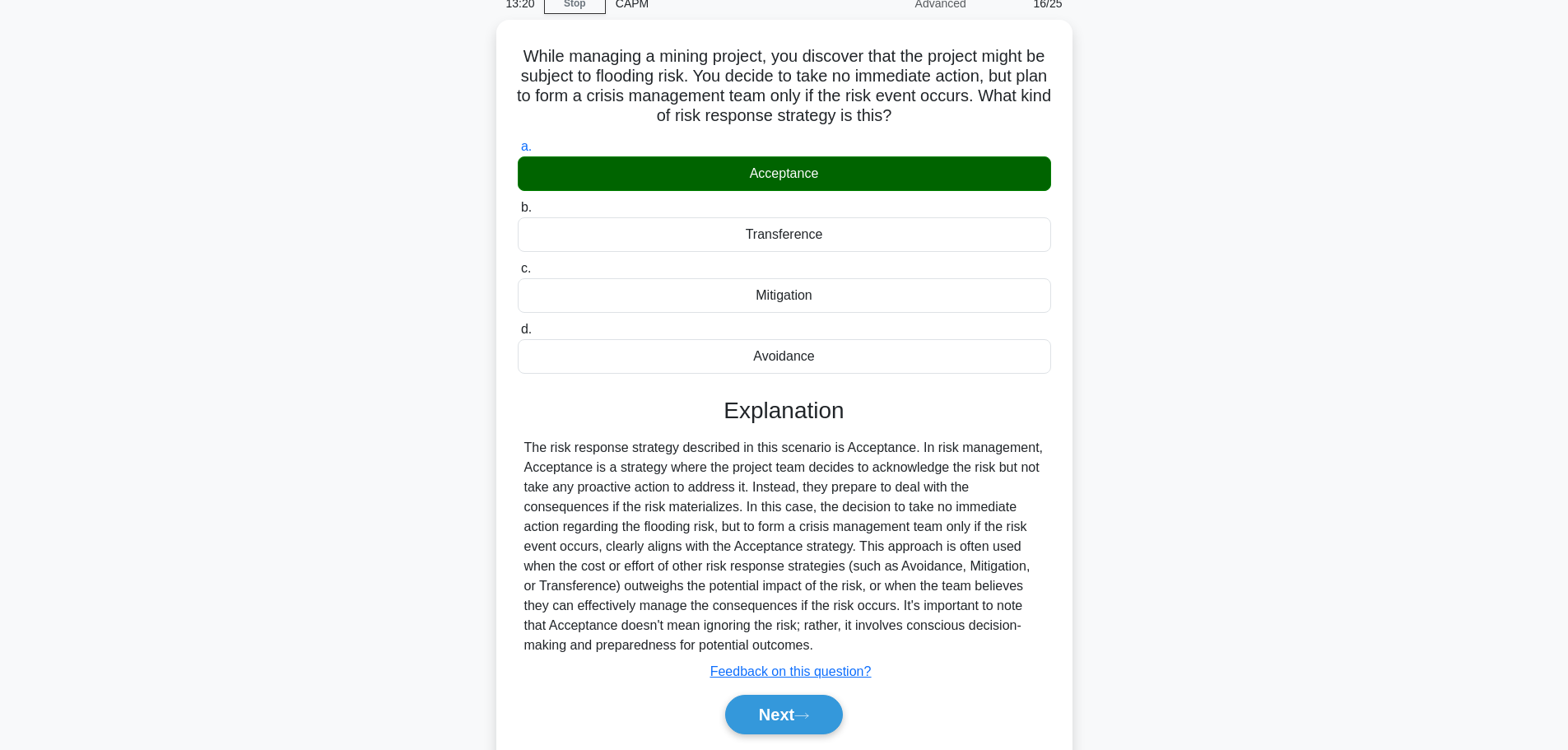
scroll to position [140, 0]
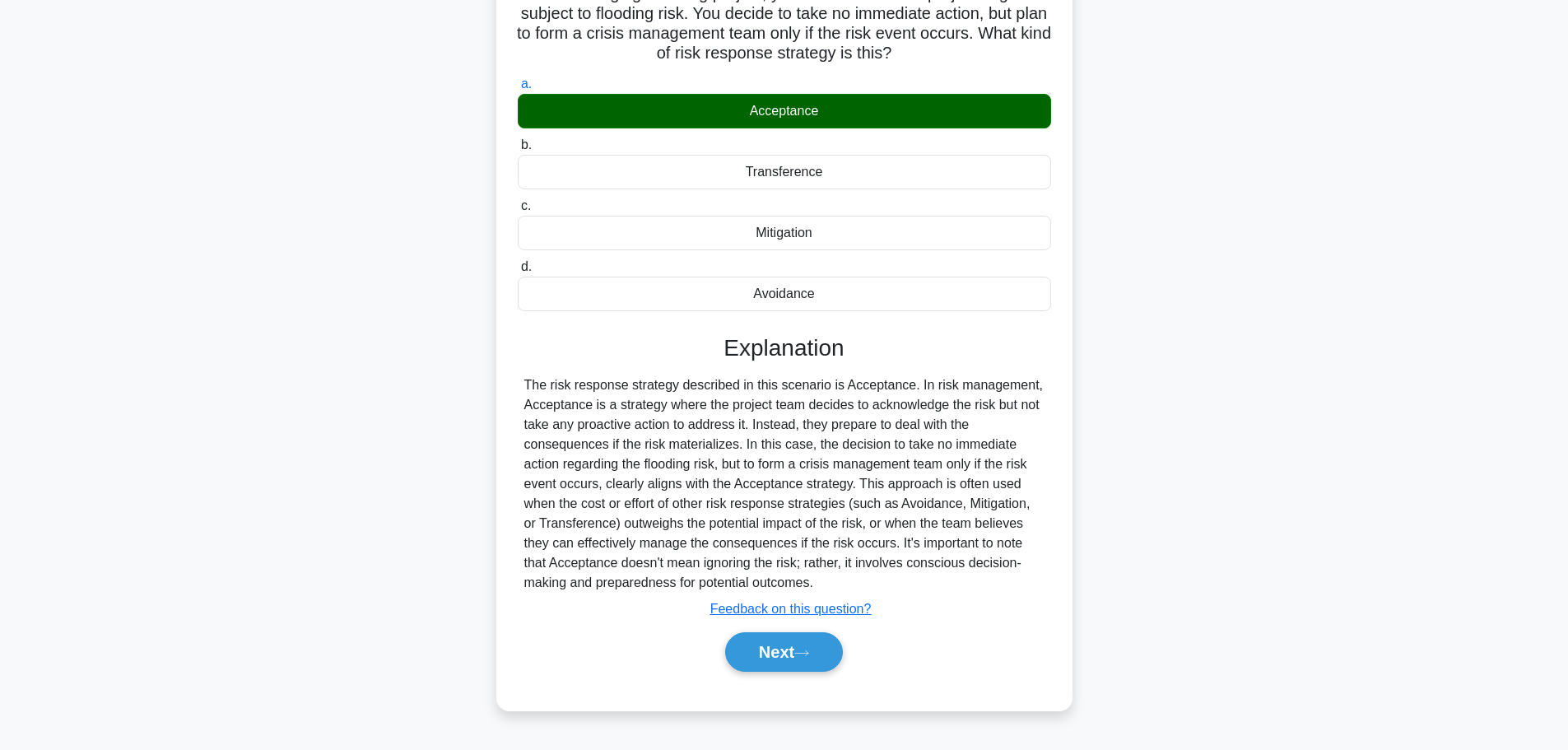
click at [777, 644] on button "Next" at bounding box center [784, 652] width 118 height 40
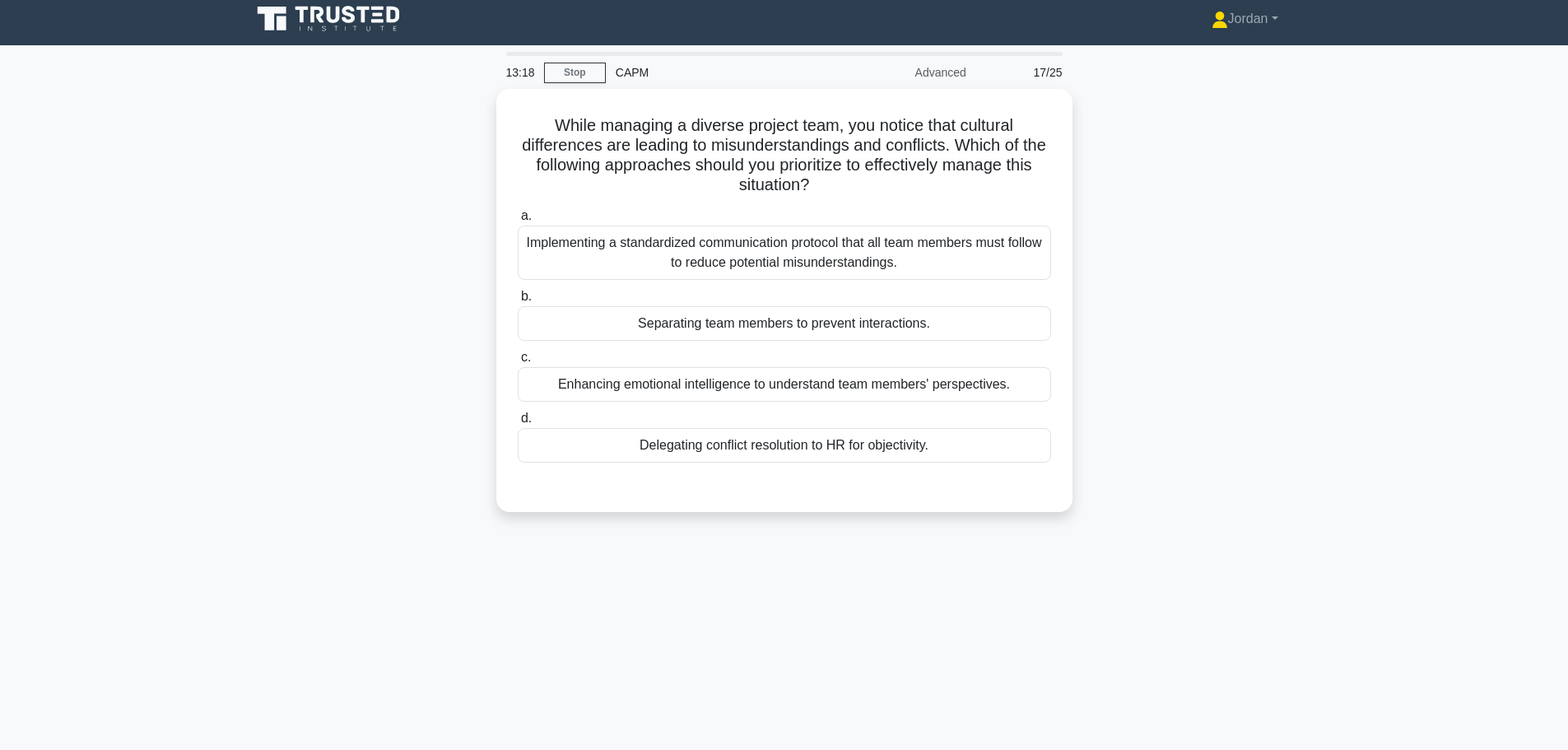
scroll to position [0, 0]
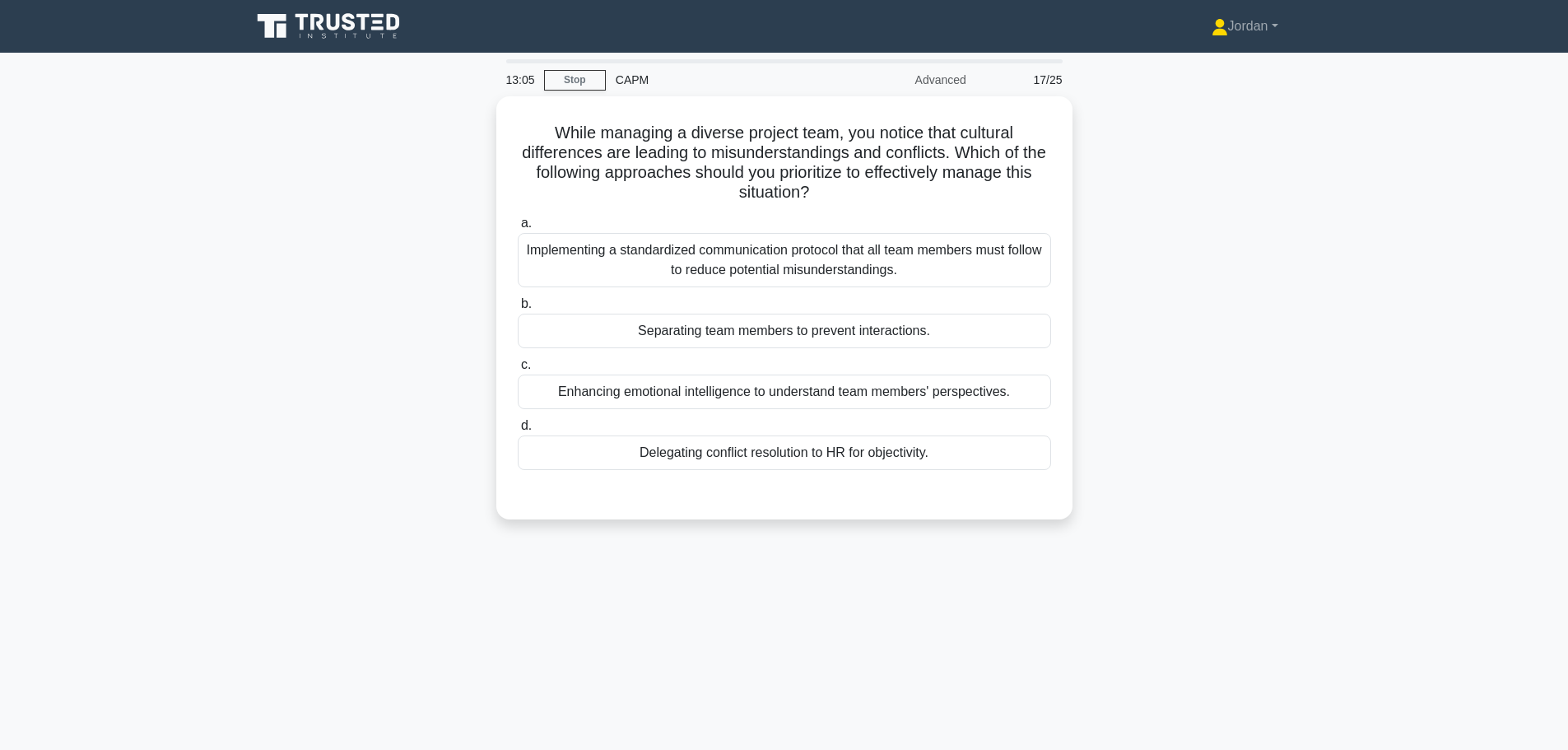
click at [817, 387] on div "Enhancing emotional intelligence to understand team members' perspectives." at bounding box center [784, 392] width 534 height 34
click at [518, 371] on input "c. Enhancing emotional intelligence to understand team members' perspectives." at bounding box center [518, 366] width 0 height 11
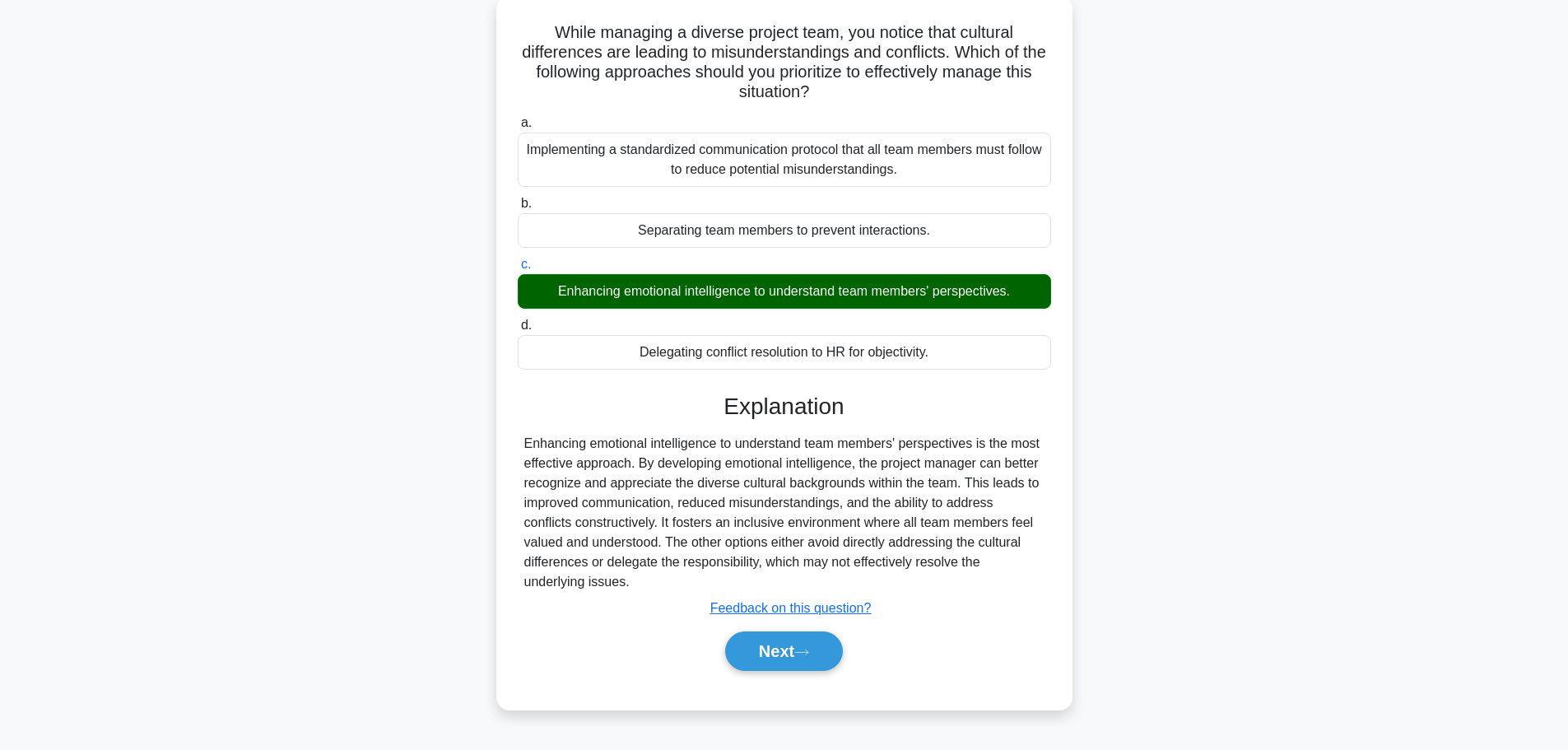
scroll to position [140, 0]
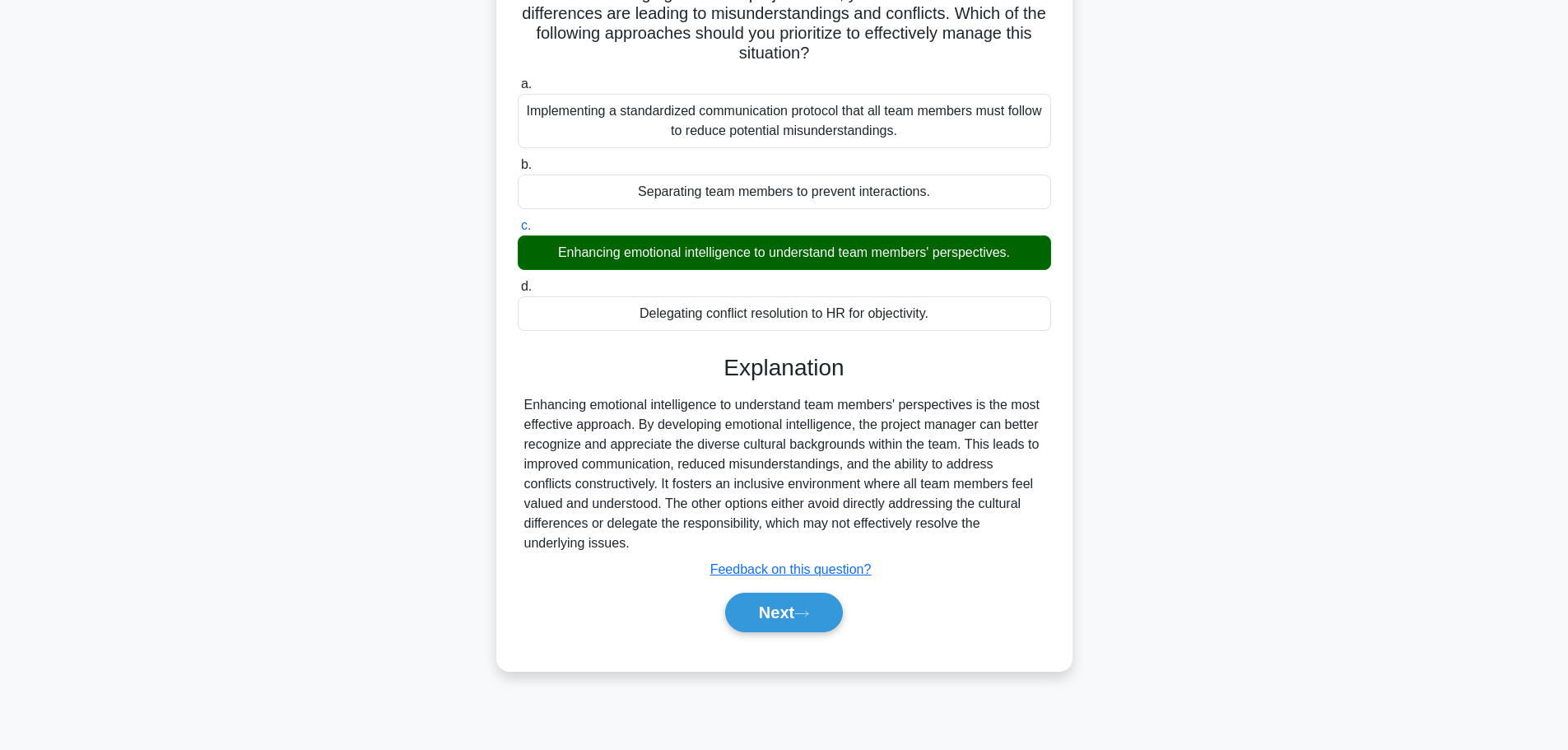
click at [797, 603] on button "Next" at bounding box center [784, 613] width 118 height 40
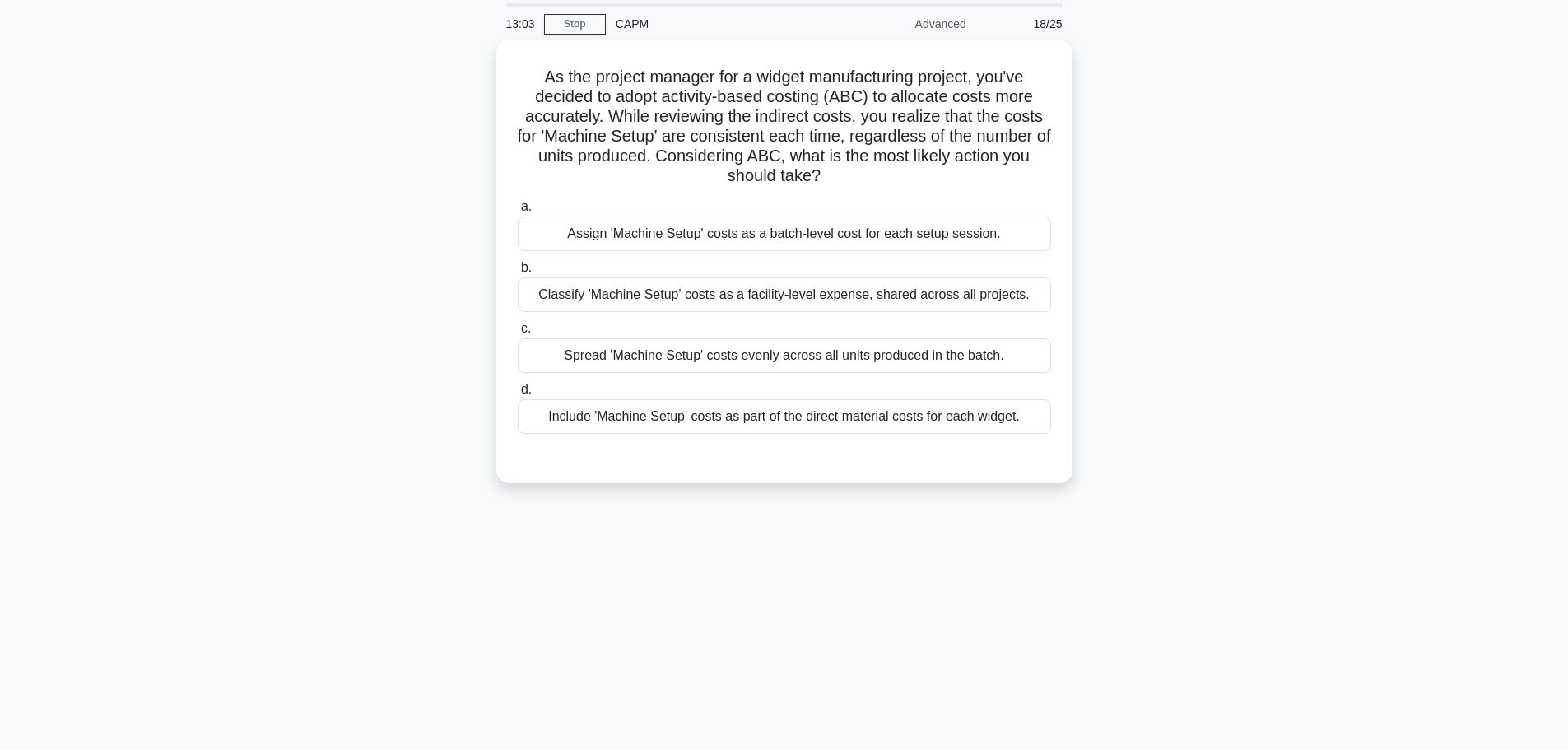
scroll to position [0, 0]
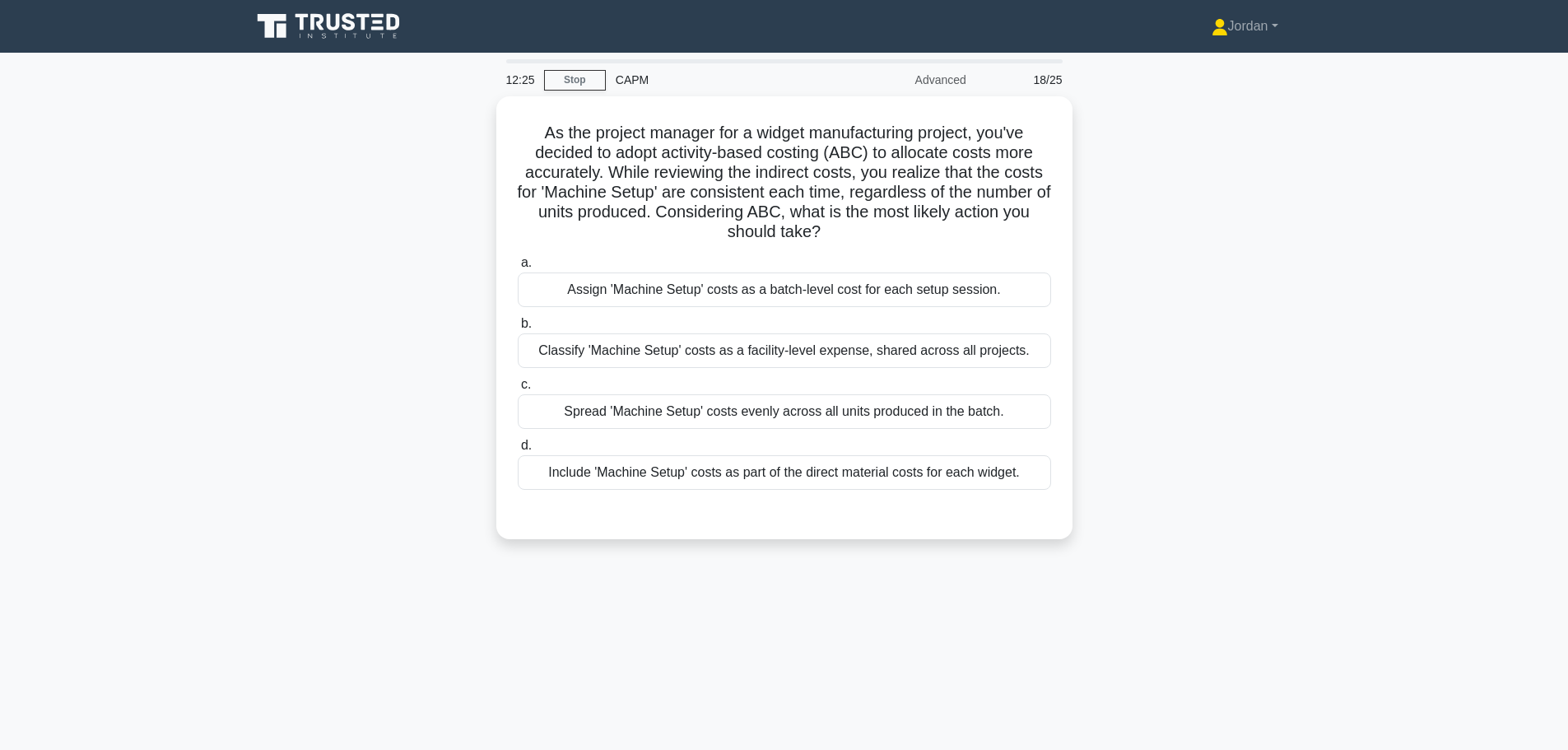
click at [745, 296] on div "Assign 'Machine Setup' costs as a batch-level cost for each setup session." at bounding box center [784, 290] width 534 height 34
click at [518, 268] on input "a. Assign 'Machine Setup' costs as a batch-level cost for each setup session." at bounding box center [518, 263] width 0 height 11
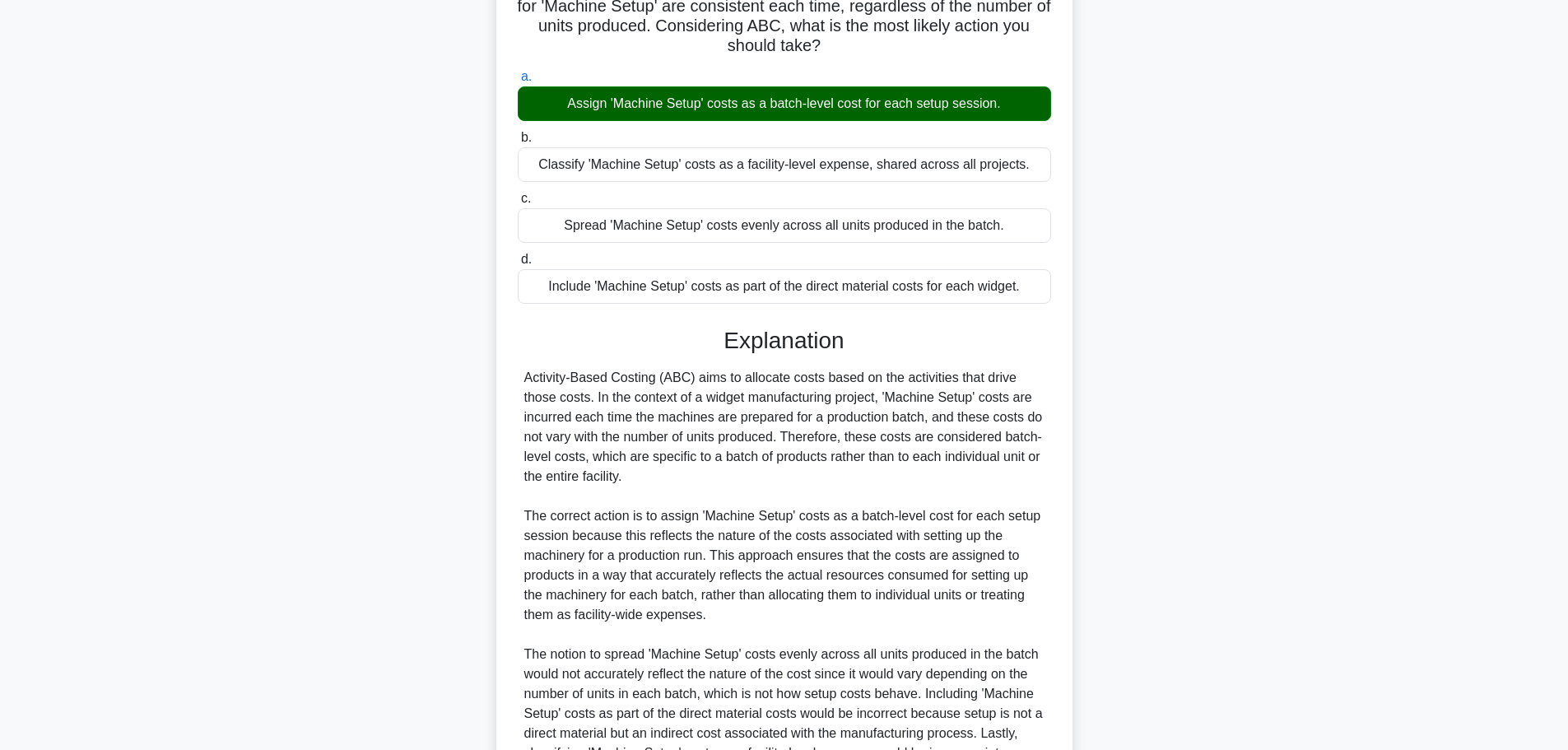
scroll to position [330, 0]
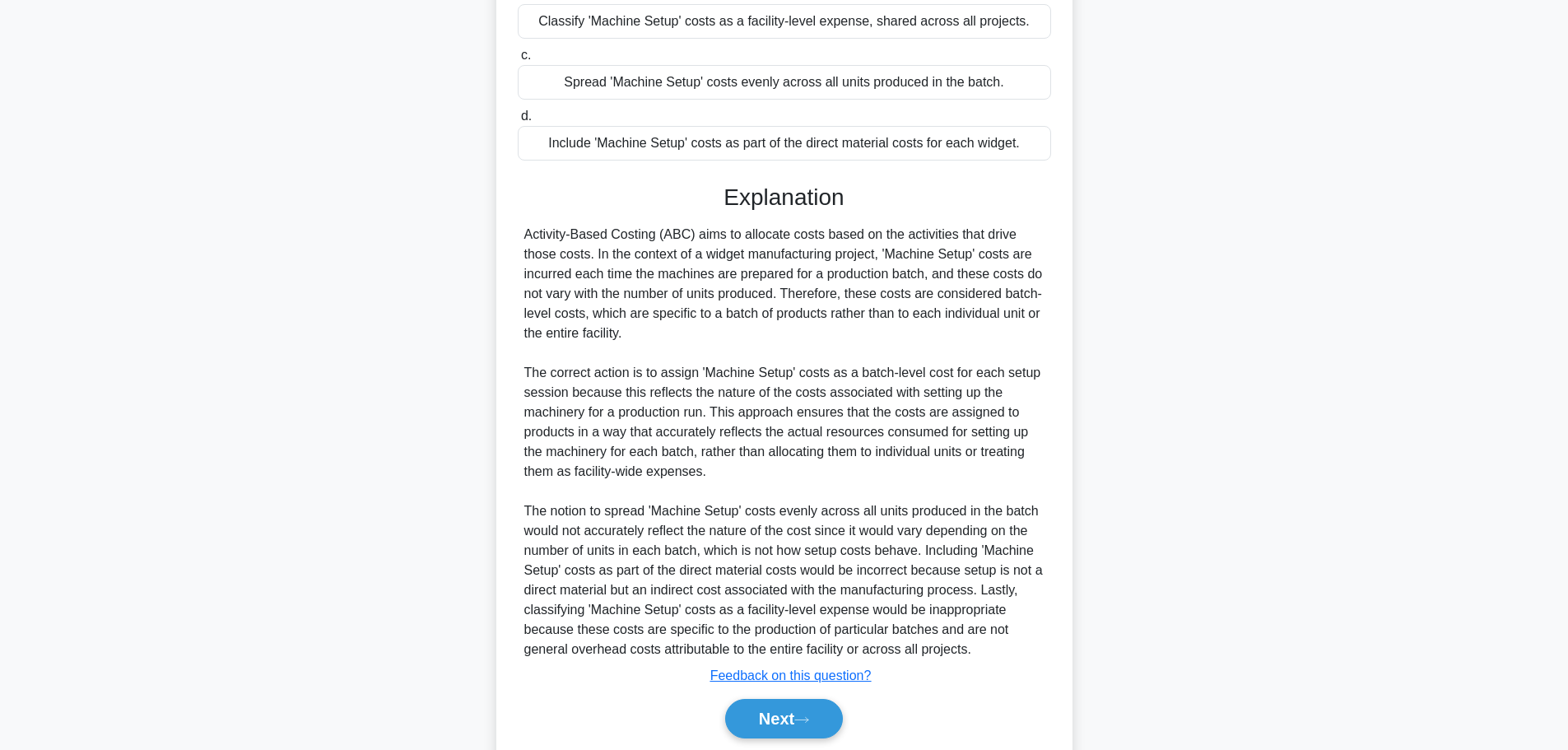
drag, startPoint x: 795, startPoint y: 718, endPoint x: 798, endPoint y: 709, distance: 9.5
click at [797, 719] on button "Next" at bounding box center [784, 719] width 118 height 40
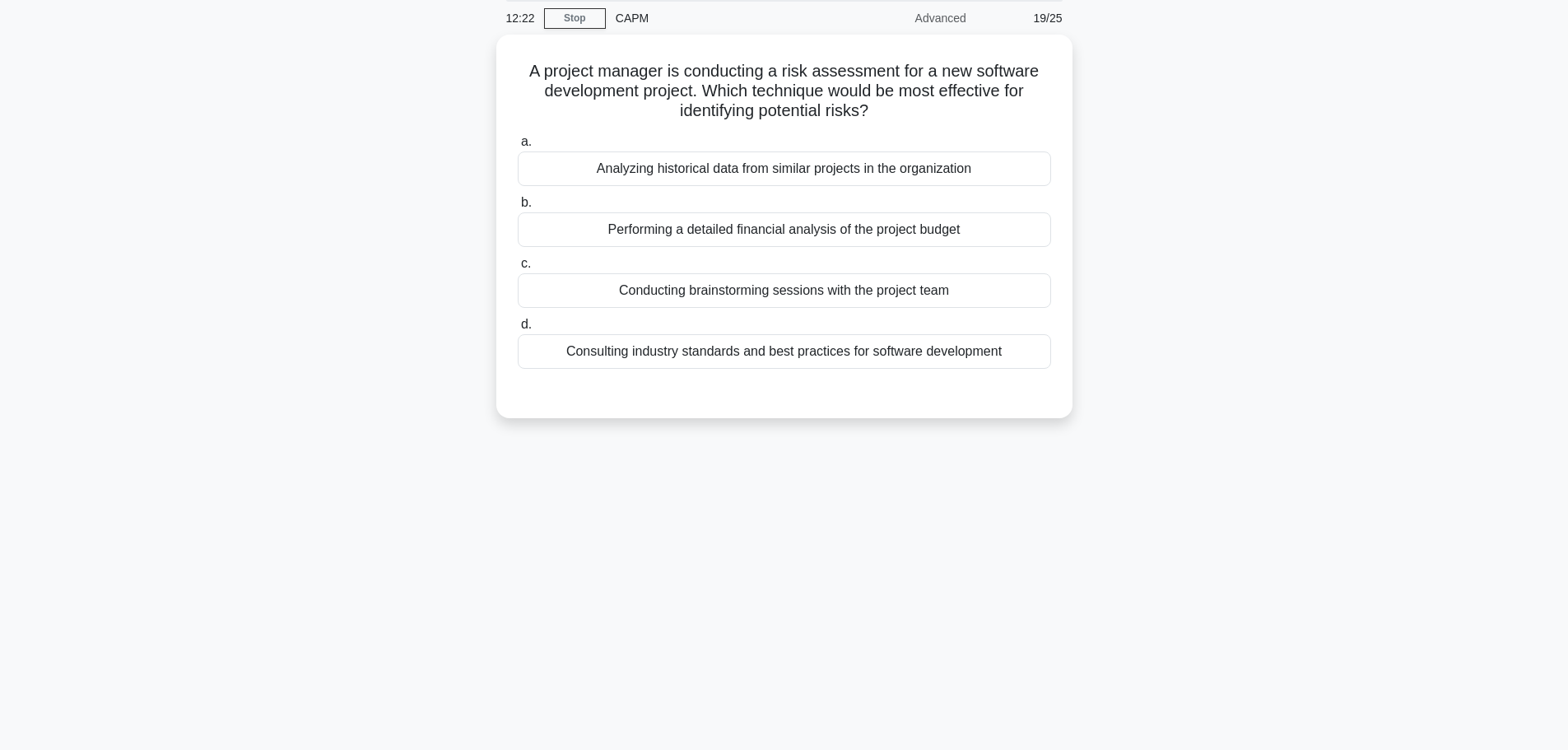
scroll to position [0, 0]
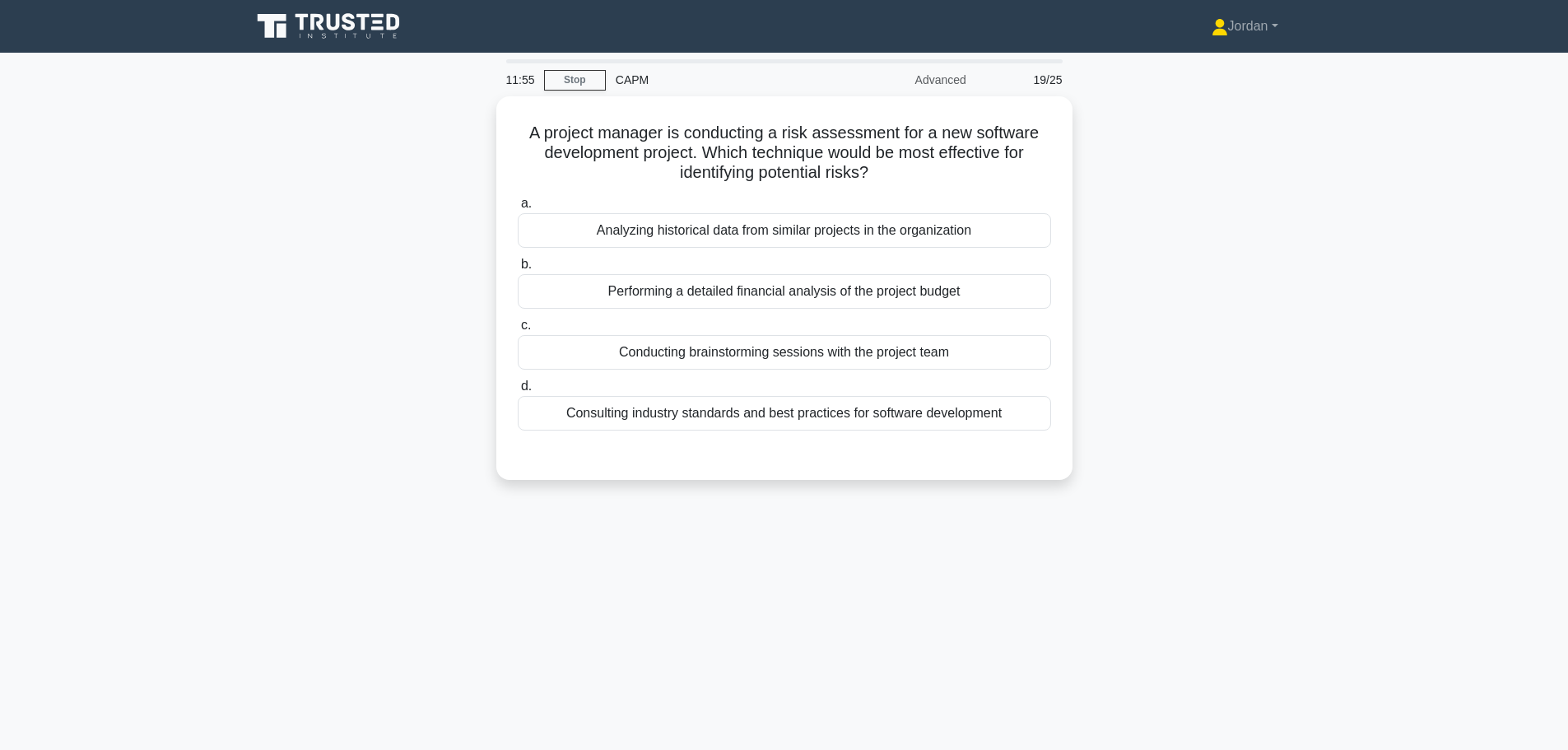
click at [752, 221] on div "Analyzing historical data from similar projects in the organization" at bounding box center [784, 230] width 534 height 34
click at [518, 209] on input "a. Analyzing historical data from similar projects in the organization" at bounding box center [518, 203] width 0 height 11
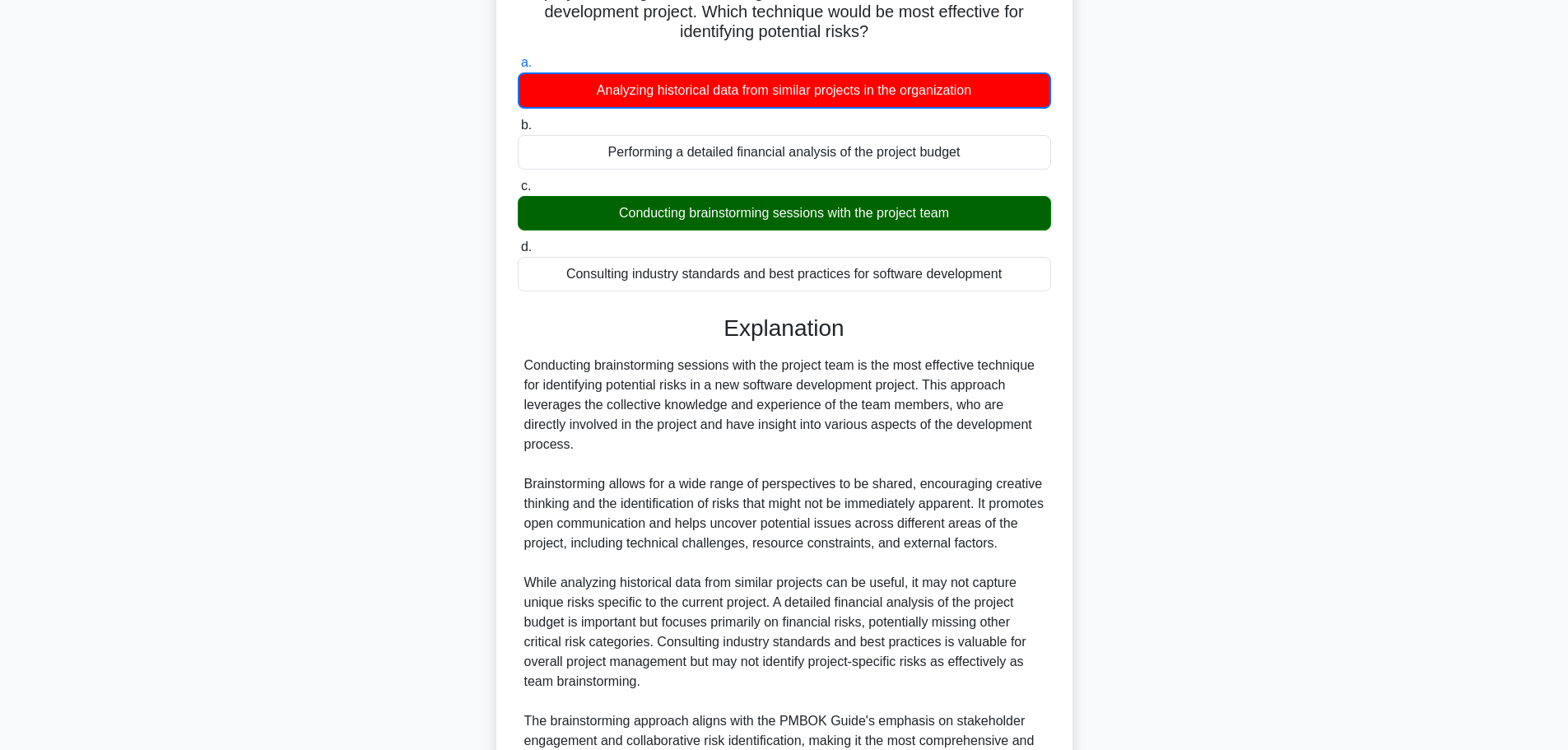
scroll to position [307, 0]
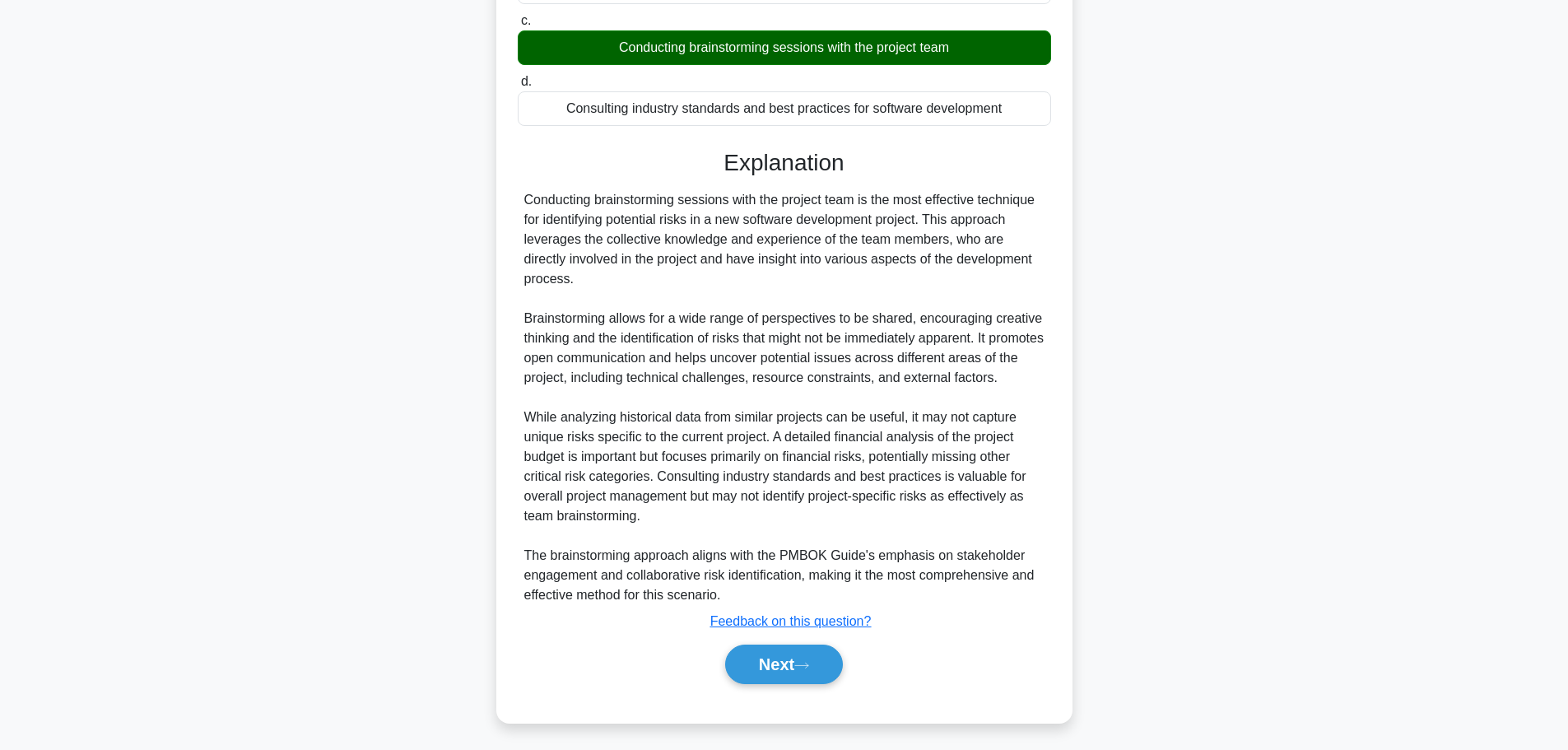
click at [806, 678] on button "Next" at bounding box center [784, 664] width 118 height 40
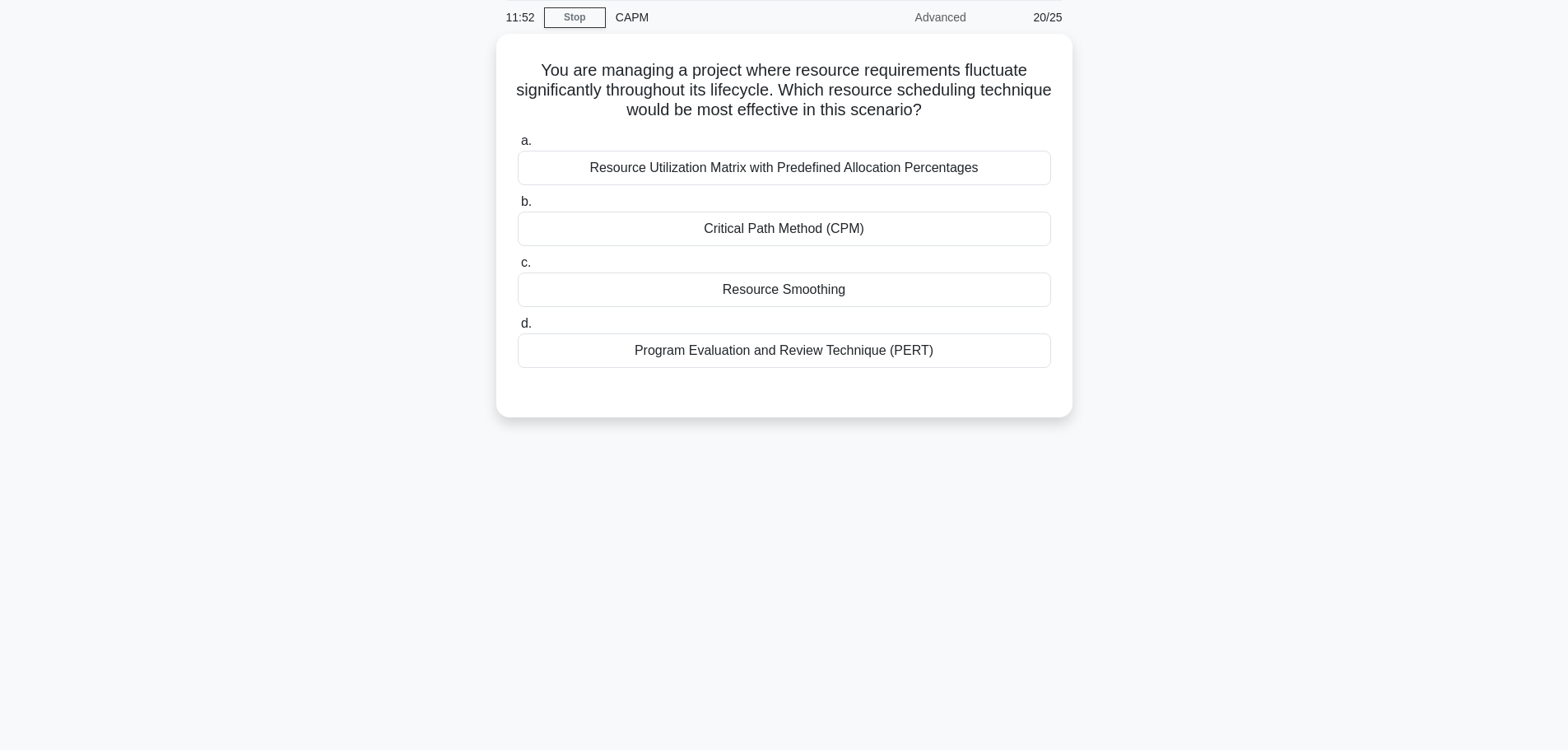
scroll to position [0, 0]
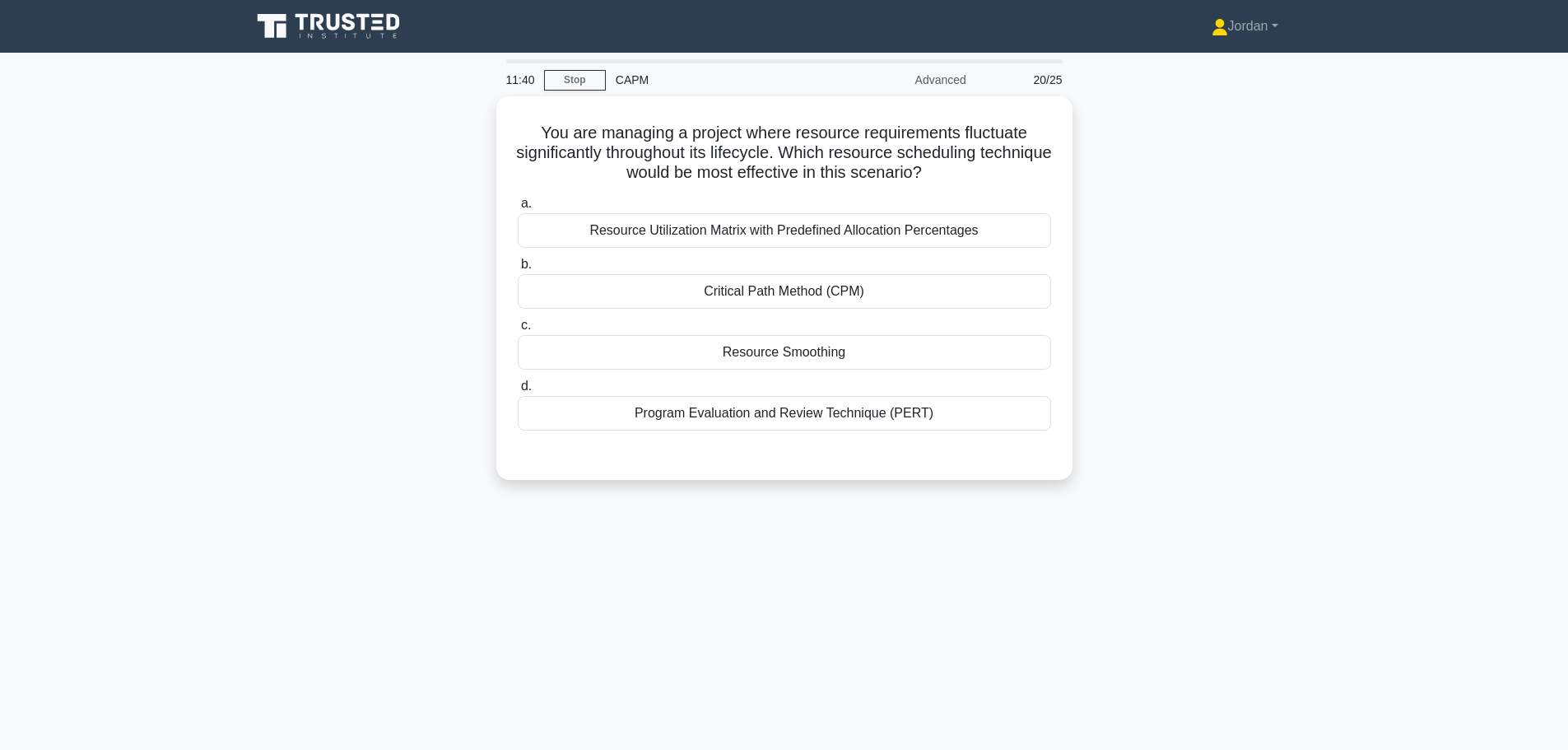
click at [854, 357] on div "Resource Smoothing" at bounding box center [784, 352] width 534 height 34
click at [518, 331] on input "c. Resource Smoothing" at bounding box center [518, 326] width 0 height 11
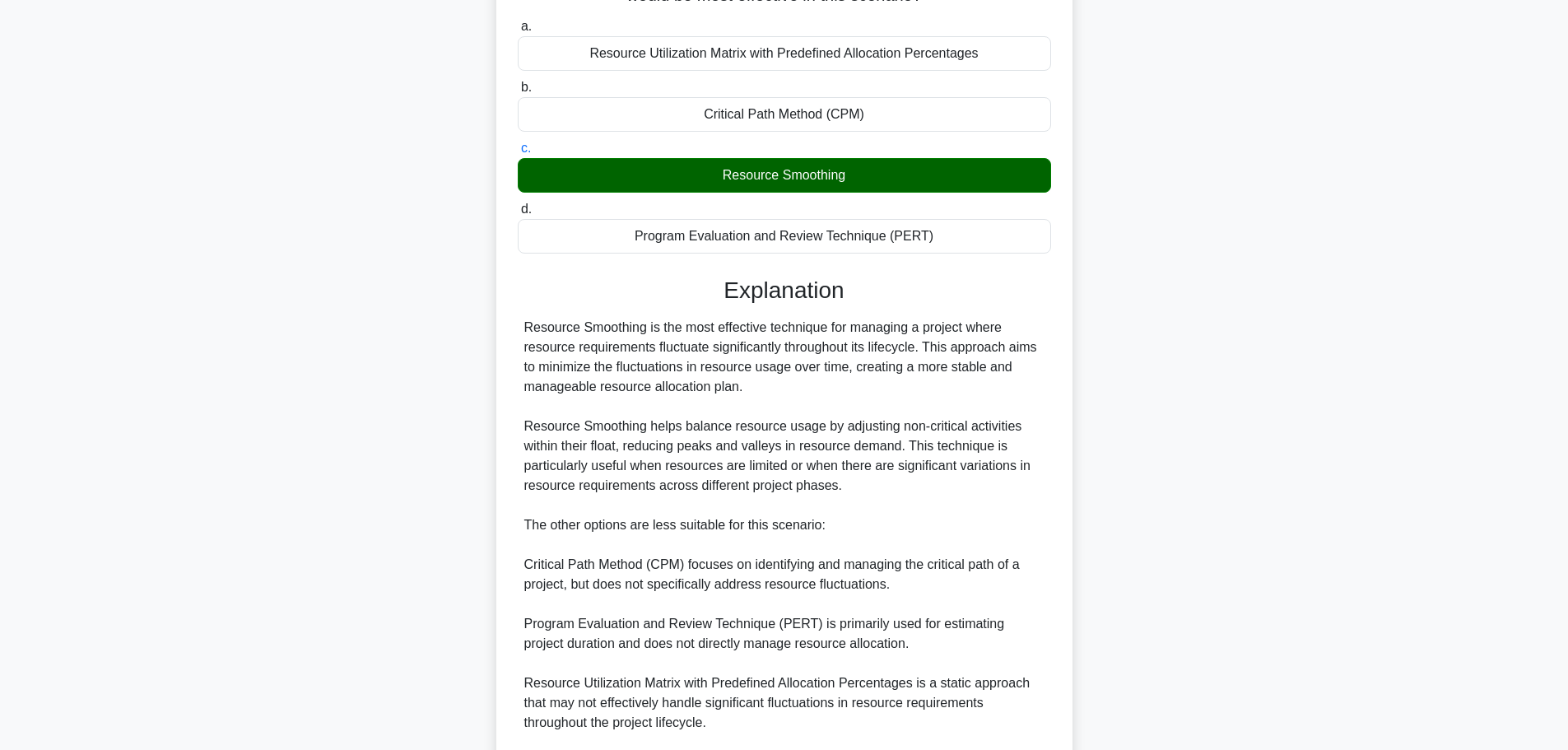
scroll to position [365, 0]
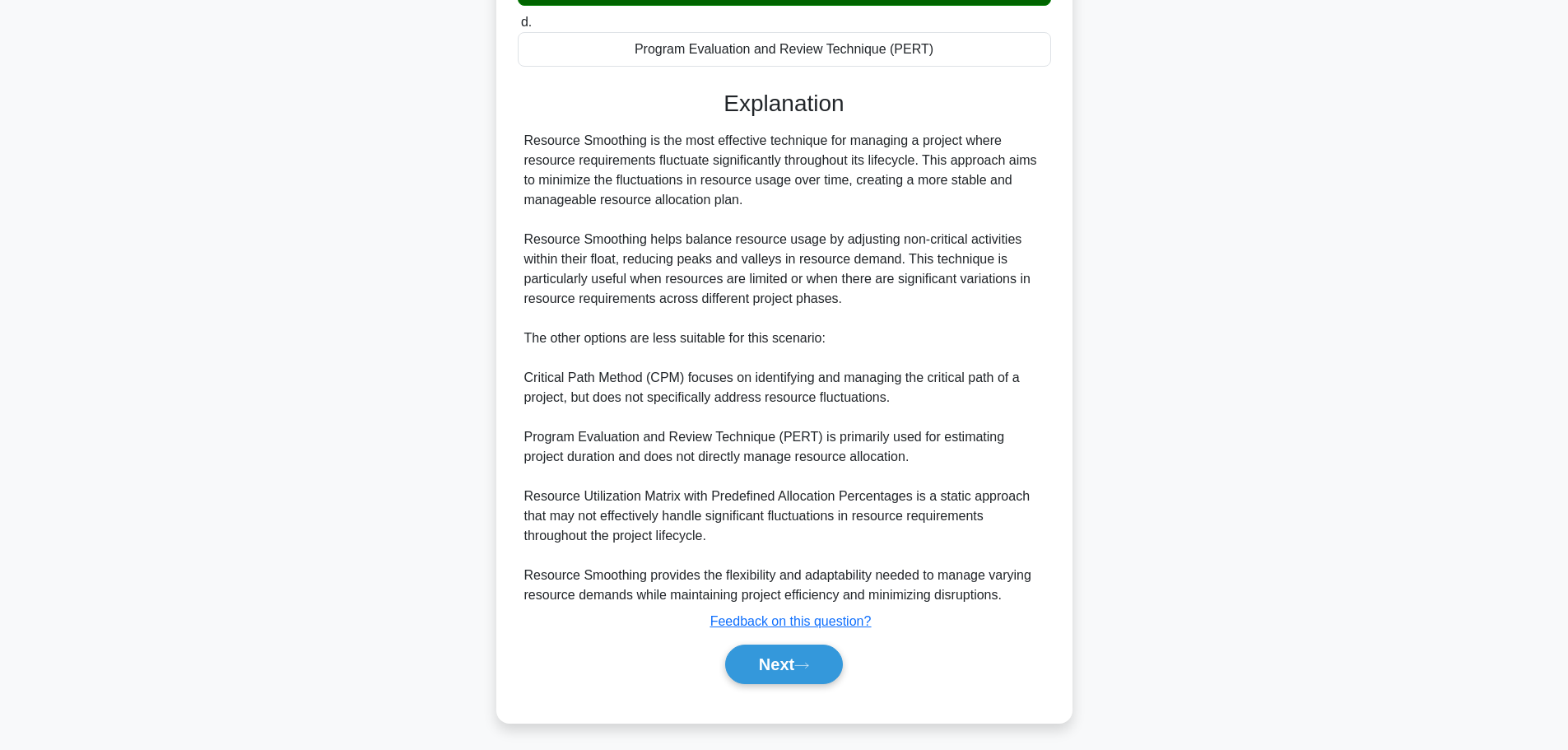
click at [790, 656] on button "Next" at bounding box center [784, 664] width 118 height 40
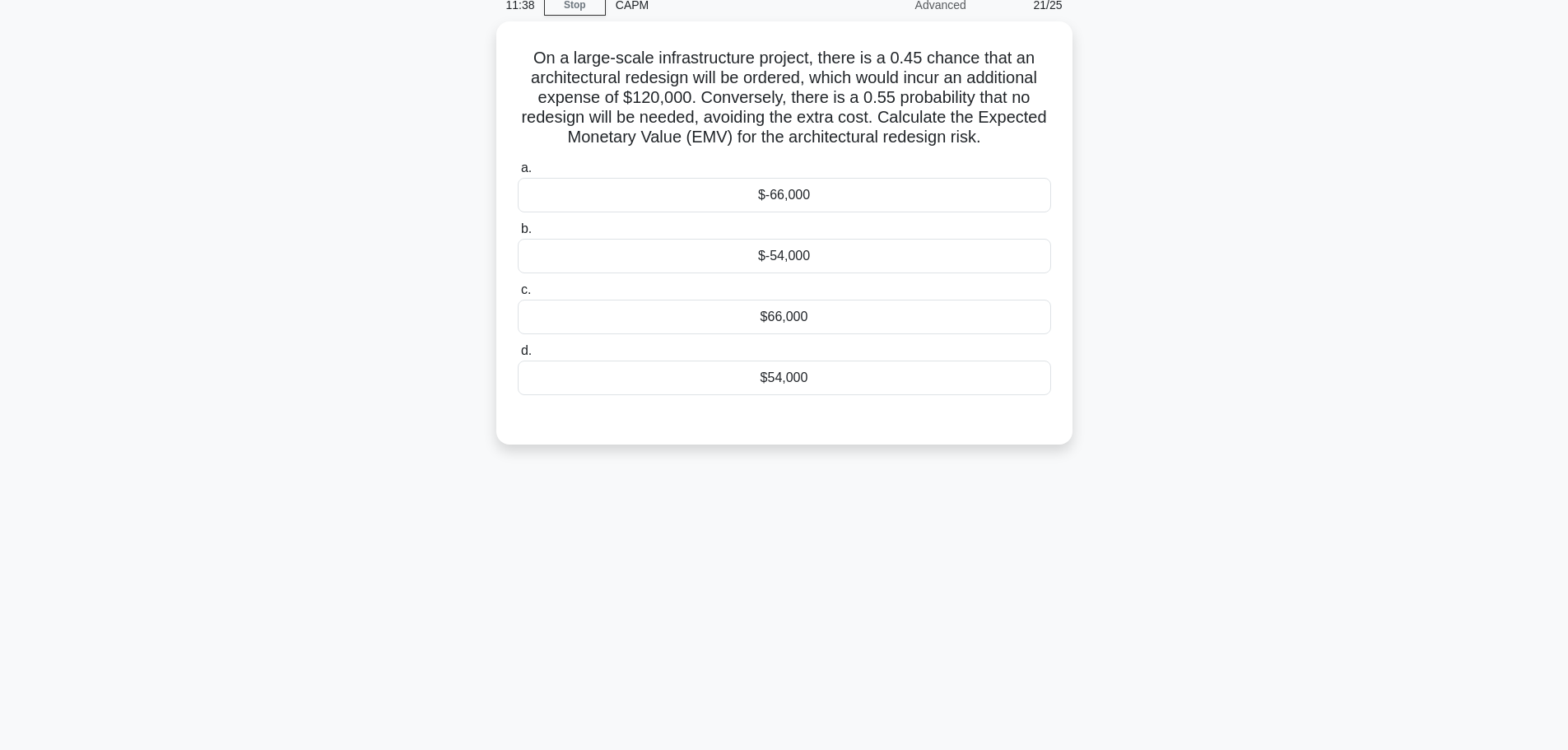
scroll to position [0, 0]
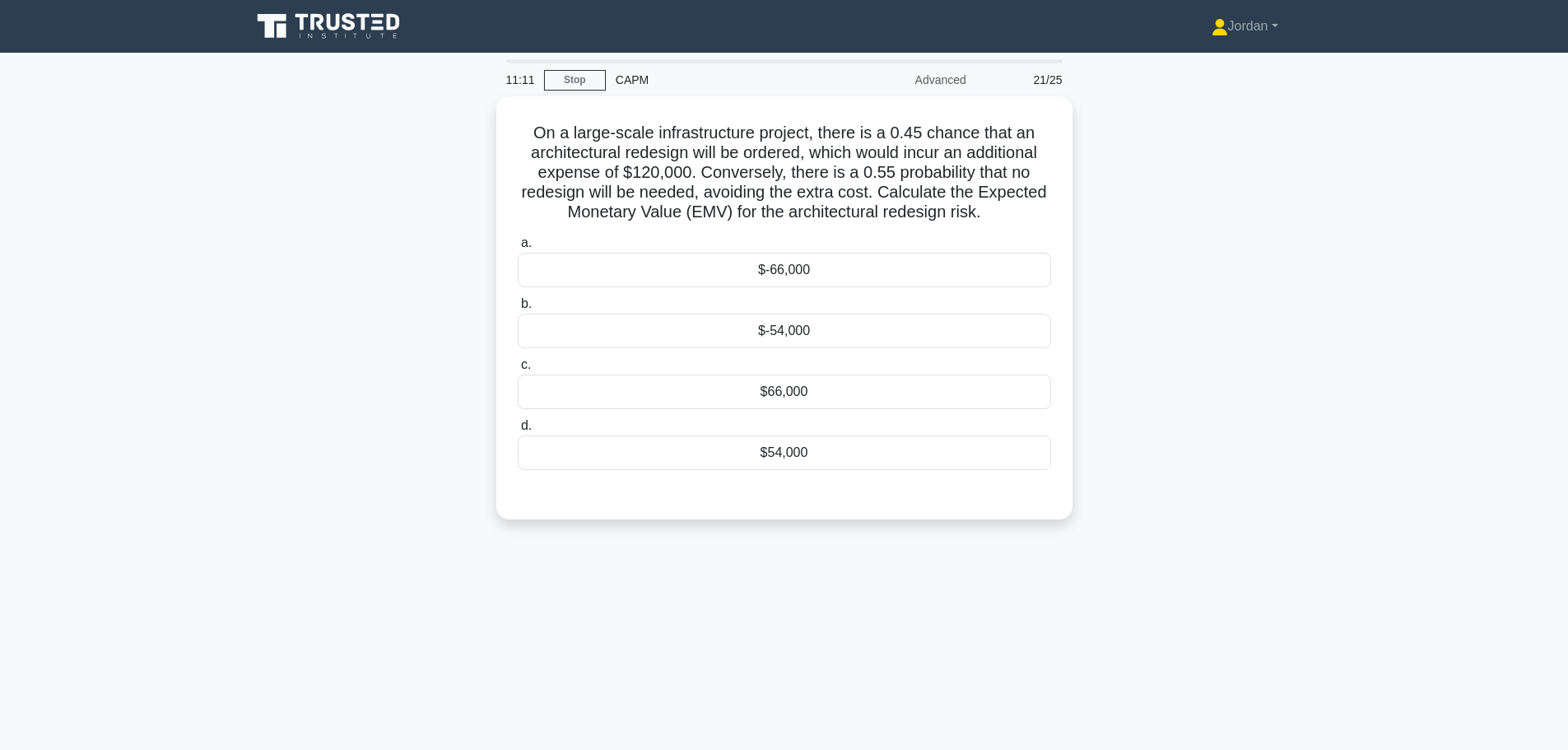
click at [661, 323] on div "$-54,000" at bounding box center [784, 330] width 534 height 34
click at [518, 310] on input "b. $-54,000" at bounding box center [518, 304] width 0 height 11
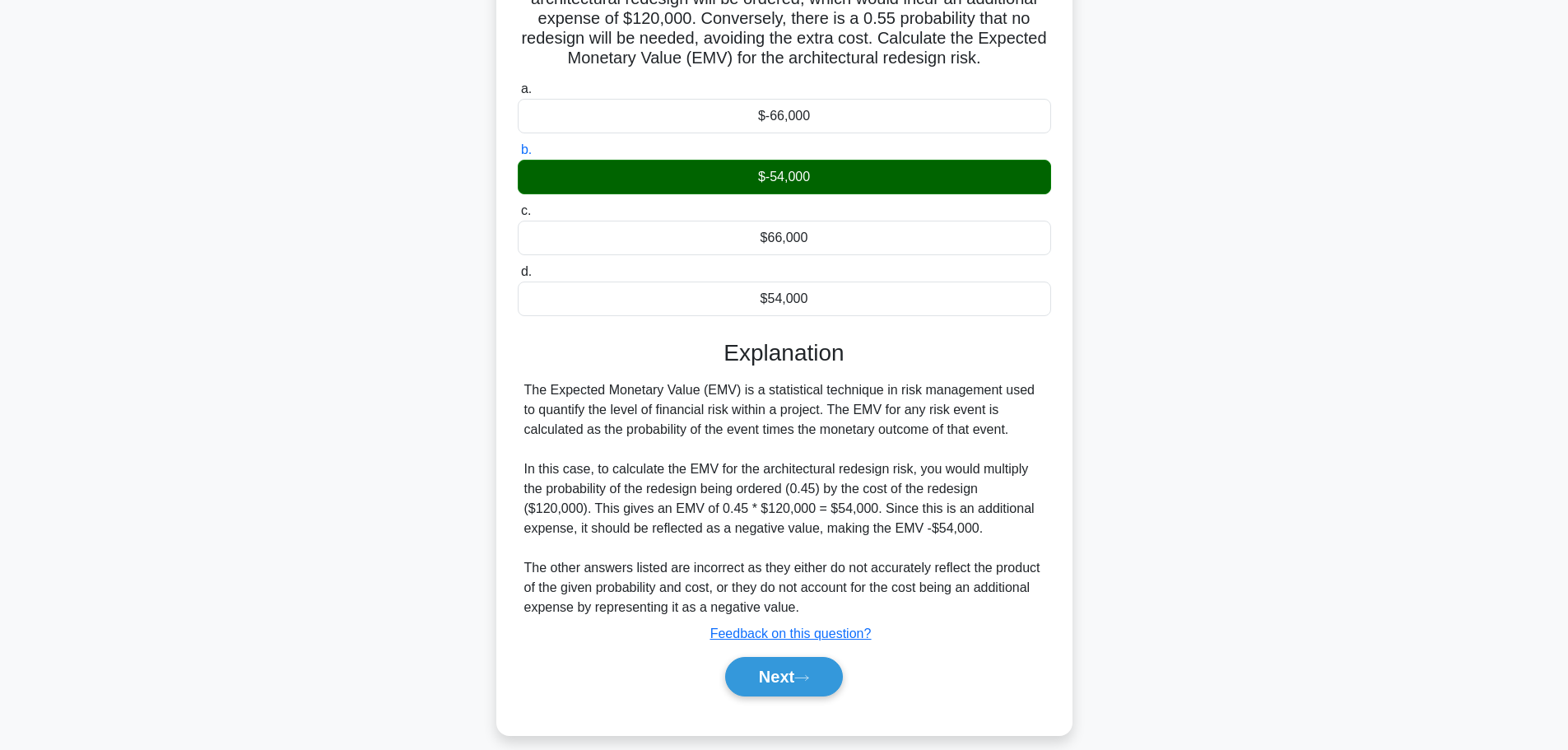
scroll to position [167, 0]
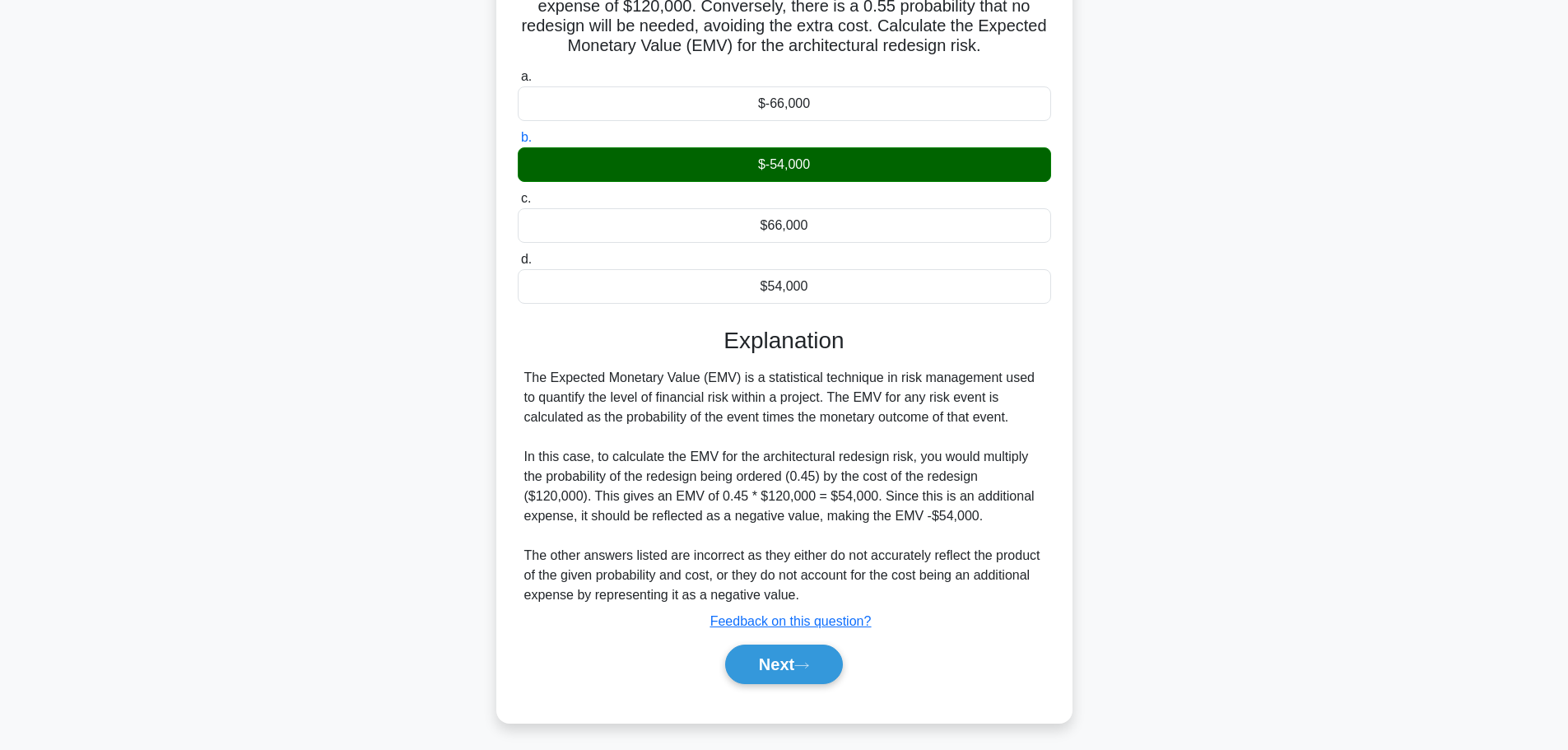
click at [754, 657] on button "Next" at bounding box center [784, 664] width 118 height 40
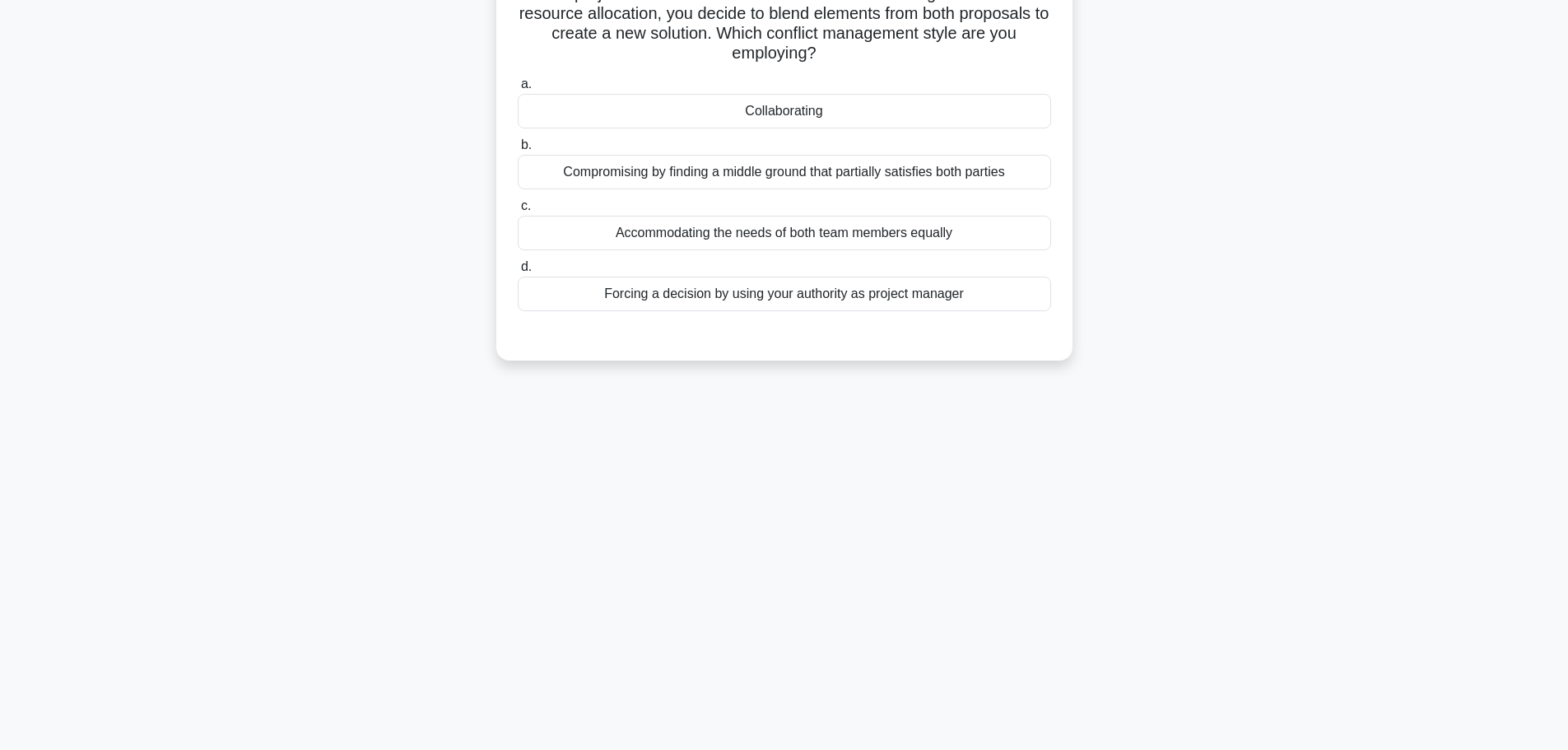
scroll to position [0, 0]
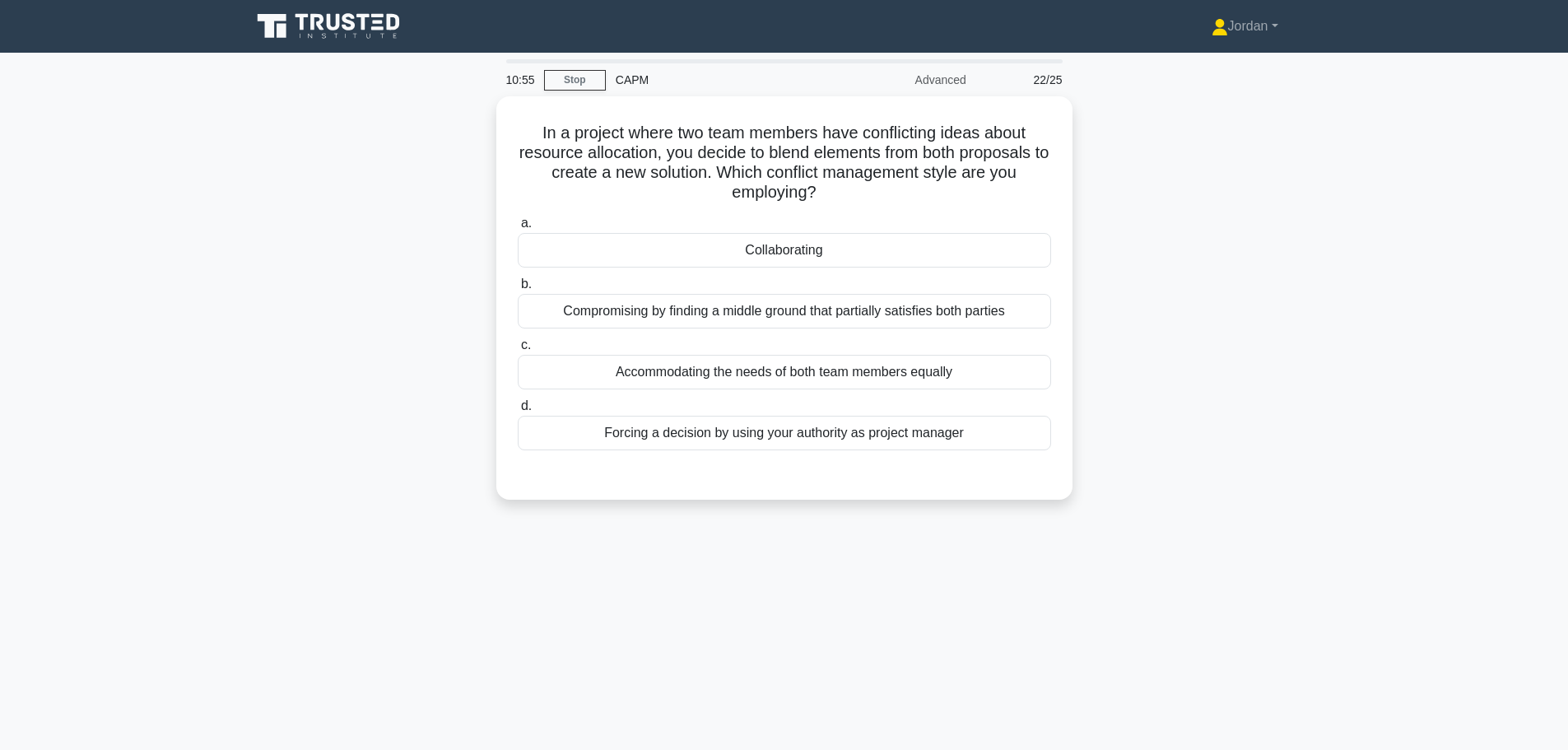
click at [645, 258] on div "Collaborating" at bounding box center [784, 250] width 534 height 34
click at [518, 229] on input "a. Collaborating" at bounding box center [518, 223] width 0 height 11
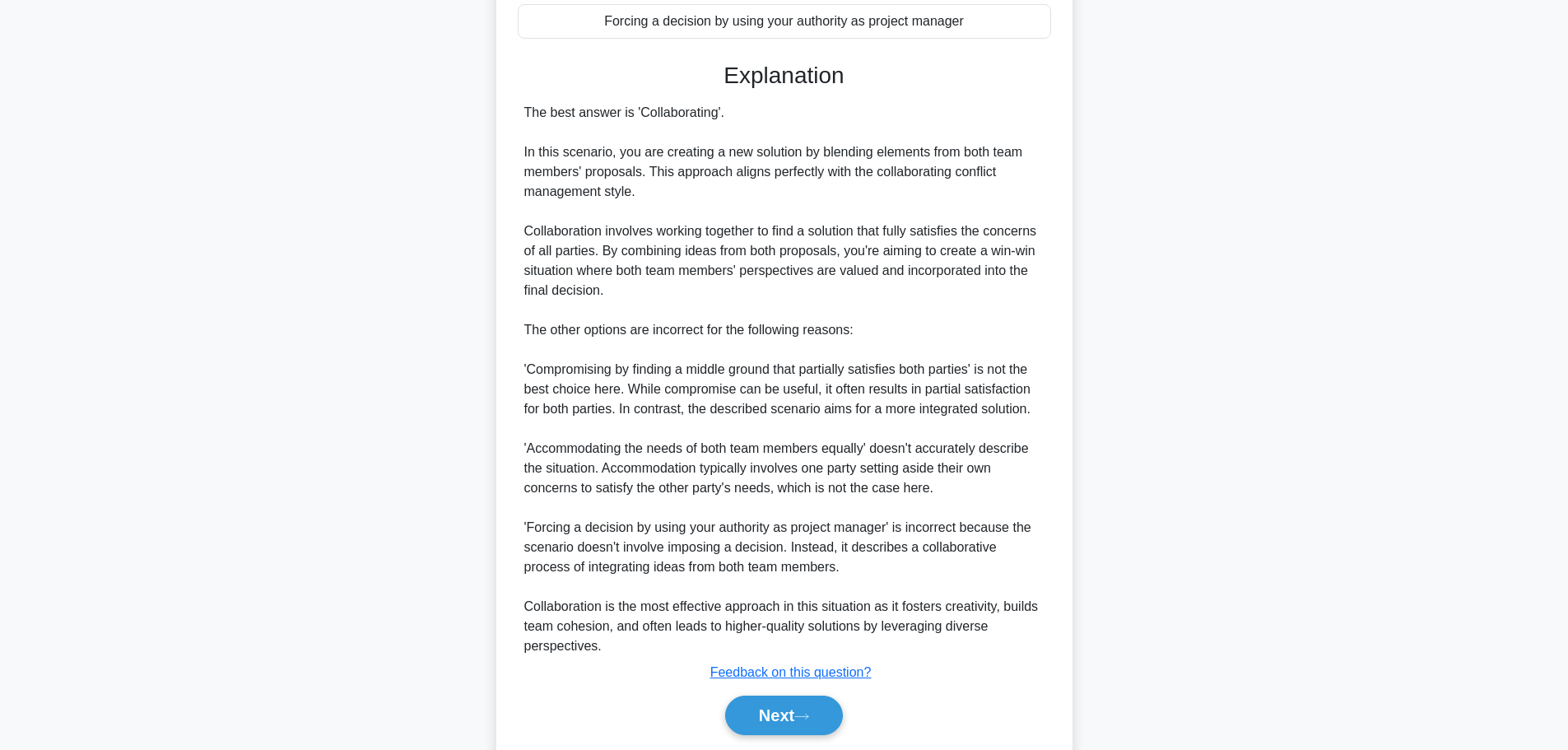
click at [748, 718] on button "Next" at bounding box center [784, 716] width 118 height 40
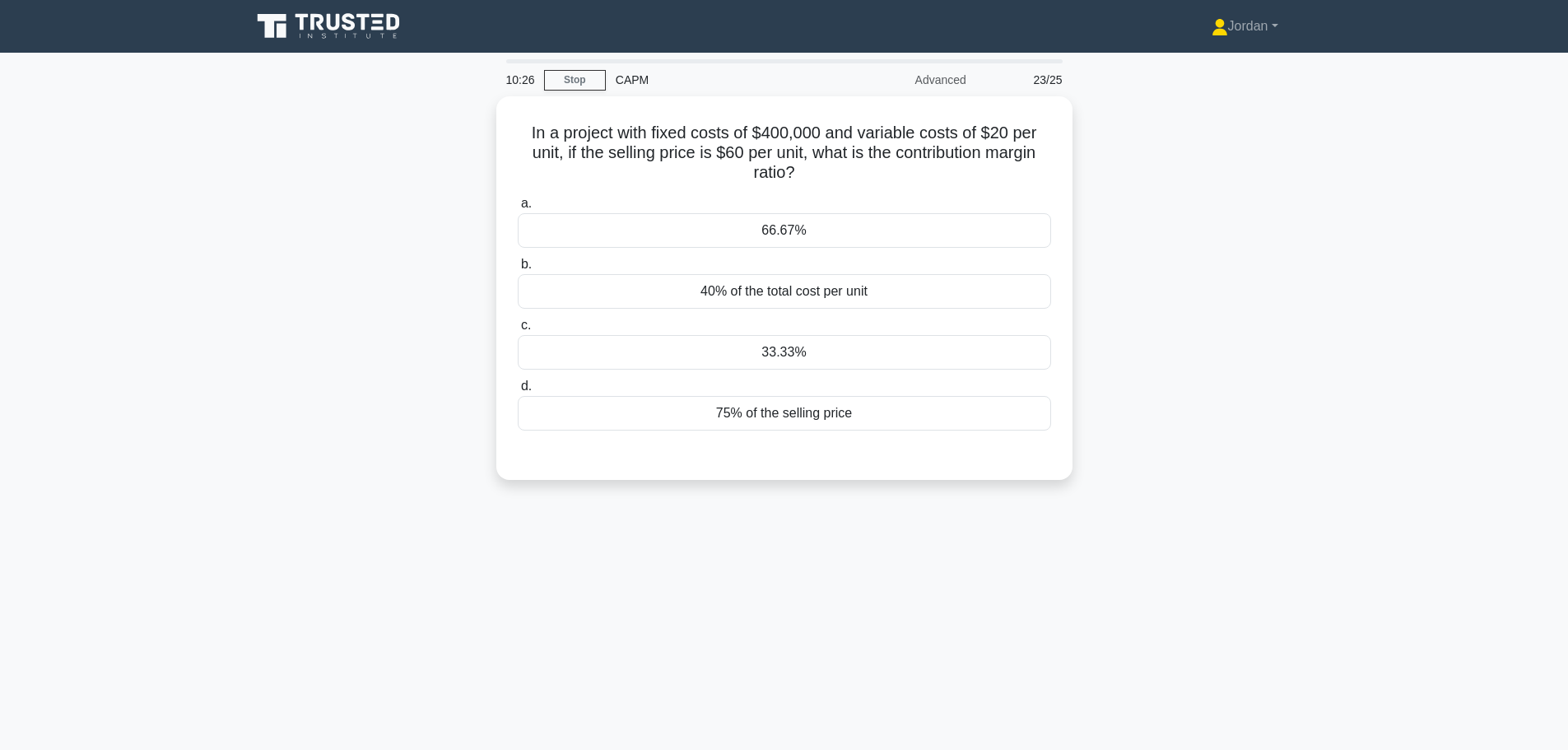
click at [785, 352] on div "33.33%" at bounding box center [784, 352] width 534 height 34
click at [518, 331] on input "c. 33.33%" at bounding box center [518, 326] width 0 height 11
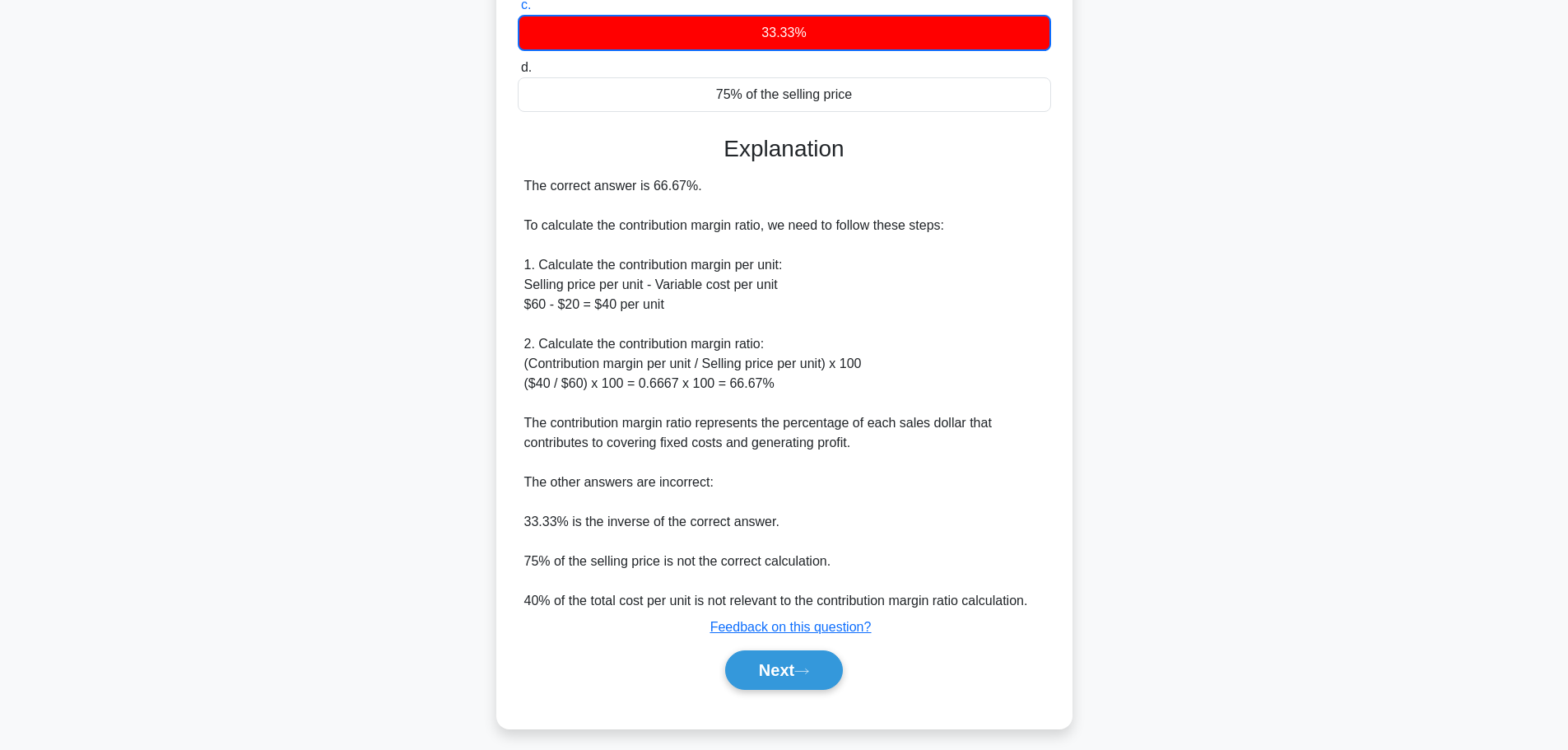
scroll to position [327, 0]
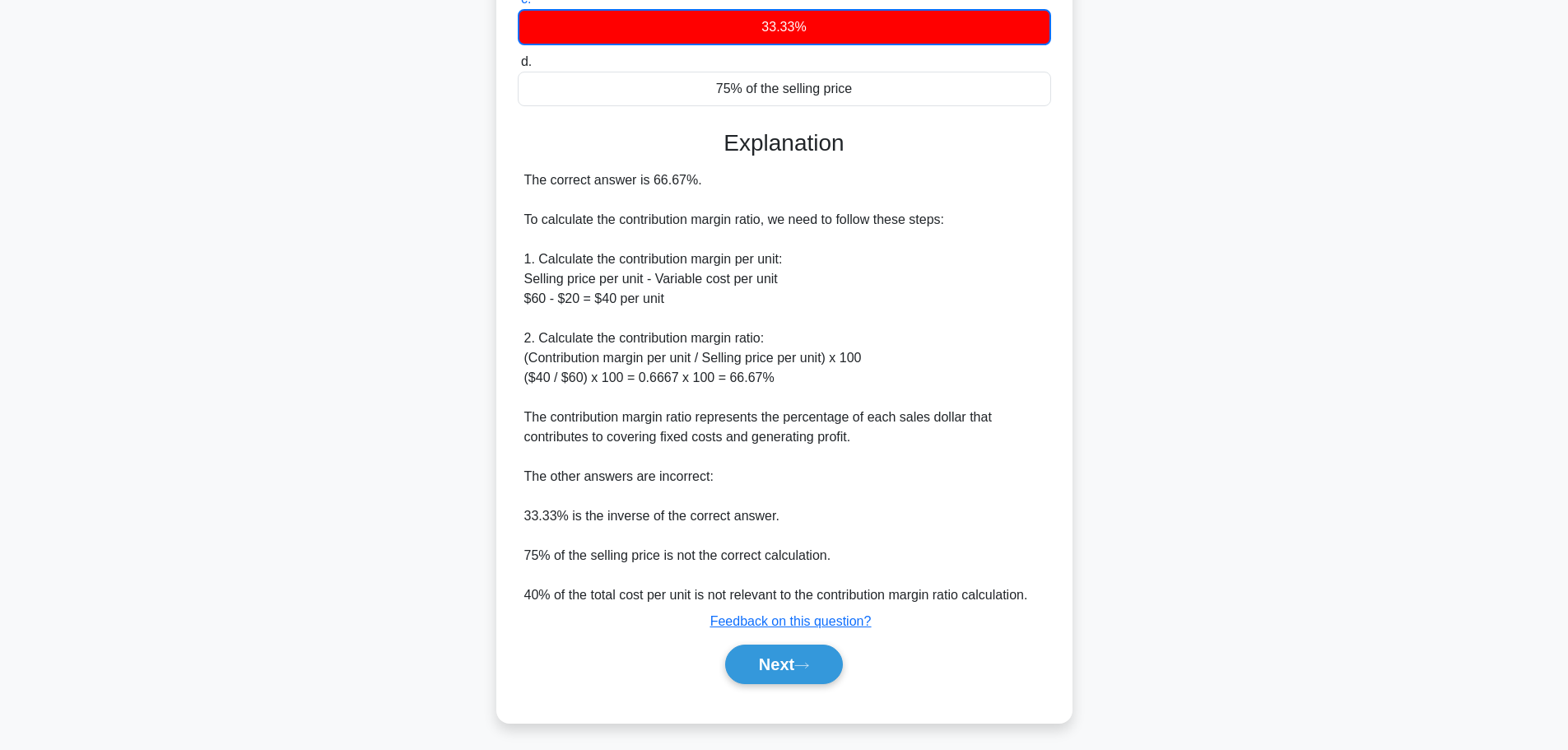
click at [783, 649] on button "Next" at bounding box center [784, 664] width 118 height 40
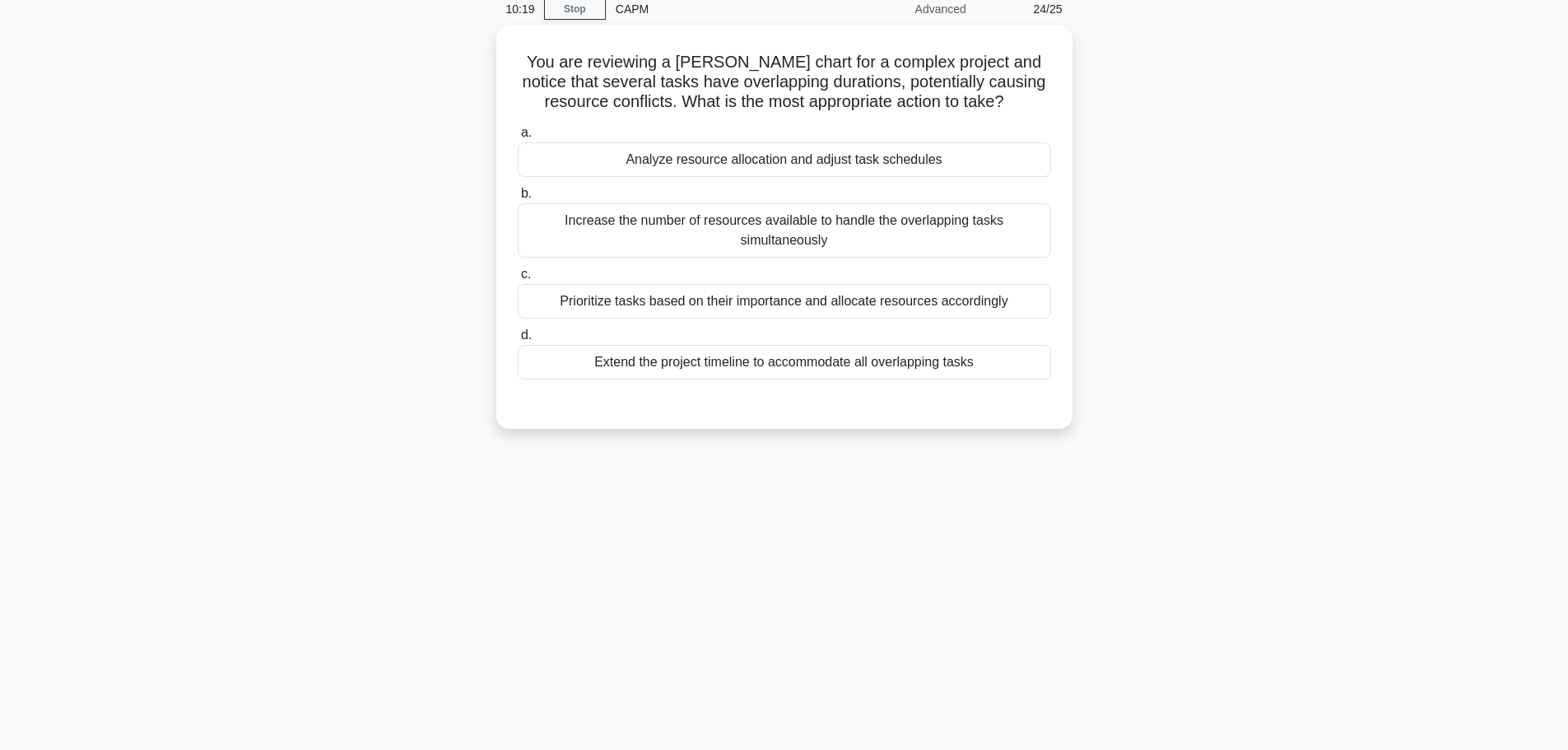
scroll to position [0, 0]
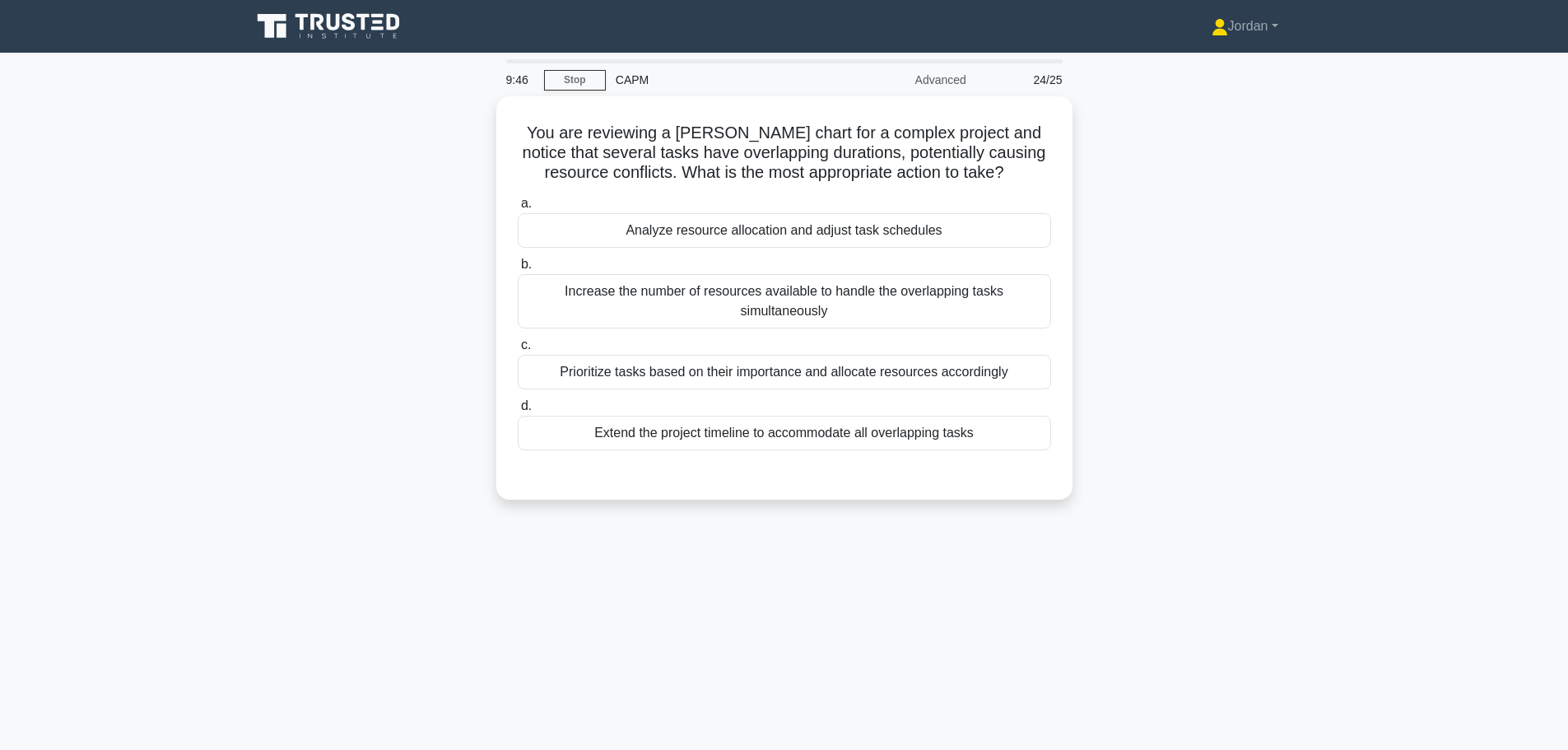
click at [644, 222] on div "Analyze resource allocation and adjust task schedules" at bounding box center [784, 230] width 534 height 34
click at [518, 209] on input "a. Analyze resource allocation and adjust task schedules" at bounding box center [518, 203] width 0 height 11
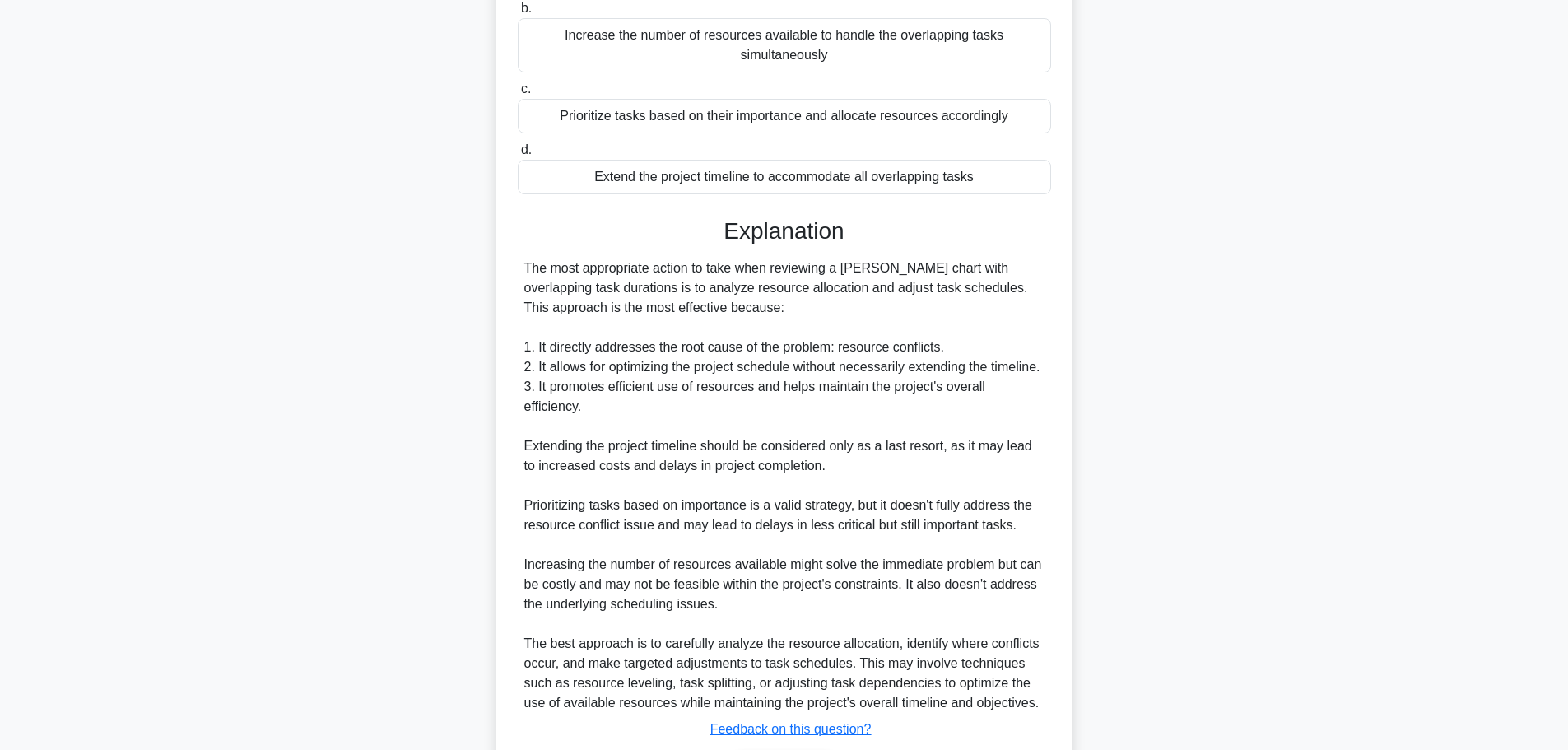
scroll to position [365, 0]
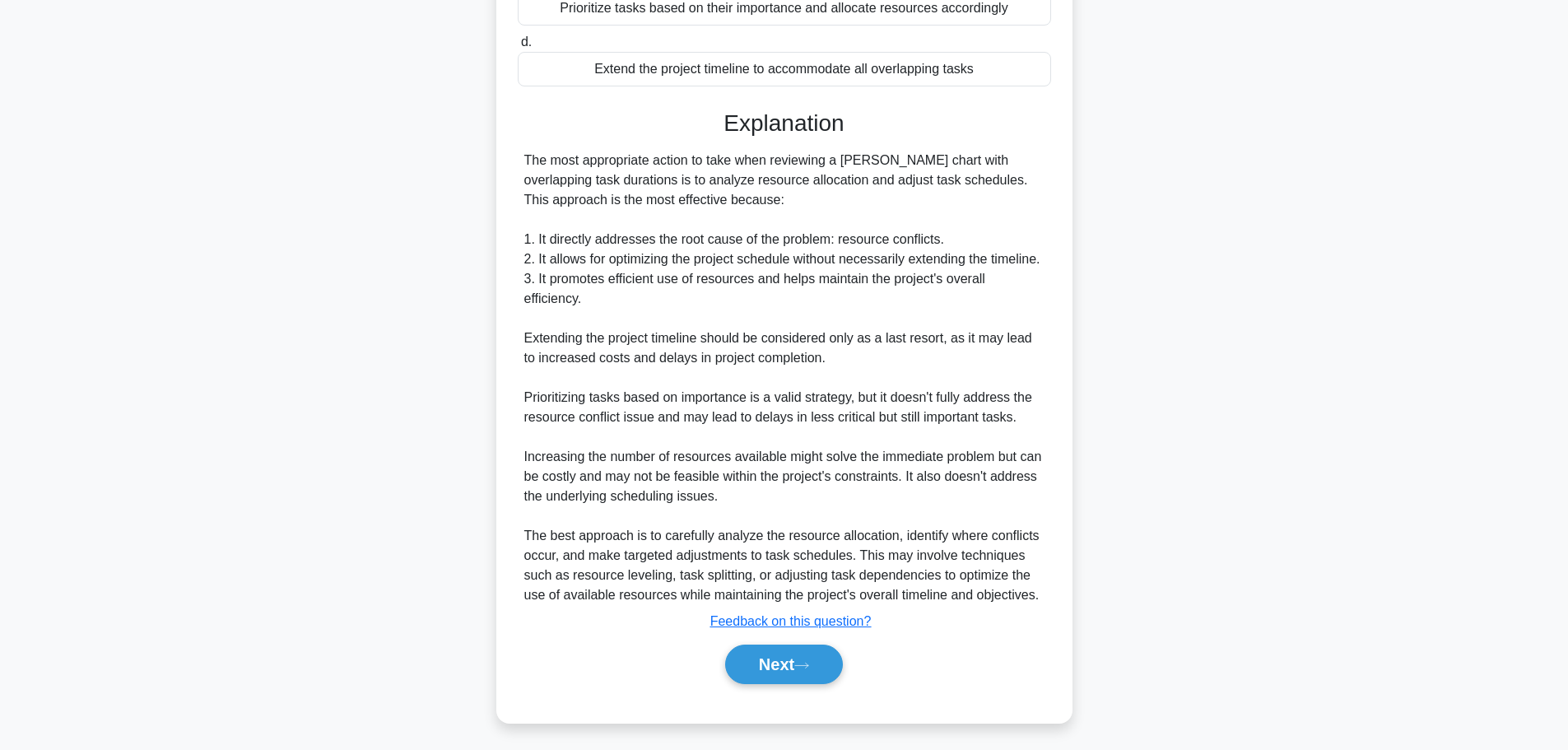
click at [757, 646] on button "Next" at bounding box center [784, 664] width 118 height 40
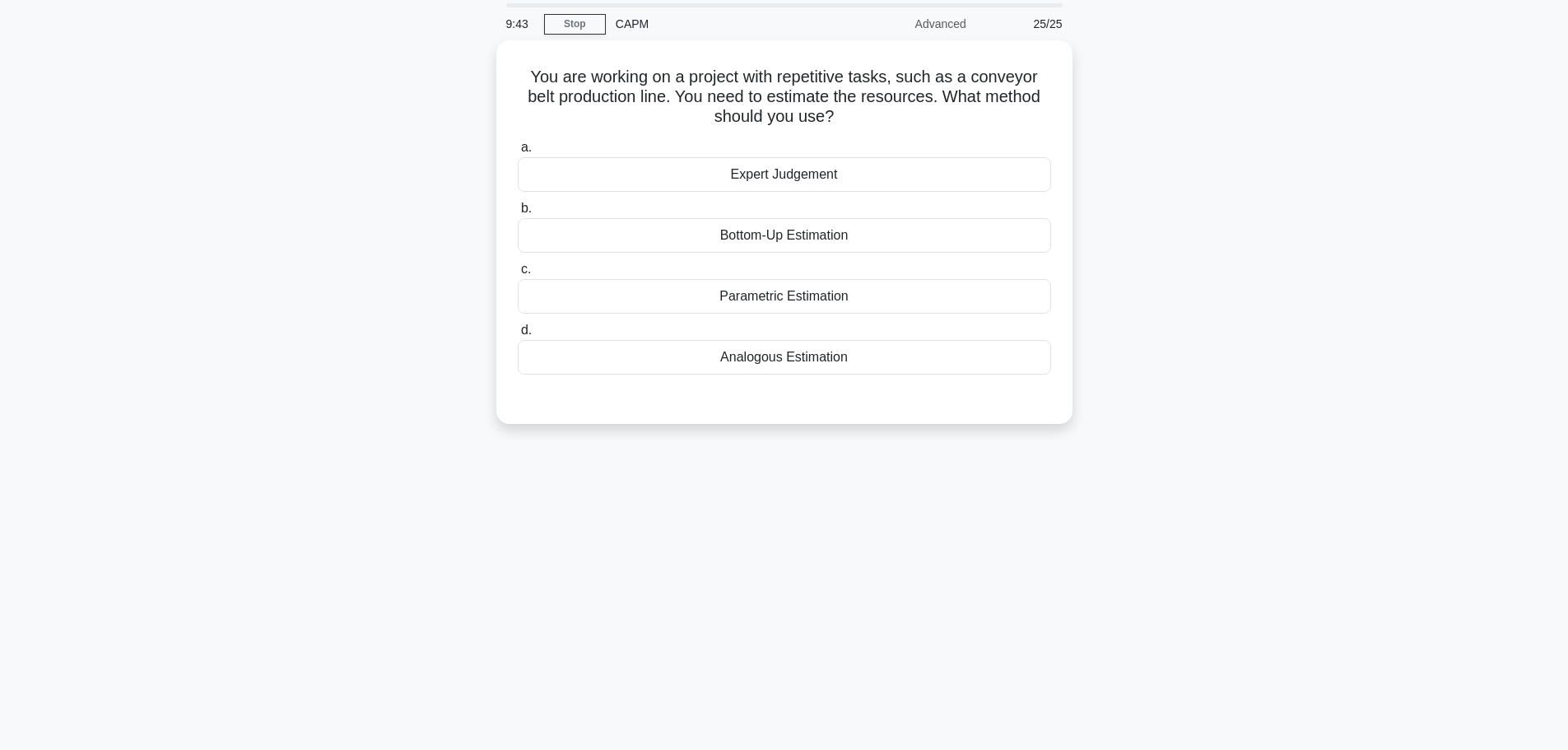
scroll to position [0, 0]
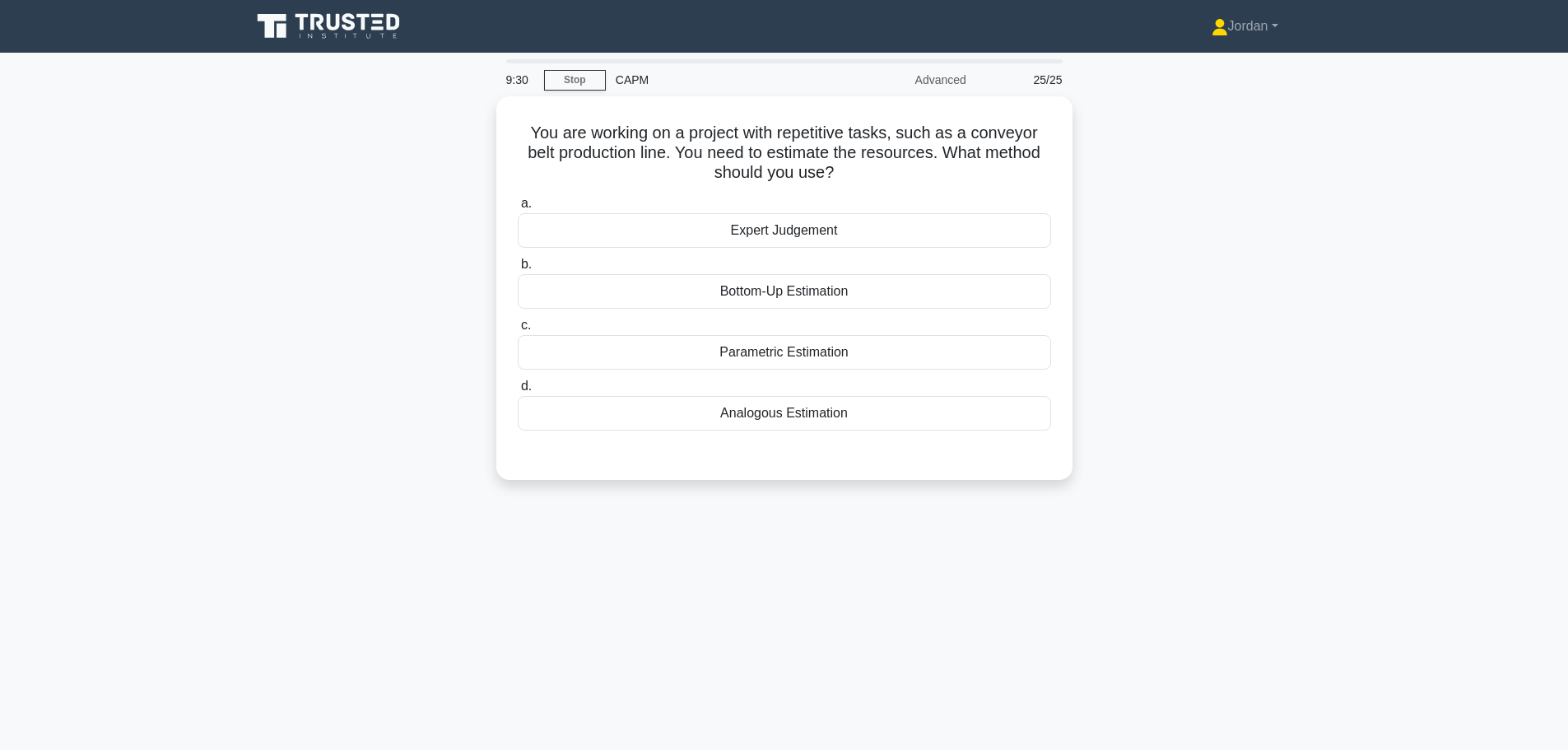
click at [652, 297] on div "Bottom-Up Estimation" at bounding box center [784, 292] width 534 height 34
click at [518, 270] on input "b. Bottom-Up Estimation" at bounding box center [518, 265] width 0 height 11
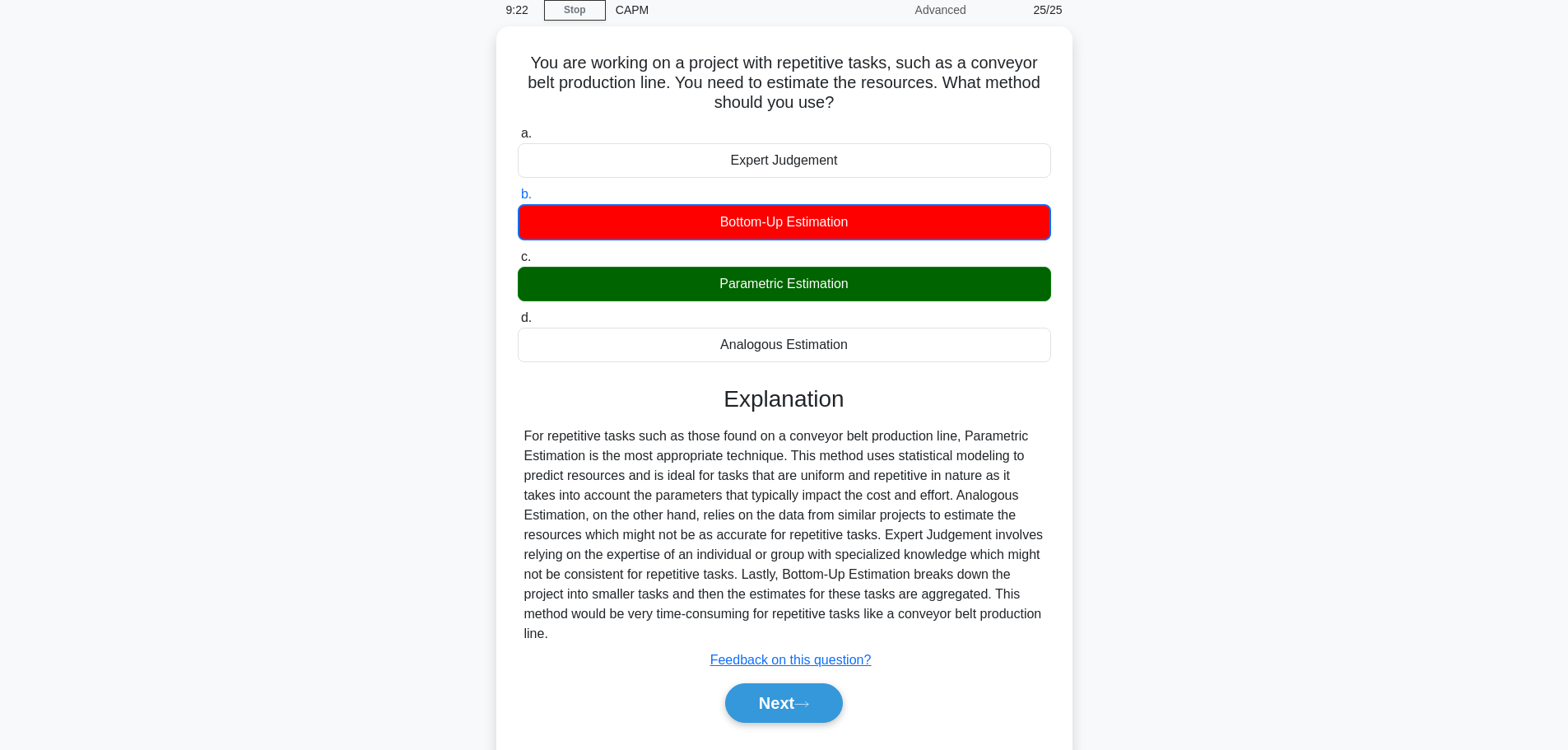
scroll to position [140, 0]
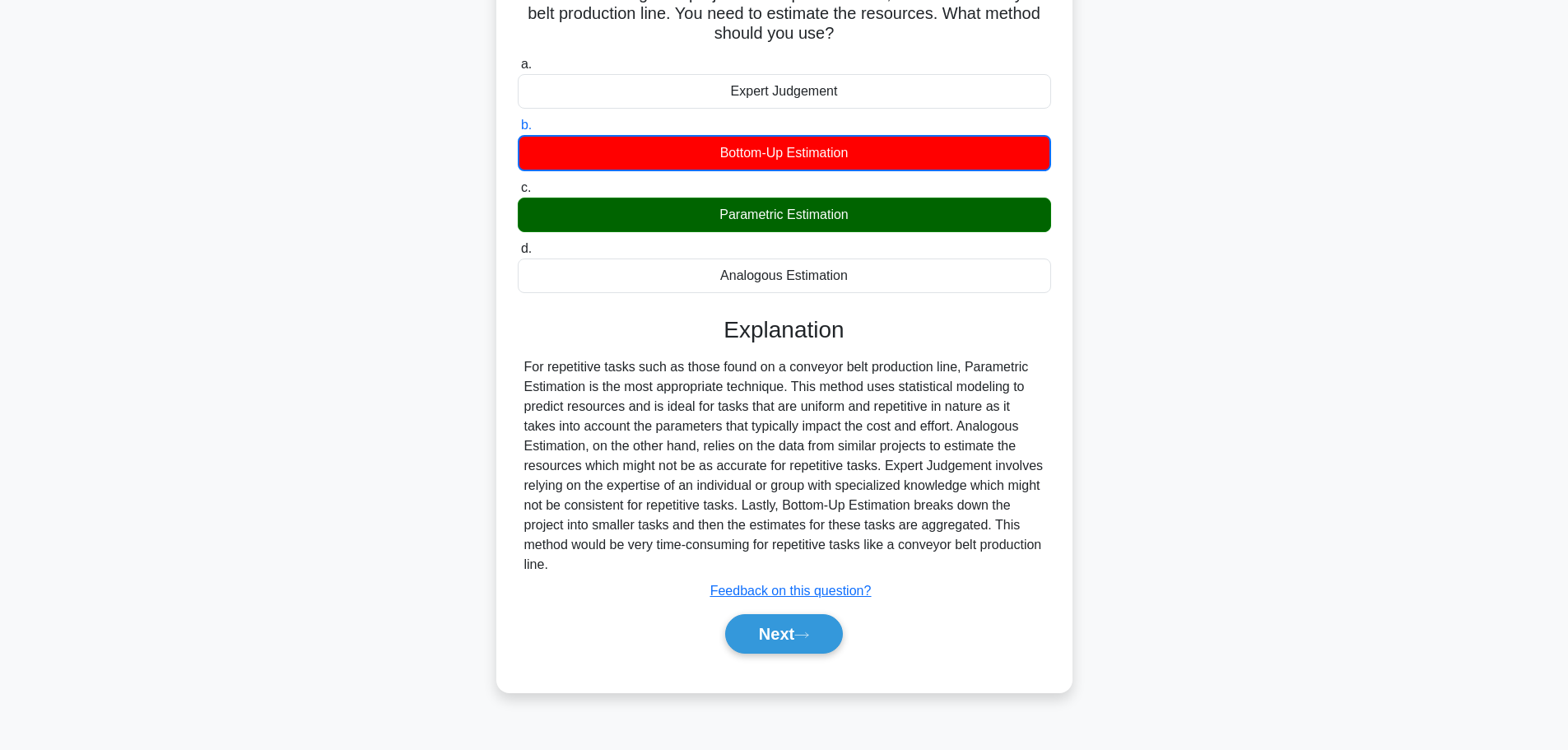
click at [798, 630] on button "Next" at bounding box center [784, 634] width 118 height 40
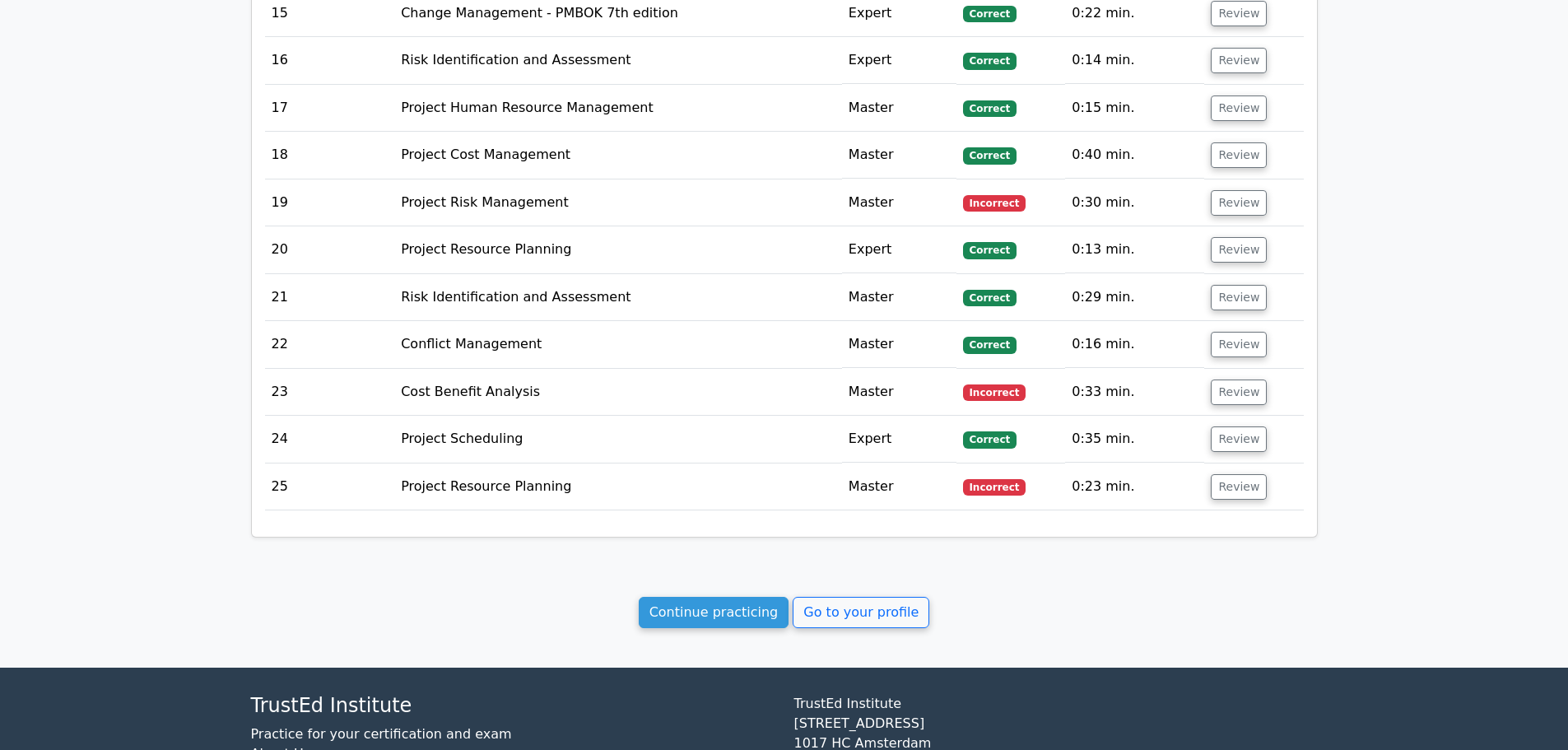
scroll to position [3287, 0]
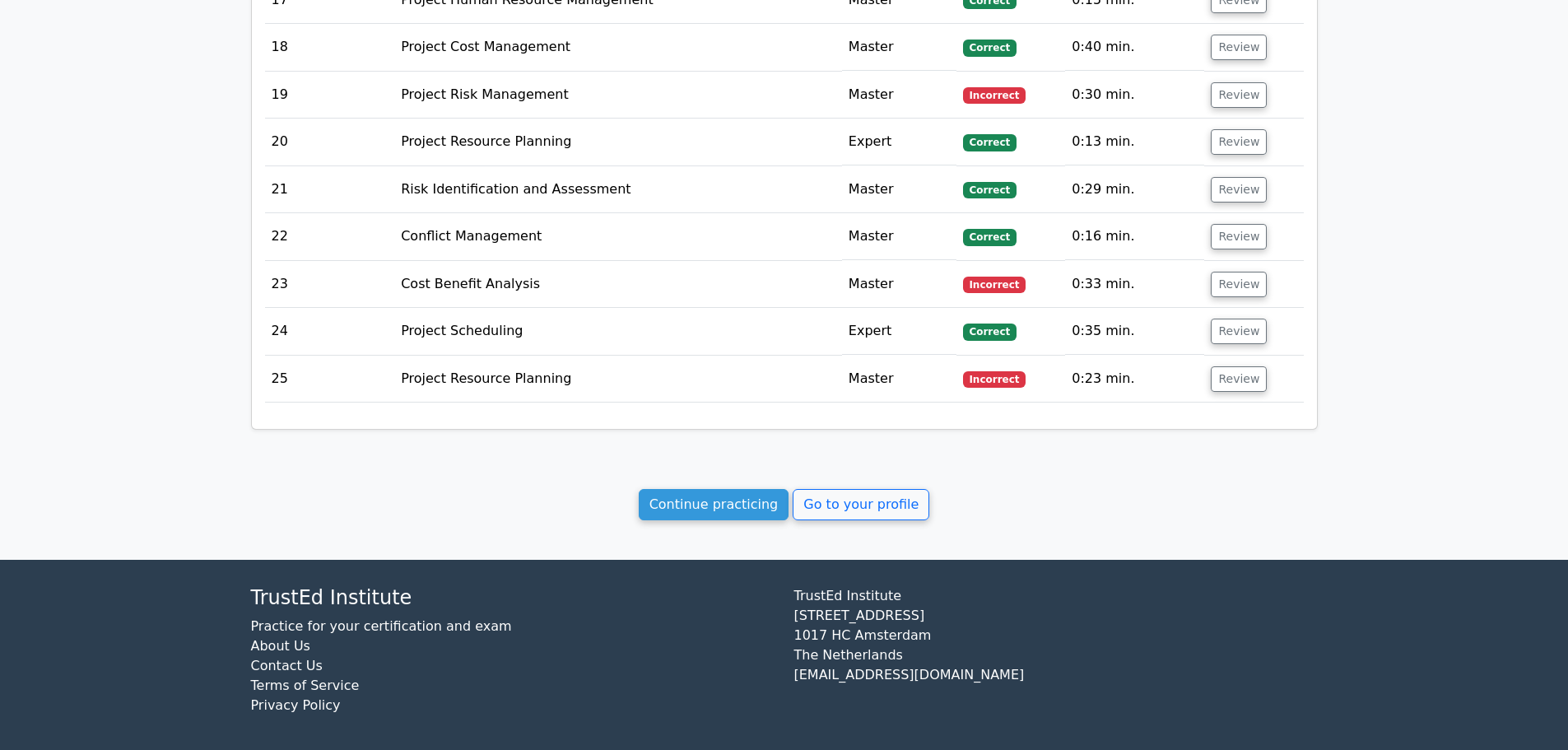
click at [813, 503] on link "Go to your profile" at bounding box center [861, 504] width 137 height 32
